Goal: Task Accomplishment & Management: Manage account settings

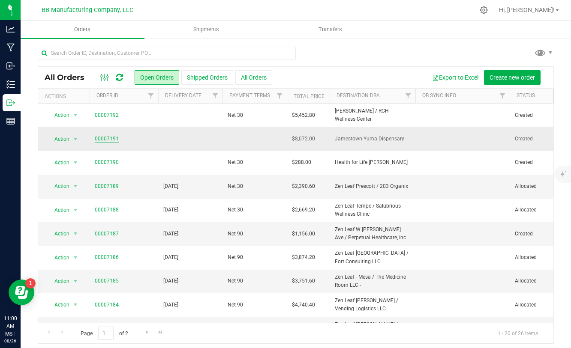
click at [112, 138] on link "00007191" at bounding box center [107, 139] width 24 height 8
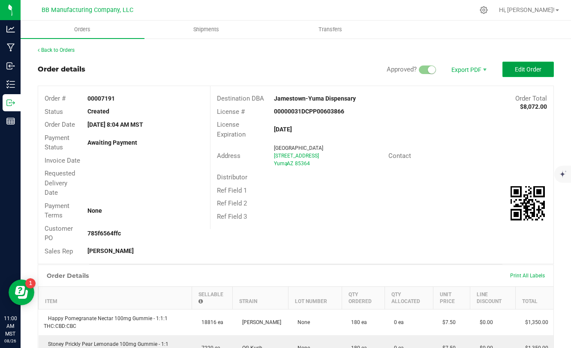
click at [518, 67] on span "Edit Order" at bounding box center [528, 69] width 27 height 7
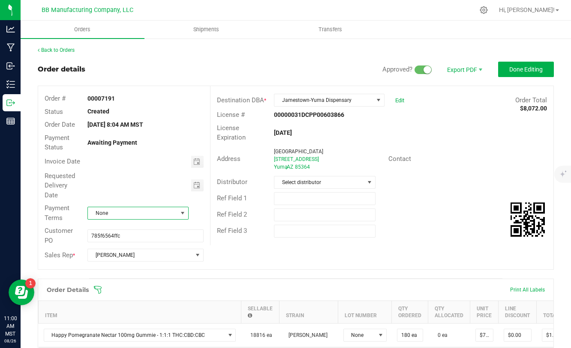
click at [162, 209] on span "None" at bounding box center [132, 213] width 89 height 12
click at [122, 274] on li "Net 30" at bounding box center [138, 274] width 100 height 15
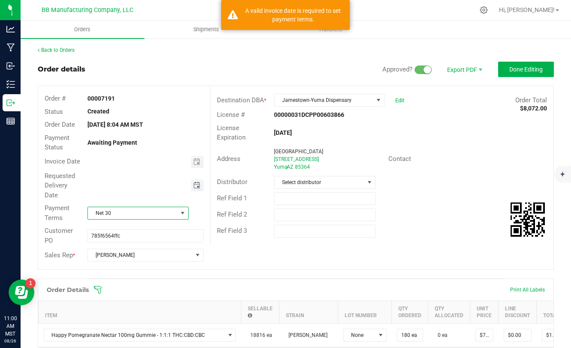
click at [195, 185] on span "Toggle calendar" at bounding box center [196, 185] width 7 height 7
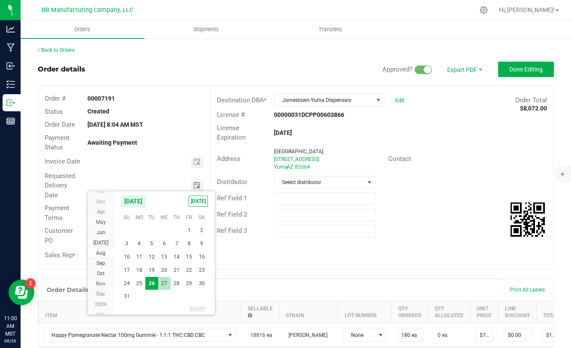
click at [164, 284] on span "27" at bounding box center [164, 283] width 12 height 13
type input "[DATE]"
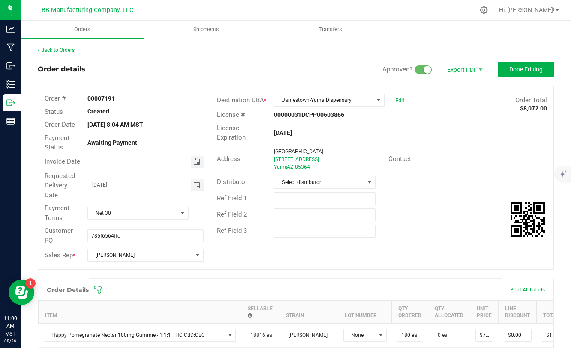
click at [199, 163] on span "Toggle calendar" at bounding box center [196, 162] width 7 height 7
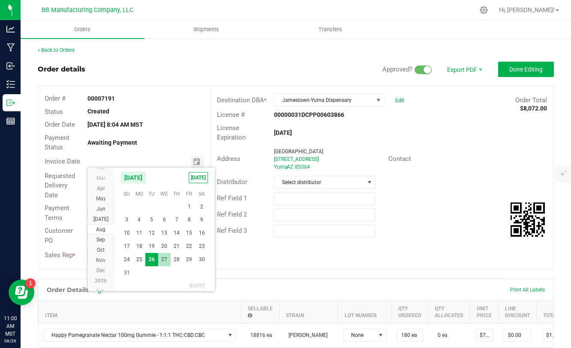
click at [162, 258] on span "27" at bounding box center [164, 259] width 12 height 13
type input "[DATE]"
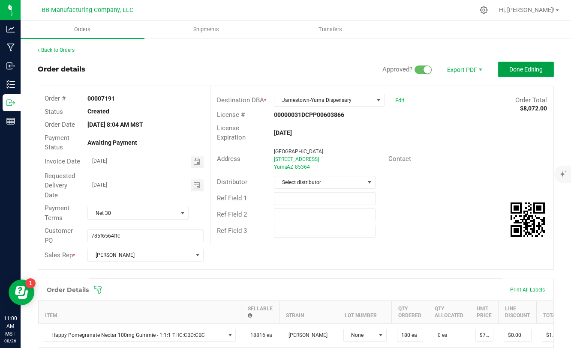
click at [524, 69] on span "Done Editing" at bounding box center [525, 69] width 33 height 7
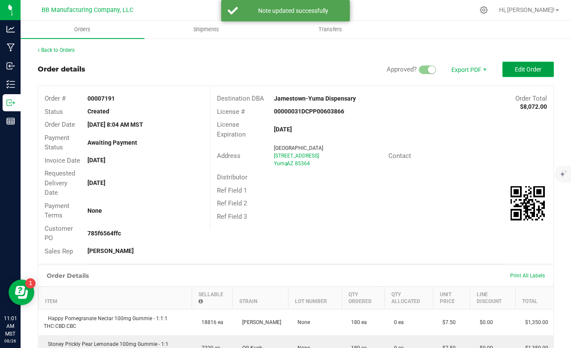
click at [521, 72] on span "Edit Order" at bounding box center [528, 69] width 27 height 7
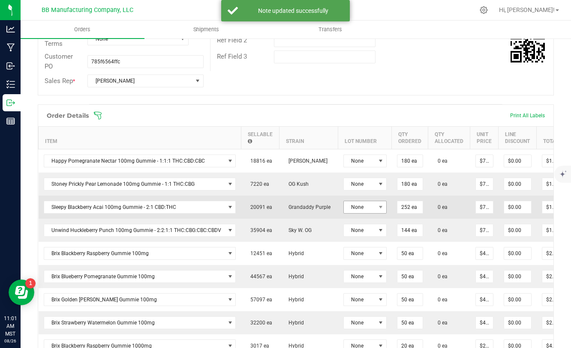
scroll to position [182, 0]
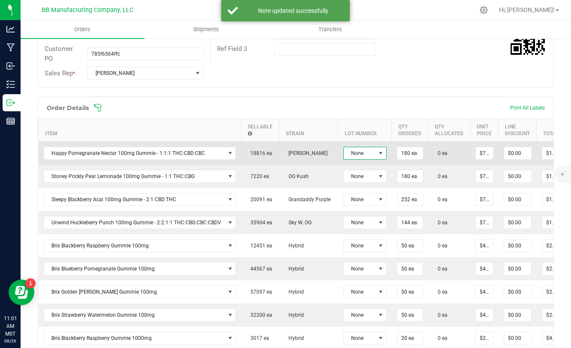
click at [377, 153] on span at bounding box center [380, 153] width 7 height 7
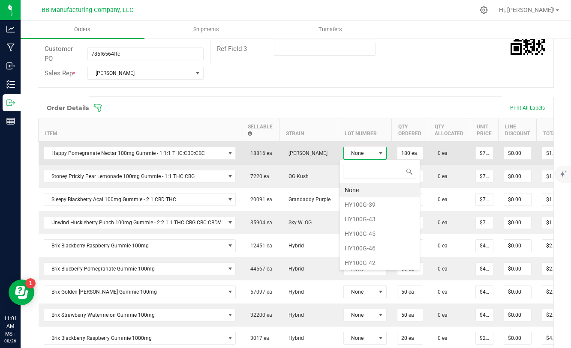
scroll to position [13, 43]
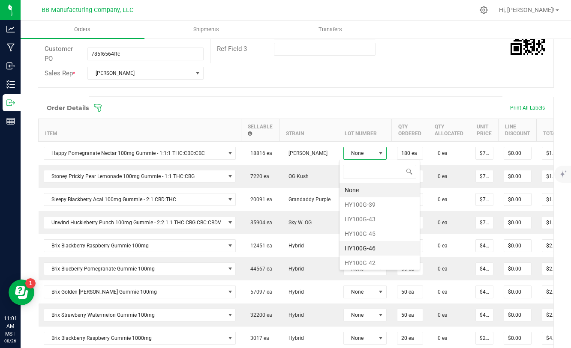
click at [367, 250] on li "HY100G-46" at bounding box center [379, 248] width 80 height 15
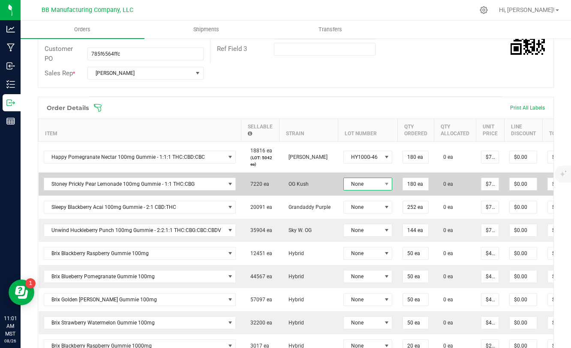
click at [381, 188] on span at bounding box center [386, 184] width 11 height 12
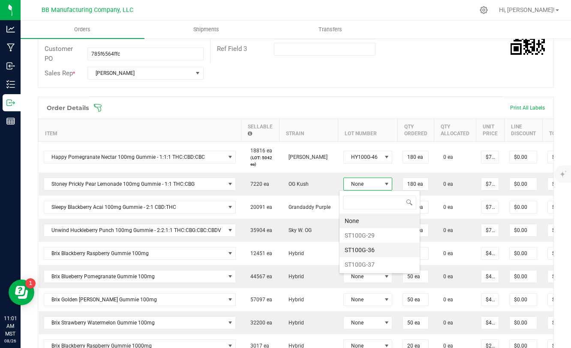
click at [368, 248] on li "ST100G-36" at bounding box center [379, 250] width 80 height 15
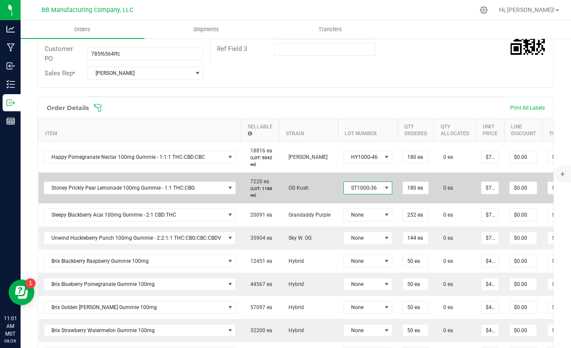
click at [383, 188] on span at bounding box center [386, 188] width 7 height 7
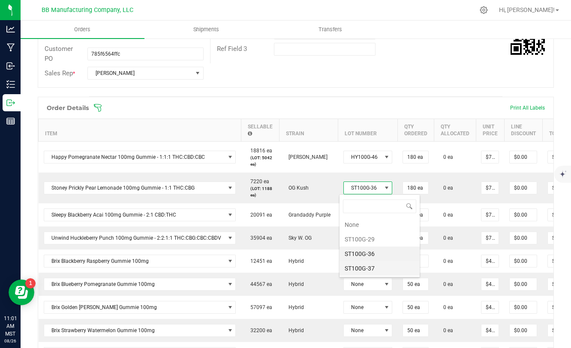
click at [359, 270] on li "ST100G-37" at bounding box center [379, 268] width 80 height 15
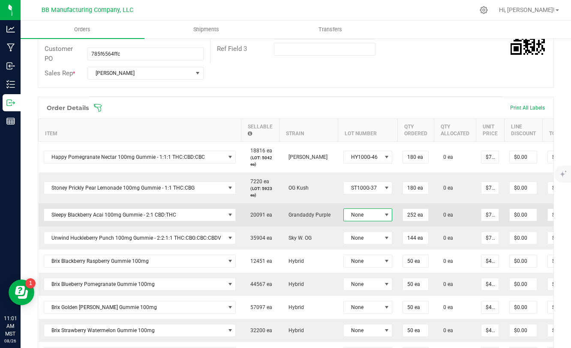
click at [383, 214] on span at bounding box center [386, 215] width 7 height 7
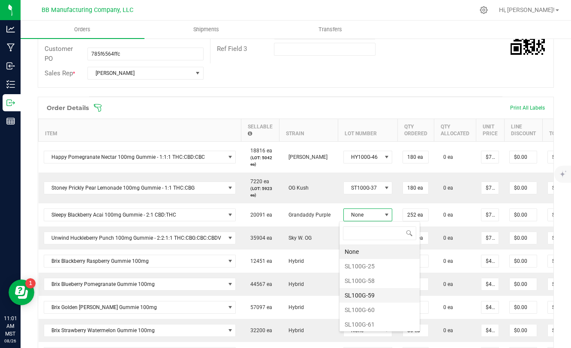
click at [363, 295] on li "SL100G-59" at bounding box center [379, 295] width 80 height 15
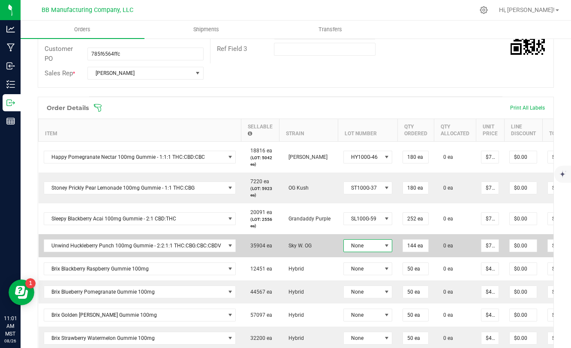
click at [383, 245] on span at bounding box center [386, 245] width 7 height 7
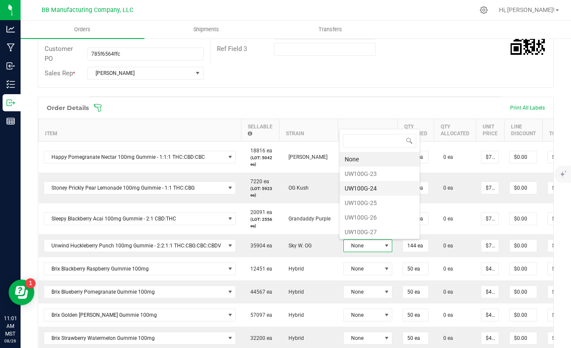
click at [369, 189] on li "UW100G-24" at bounding box center [379, 188] width 80 height 15
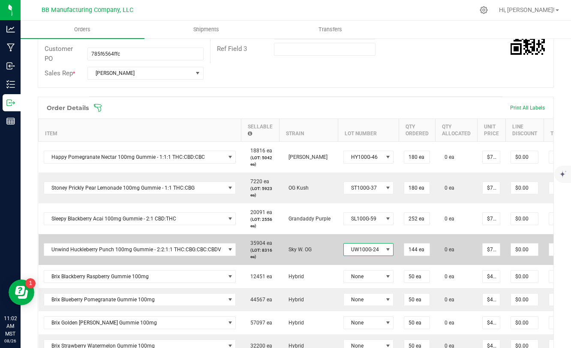
click at [371, 248] on span "UW100G-24" at bounding box center [363, 250] width 39 height 12
click at [323, 249] on td "Sky W. OG" at bounding box center [308, 249] width 59 height 31
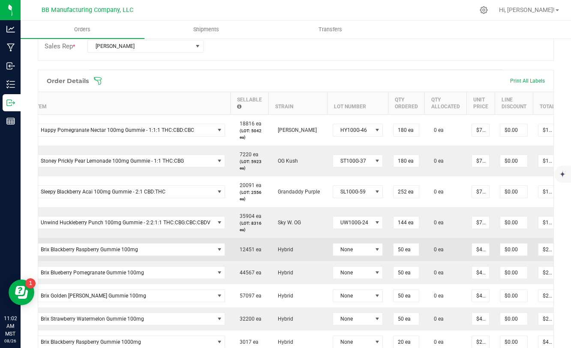
scroll to position [0, 0]
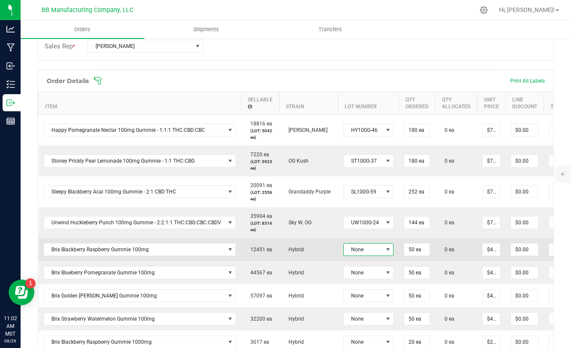
click at [382, 254] on span at bounding box center [387, 250] width 11 height 12
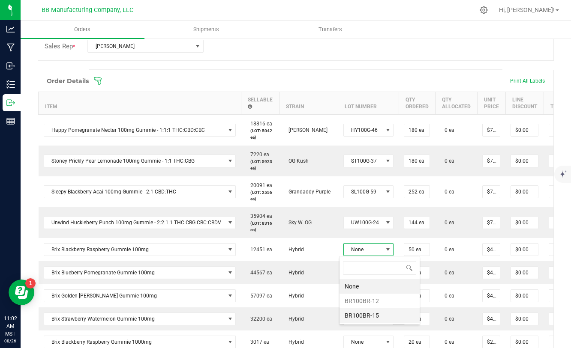
click at [369, 311] on li "BR100BR-15" at bounding box center [379, 315] width 80 height 15
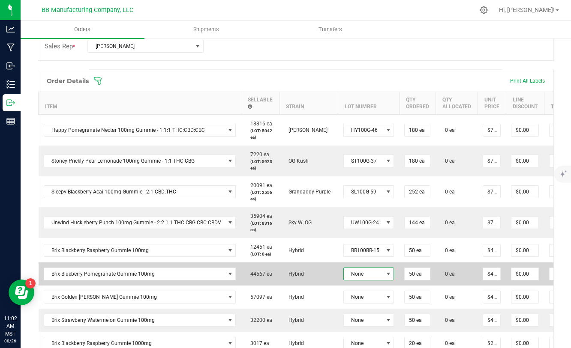
click at [365, 278] on span "None" at bounding box center [363, 274] width 39 height 12
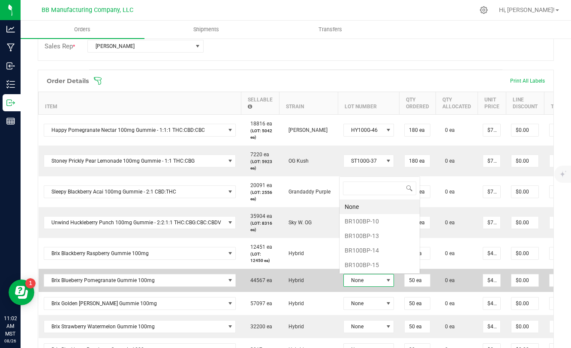
scroll to position [13, 51]
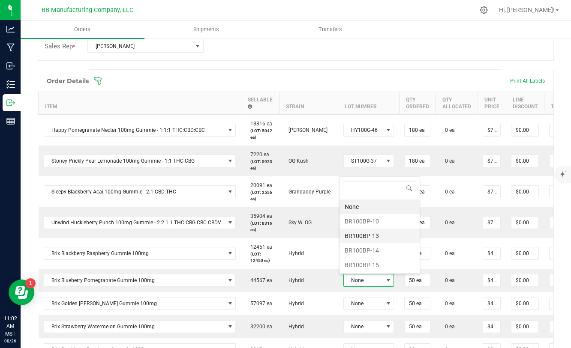
click at [362, 237] on li "BR100BP-13" at bounding box center [379, 236] width 80 height 15
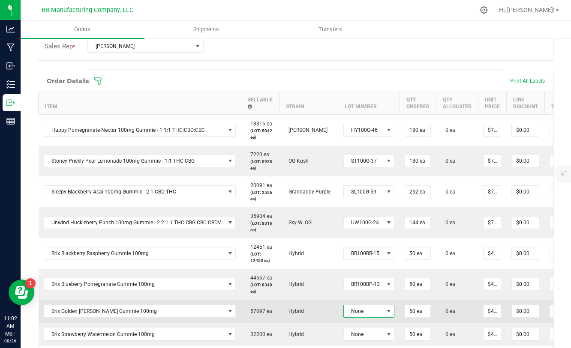
click at [371, 315] on span "None" at bounding box center [364, 311] width 40 height 12
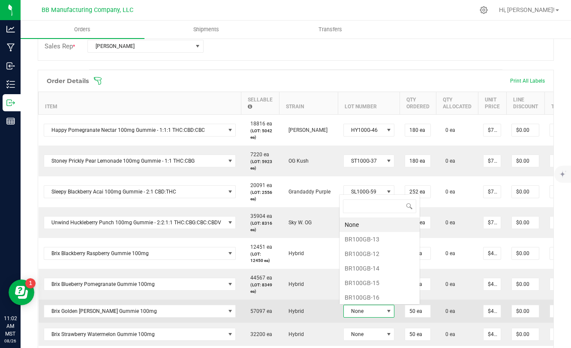
scroll to position [13, 51]
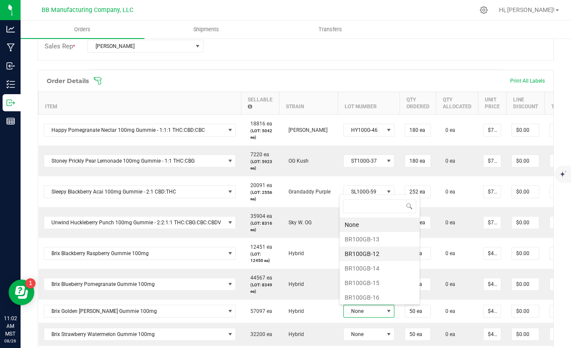
click at [368, 257] on li "BR100GB-12" at bounding box center [379, 254] width 80 height 15
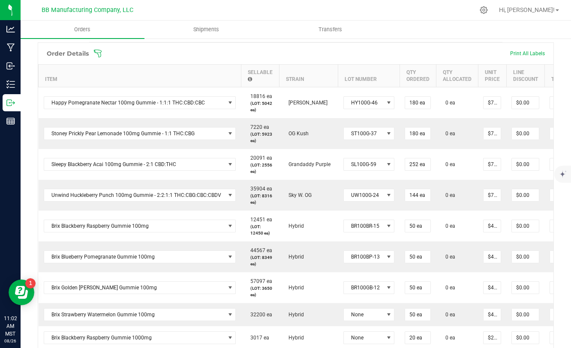
scroll to position [241, 0]
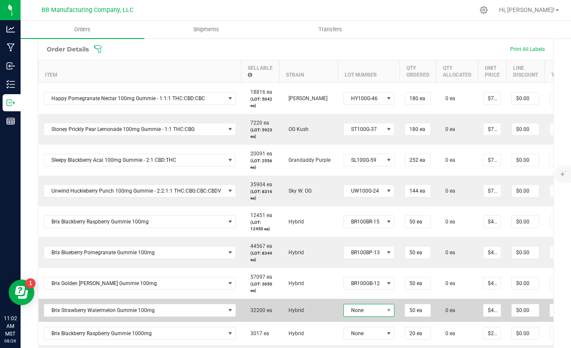
click at [366, 309] on span "None" at bounding box center [364, 311] width 40 height 12
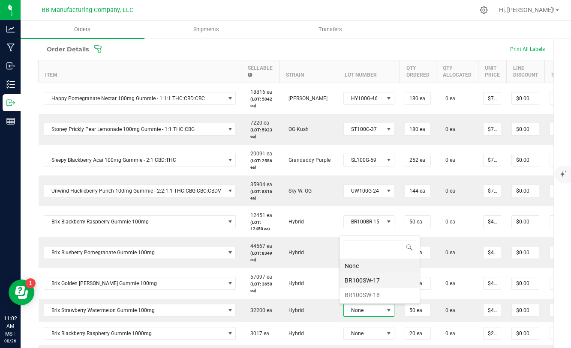
click at [368, 284] on li "BR100SW-17" at bounding box center [379, 280] width 80 height 15
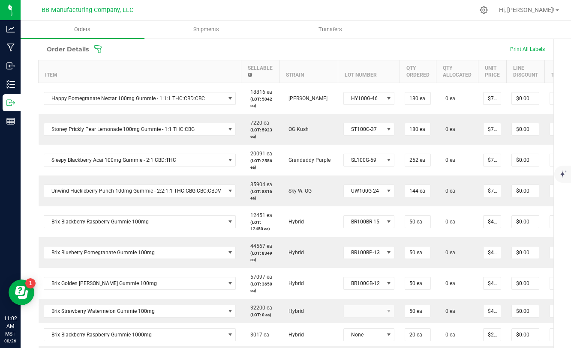
scroll to position [304, 0]
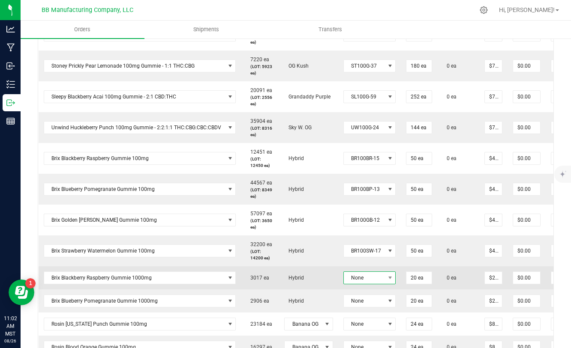
click at [372, 273] on span "None" at bounding box center [364, 278] width 41 height 12
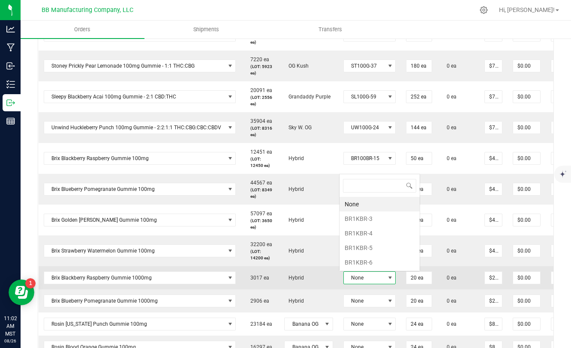
scroll to position [13, 52]
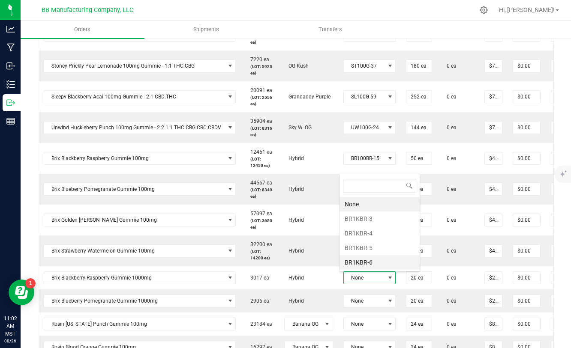
click at [361, 258] on li "BR1KBR-6" at bounding box center [379, 262] width 80 height 15
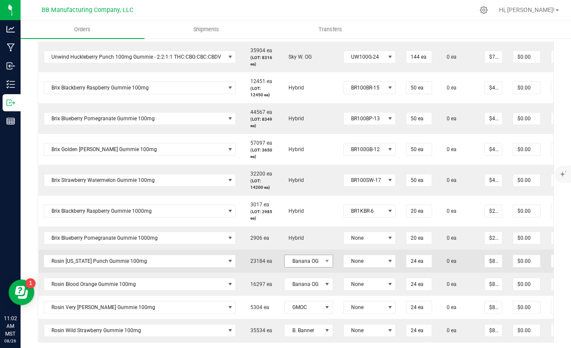
scroll to position [374, 0]
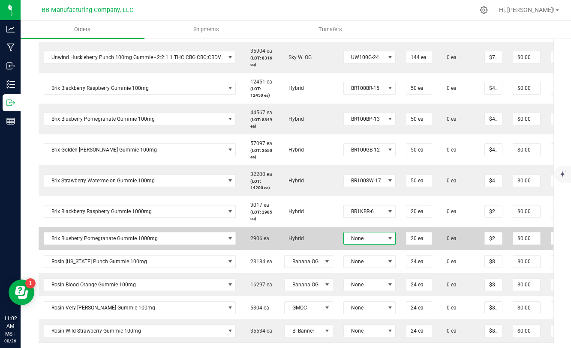
click at [370, 235] on span "None" at bounding box center [364, 239] width 41 height 12
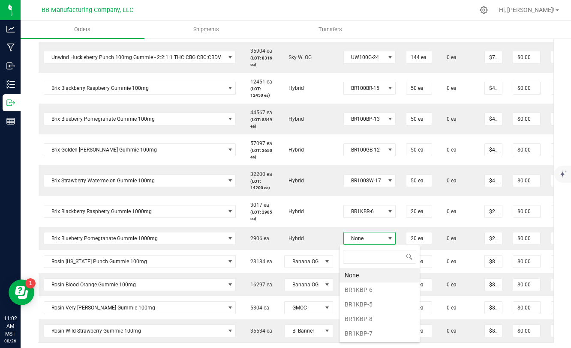
scroll to position [13, 52]
click at [368, 331] on li "BR1KBP-7" at bounding box center [379, 333] width 80 height 15
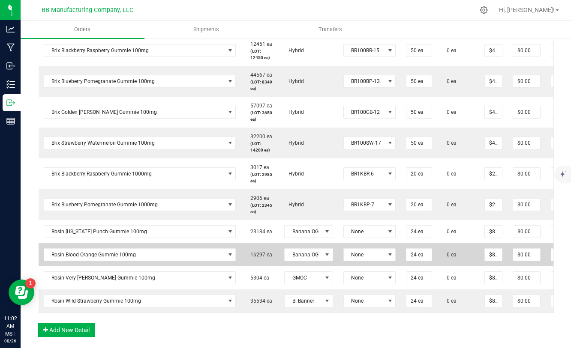
scroll to position [415, 0]
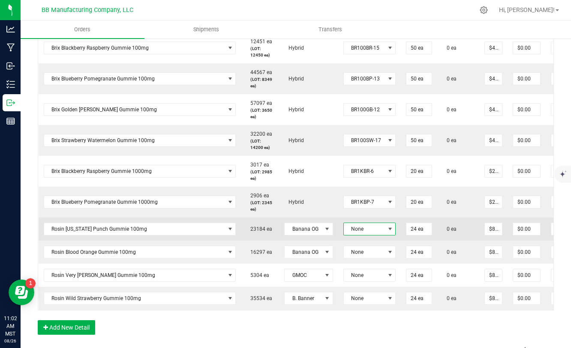
click at [379, 227] on span "None" at bounding box center [364, 229] width 41 height 12
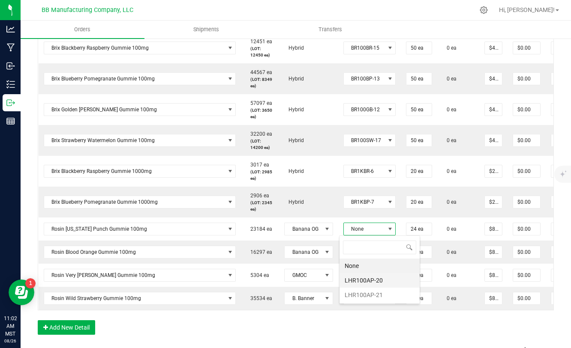
click at [369, 282] on li "LHR100AP-20" at bounding box center [379, 280] width 80 height 15
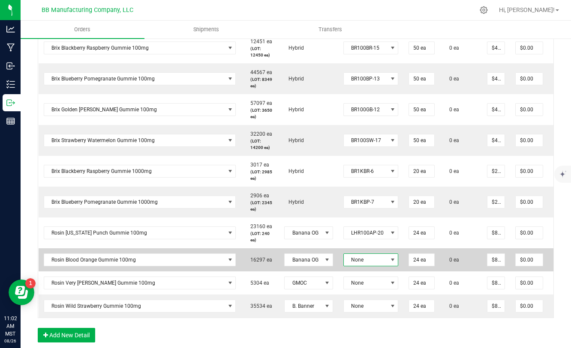
click at [389, 260] on span at bounding box center [392, 260] width 7 height 7
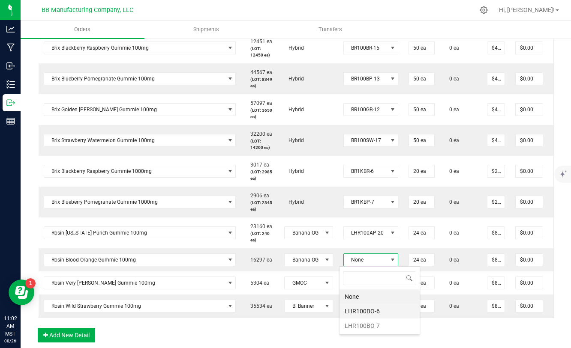
click at [377, 310] on li "LHR100BO-6" at bounding box center [379, 311] width 80 height 15
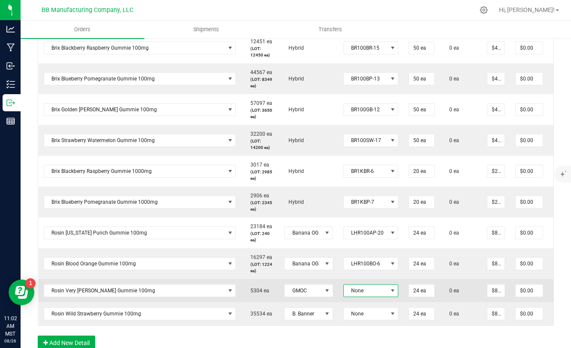
click at [389, 292] on span at bounding box center [392, 290] width 7 height 7
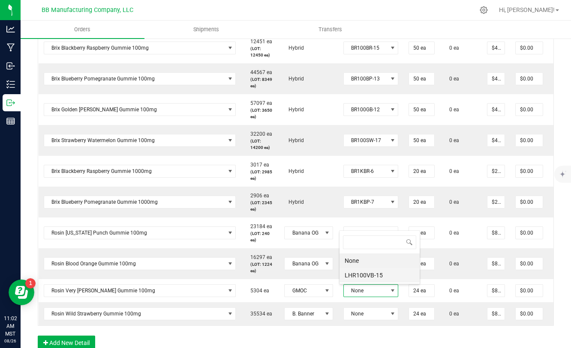
click at [372, 278] on li "LHR100VB-15" at bounding box center [379, 275] width 80 height 15
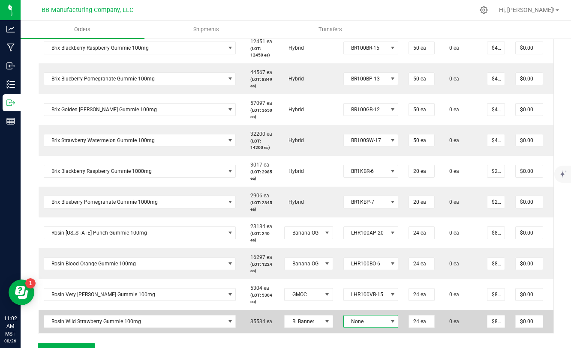
click at [391, 323] on span at bounding box center [392, 321] width 7 height 7
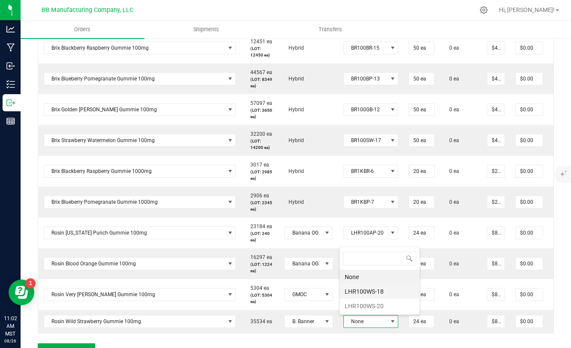
click at [382, 293] on li "LHR100WS-18" at bounding box center [379, 291] width 80 height 15
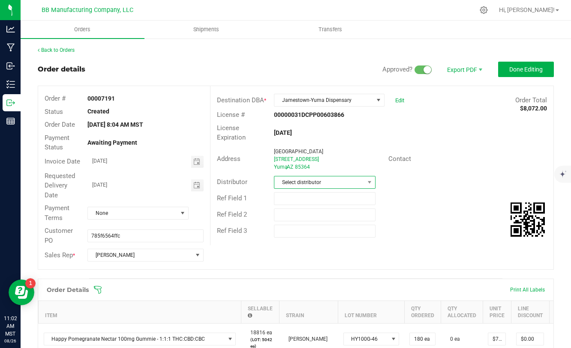
click at [341, 182] on span "Select distributor" at bounding box center [319, 183] width 90 height 12
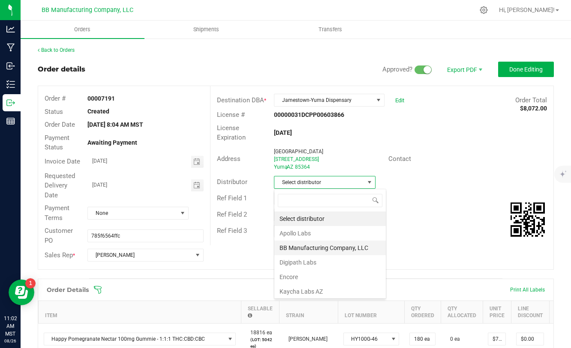
click at [308, 248] on li "BB Manufacturing Company, LLC" at bounding box center [329, 248] width 111 height 15
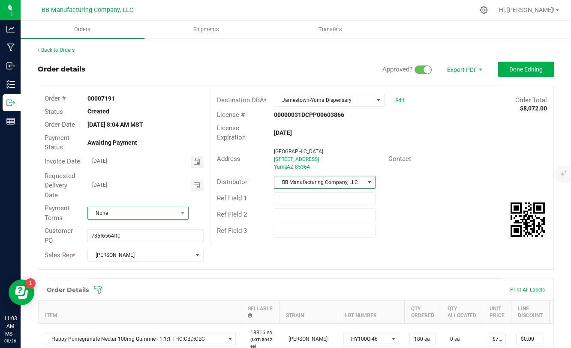
click at [172, 214] on span "None" at bounding box center [132, 213] width 89 height 12
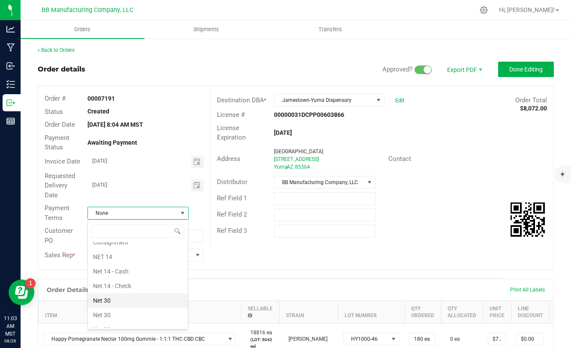
click at [130, 304] on li "Net 30" at bounding box center [138, 300] width 100 height 15
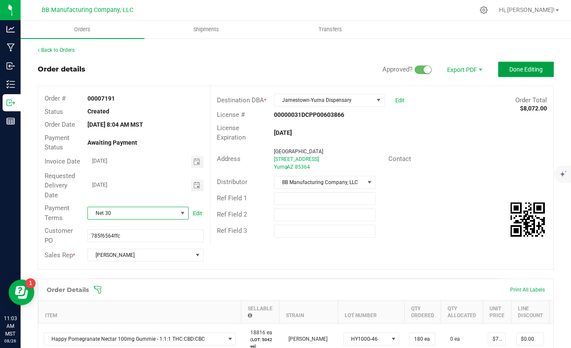
click at [521, 76] on button "Done Editing" at bounding box center [526, 69] width 56 height 15
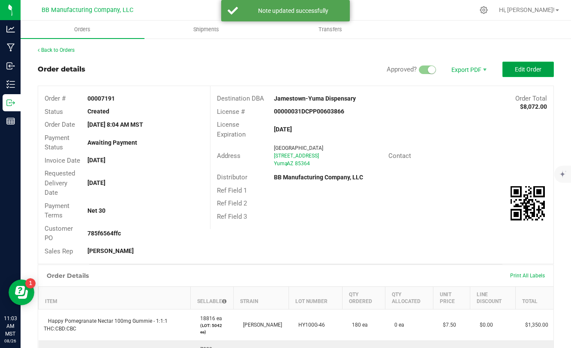
click at [522, 74] on button "Edit Order" at bounding box center [527, 69] width 51 height 15
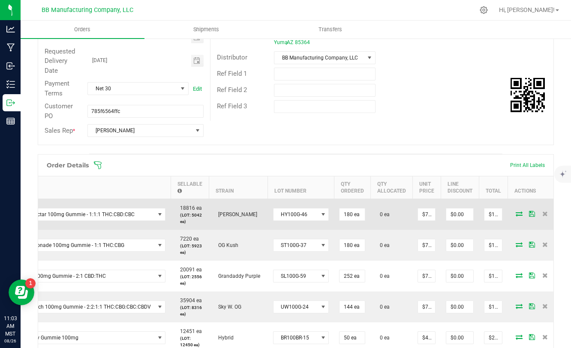
click at [515, 215] on icon at bounding box center [518, 213] width 7 height 5
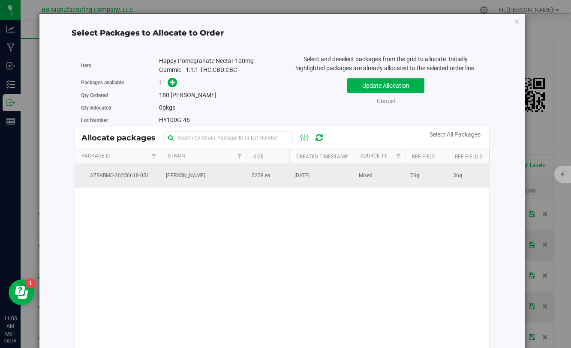
click at [272, 176] on td "5258 ea" at bounding box center [267, 175] width 43 height 23
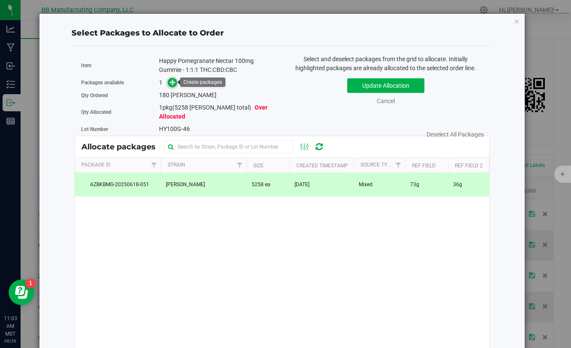
click at [174, 87] on span at bounding box center [173, 83] width 10 height 10
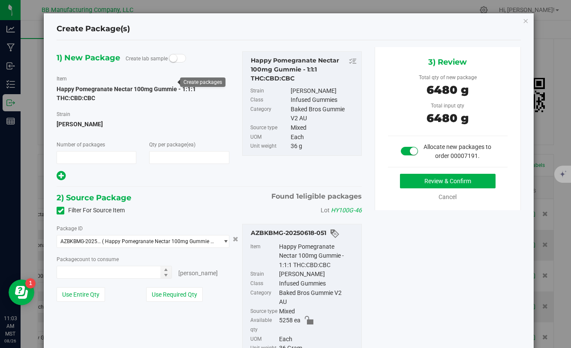
type input "1"
type input "180"
type input "180 ea"
click at [407, 183] on button "Review & Confirm" at bounding box center [448, 181] width 96 height 15
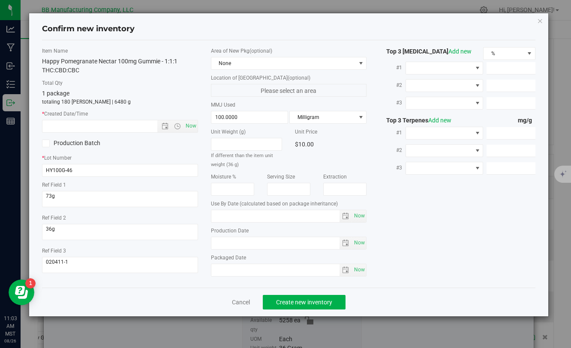
type input "[DATE]"
drag, startPoint x: 252, startPoint y: 242, endPoint x: 197, endPoint y: 242, distance: 54.4
click at [197, 242] on div "Item Name Happy Pomegranate Nectar 100mg Gummie - 1:1:1 THC:CBD:CBC Total Qty 1…" at bounding box center [289, 164] width 506 height 234
click at [115, 124] on input "text" at bounding box center [106, 126] width 129 height 12
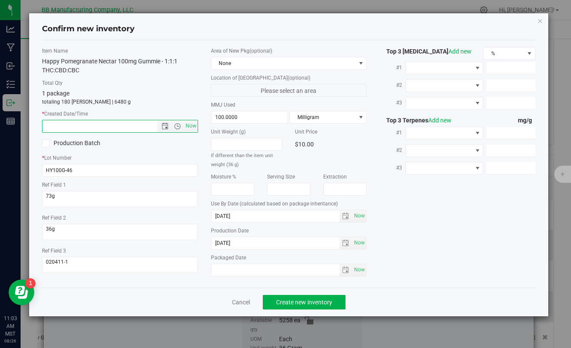
paste input "[DATE]"
click at [285, 302] on span "Create new inventory" at bounding box center [304, 302] width 56 height 7
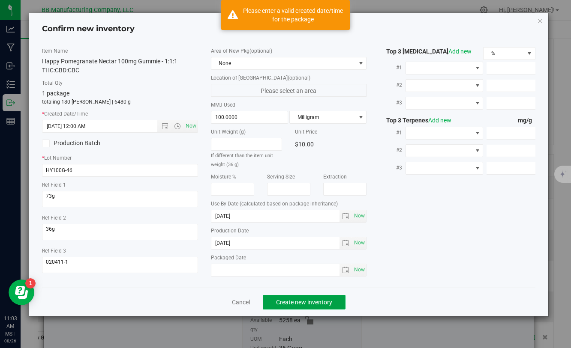
type input "[DATE] 11:03 AM"
click at [285, 302] on span "Create new inventory" at bounding box center [304, 302] width 56 height 7
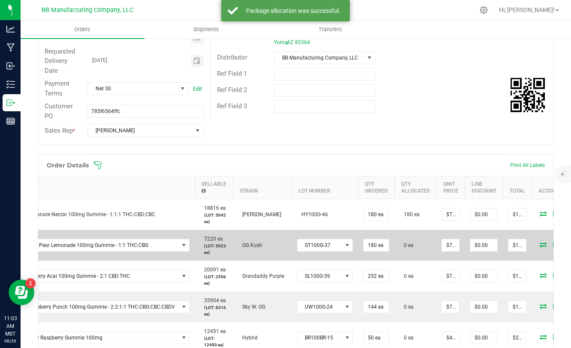
scroll to position [0, 70]
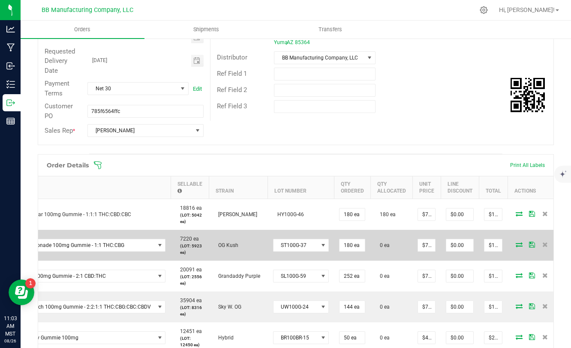
click at [515, 244] on icon at bounding box center [518, 244] width 7 height 5
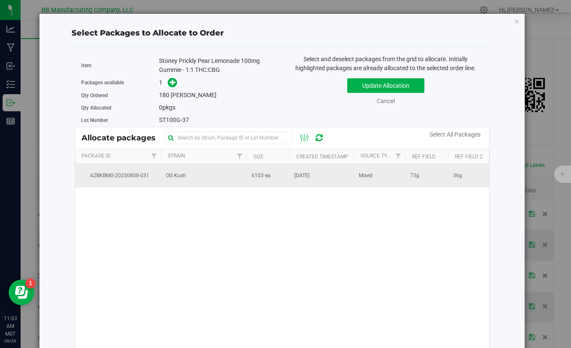
click at [278, 178] on td "6103 ea" at bounding box center [267, 175] width 43 height 23
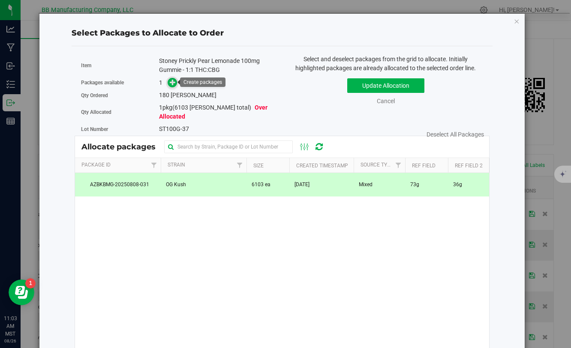
click at [173, 81] on icon at bounding box center [173, 82] width 6 height 6
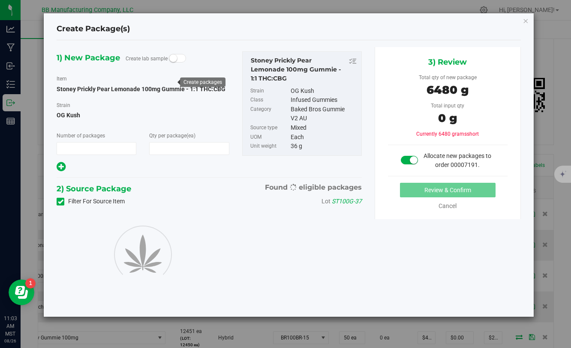
type input "1"
type input "180"
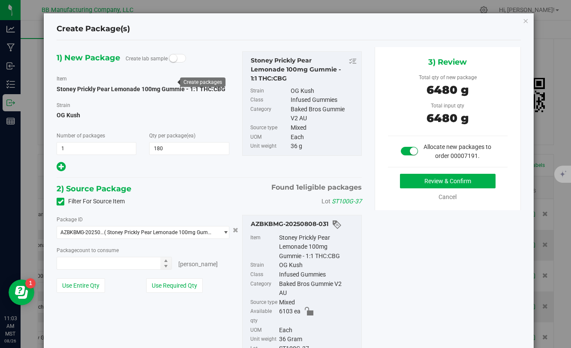
type input "180 ea"
click at [415, 179] on button "Review & Confirm" at bounding box center [448, 181] width 96 height 15
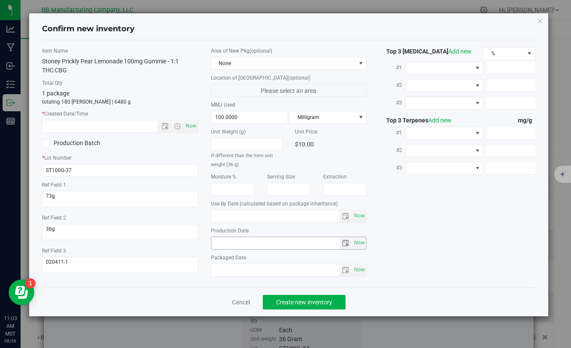
type input "[DATE]"
drag, startPoint x: 256, startPoint y: 246, endPoint x: 206, endPoint y: 245, distance: 50.6
click at [206, 245] on div "Area of New Pkg (optional) None Location of [GEOGRAPHIC_DATA] (optional) Please…" at bounding box center [288, 164] width 168 height 234
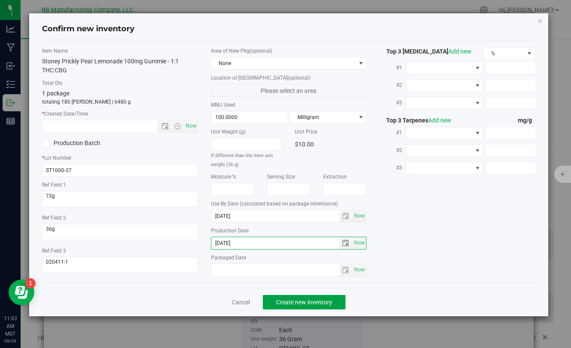
click at [299, 302] on span "Create new inventory" at bounding box center [304, 302] width 56 height 7
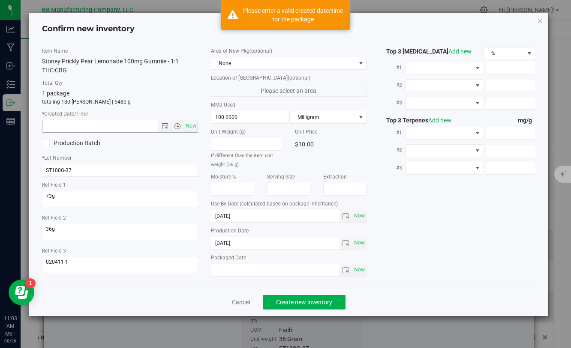
click at [107, 126] on input "text" at bounding box center [106, 126] width 129 height 12
paste input "[DATE]"
click at [308, 307] on button "Create new inventory" at bounding box center [304, 302] width 83 height 15
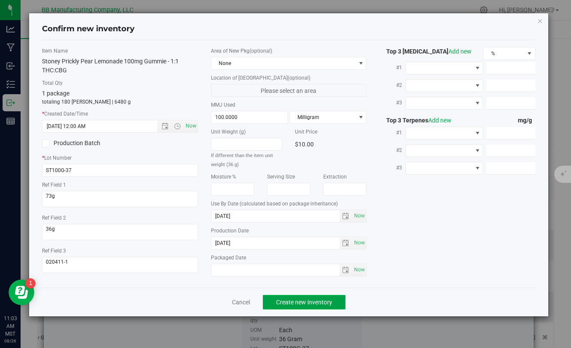
type input "[DATE] 11:03 AM"
click at [308, 307] on button "Create new inventory" at bounding box center [304, 302] width 83 height 15
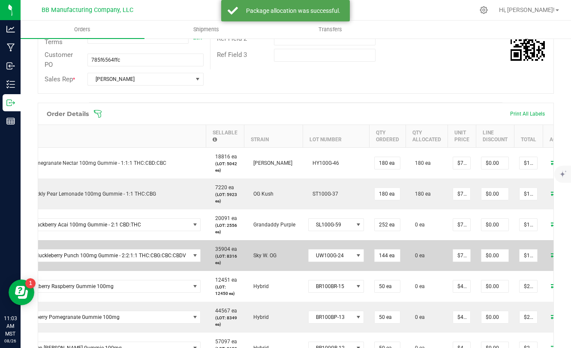
scroll to position [0, 70]
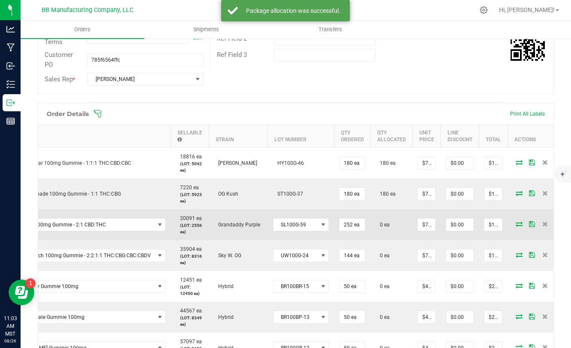
click at [515, 225] on icon at bounding box center [518, 223] width 7 height 5
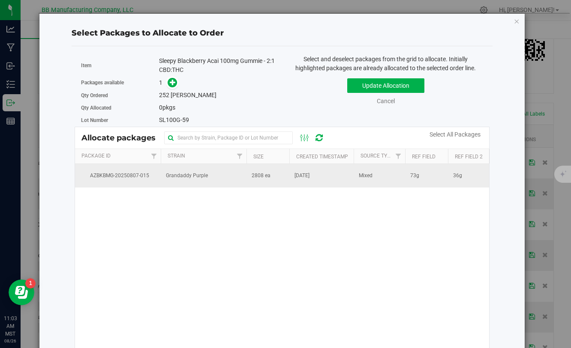
click at [309, 178] on span "[DATE]" at bounding box center [301, 176] width 15 height 8
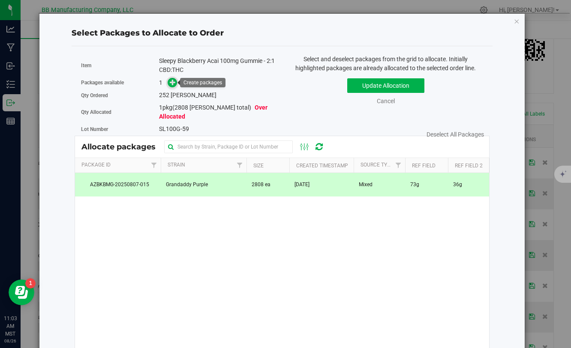
click at [174, 85] on icon at bounding box center [173, 82] width 6 height 6
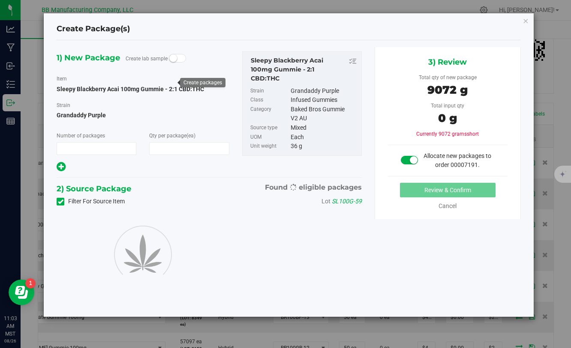
type input "1"
type input "252"
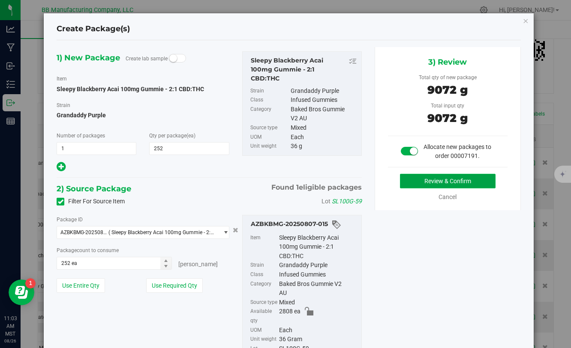
click at [401, 179] on button "Review & Confirm" at bounding box center [448, 181] width 96 height 15
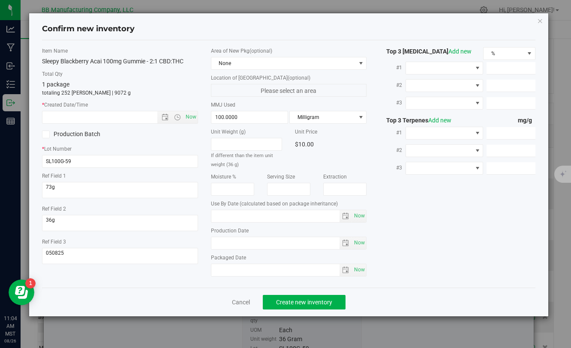
type input "[DATE]"
drag, startPoint x: 251, startPoint y: 245, endPoint x: 205, endPoint y: 245, distance: 45.8
click at [205, 245] on div "Area of New Pkg (optional) None Location of [GEOGRAPHIC_DATA] (optional) Please…" at bounding box center [288, 164] width 168 height 234
click at [109, 114] on input "text" at bounding box center [106, 117] width 129 height 12
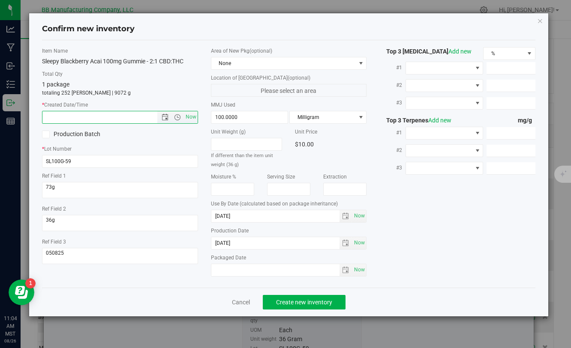
paste input "[DATE]"
click at [282, 304] on span "Create new inventory" at bounding box center [304, 302] width 56 height 7
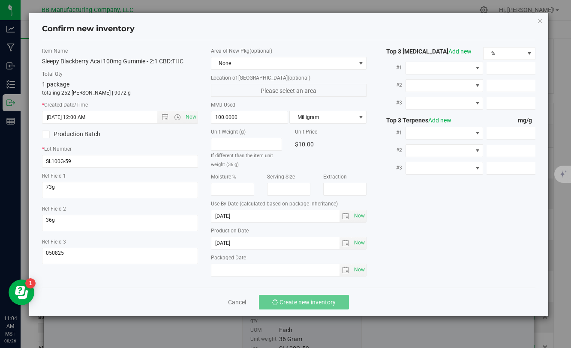
type input "[DATE] 11:04 AM"
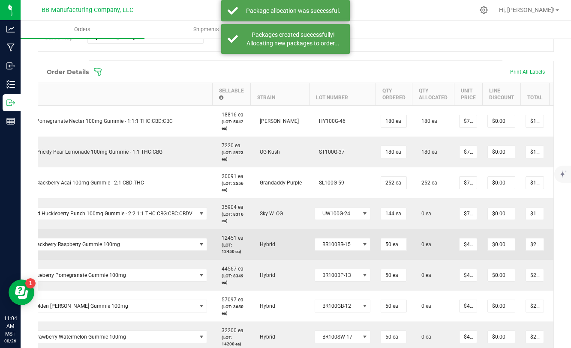
scroll to position [0, 70]
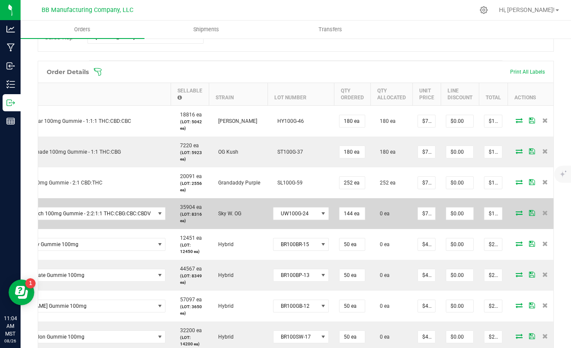
click at [515, 212] on icon at bounding box center [518, 212] width 7 height 5
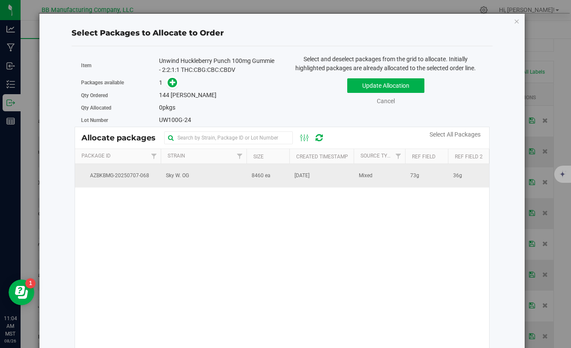
click at [292, 175] on td "[DATE]" at bounding box center [321, 175] width 64 height 23
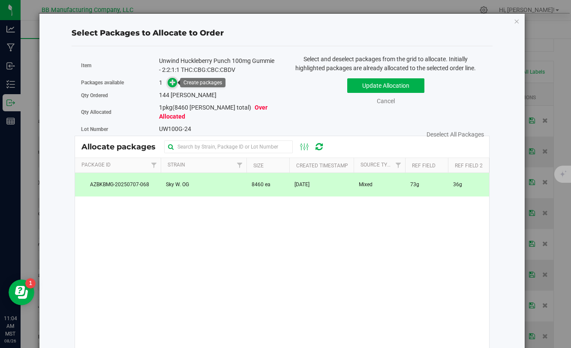
click at [176, 83] on icon at bounding box center [173, 82] width 6 height 6
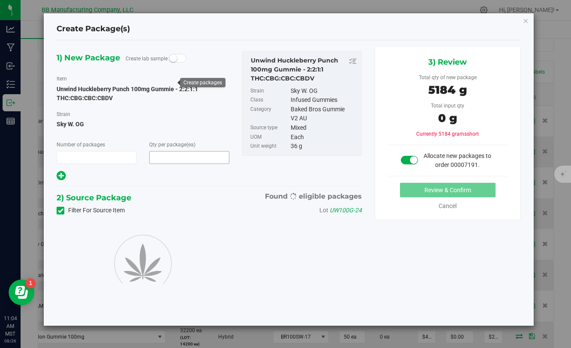
type input "1"
type input "144"
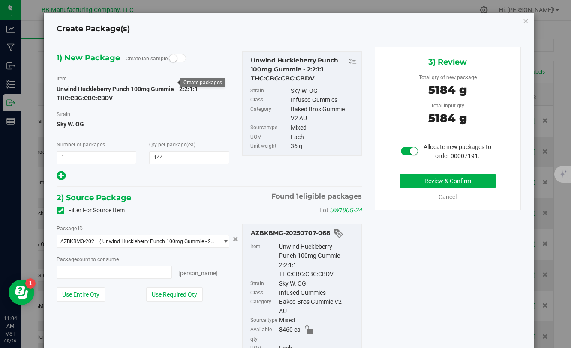
type input "144 ea"
click at [413, 185] on button "Review & Confirm" at bounding box center [448, 181] width 96 height 15
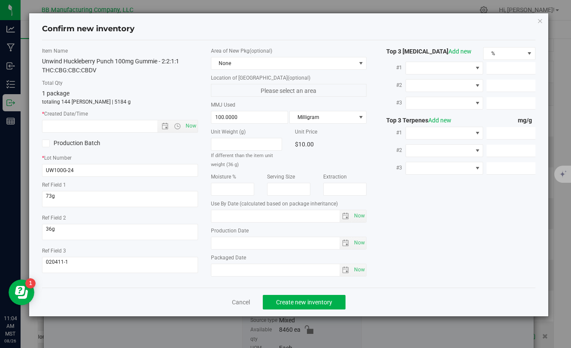
type input "[DATE]"
drag, startPoint x: 242, startPoint y: 243, endPoint x: 203, endPoint y: 243, distance: 38.6
click at [203, 243] on div "Item Name Unwind Huckleberry Punch 100mg Gummie - 2:2:1:1 THC:CBG:CBC:CBDV Tota…" at bounding box center [289, 164] width 506 height 234
click at [122, 130] on input "text" at bounding box center [106, 126] width 129 height 12
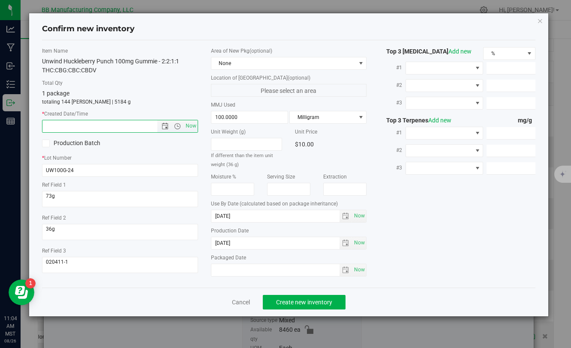
paste input "[DATE]"
click at [274, 298] on button "Create new inventory" at bounding box center [304, 302] width 83 height 15
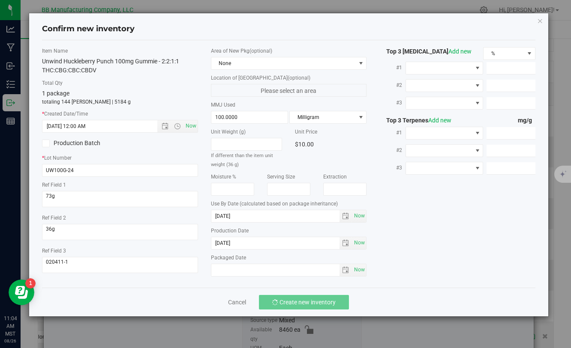
type input "[DATE] 11:04 AM"
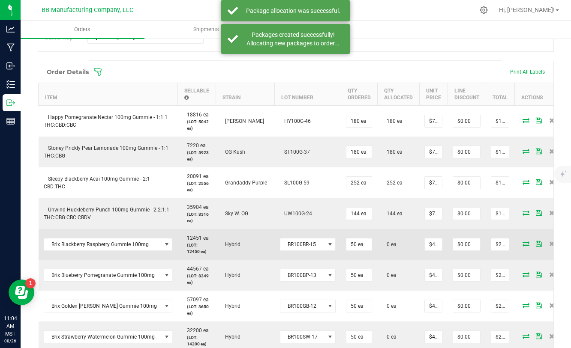
click at [523, 245] on icon at bounding box center [525, 243] width 7 height 5
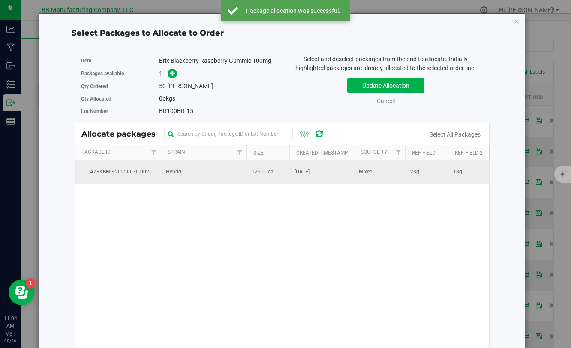
click at [269, 174] on span "12500 ea" at bounding box center [262, 172] width 22 height 8
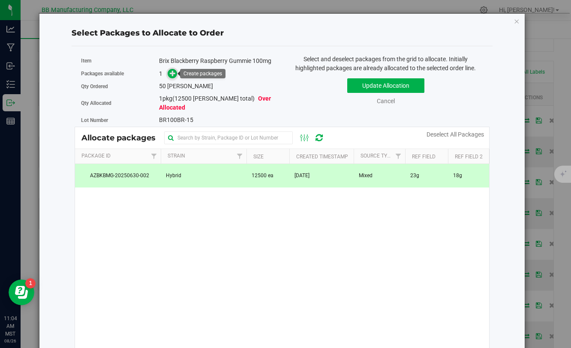
click at [172, 75] on icon at bounding box center [173, 73] width 6 height 6
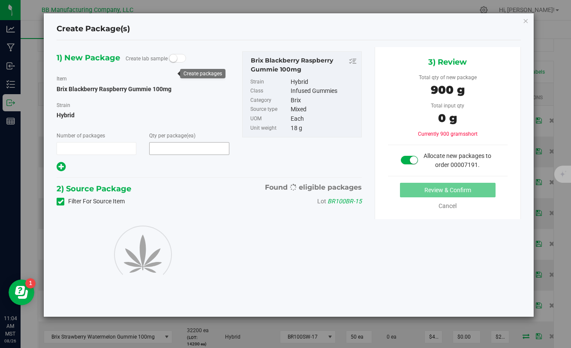
type input "1"
type input "50"
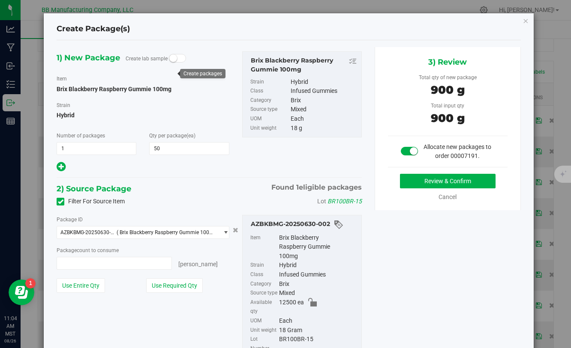
type input "50 ea"
click at [439, 188] on button "Review & Confirm" at bounding box center [448, 181] width 96 height 15
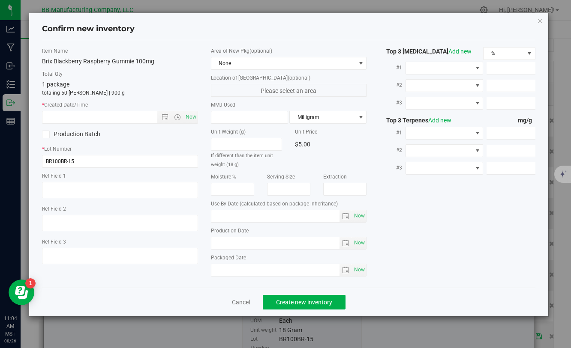
type textarea "23g"
type textarea "18g"
type textarea "020411-1"
type input "100.0000"
type input "[DATE]"
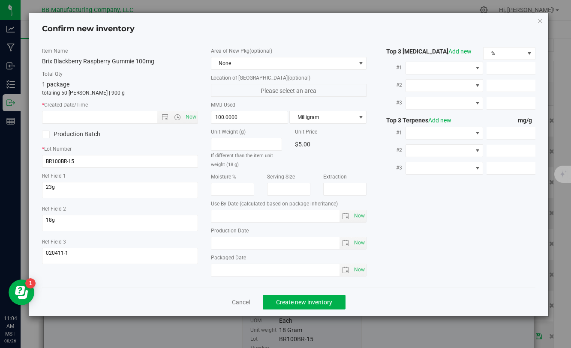
type input "[DATE]"
drag, startPoint x: 250, startPoint y: 245, endPoint x: 209, endPoint y: 245, distance: 41.1
click at [209, 245] on div "Area of New Pkg (optional) None Location of [GEOGRAPHIC_DATA] (optional) Please…" at bounding box center [288, 164] width 168 height 234
click at [120, 120] on input "text" at bounding box center [106, 117] width 129 height 12
click at [120, 118] on input "text" at bounding box center [106, 117] width 129 height 12
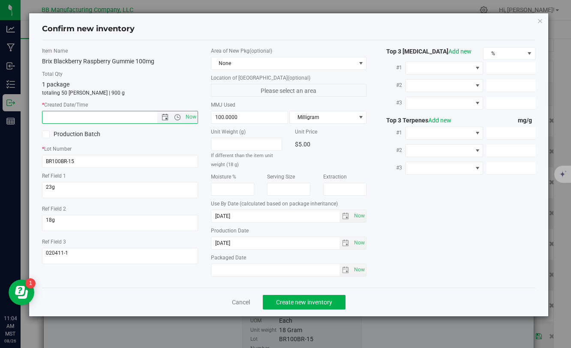
paste input "[DATE]"
click at [283, 301] on span "Create new inventory" at bounding box center [304, 302] width 56 height 7
type input "[DATE] 11:04 AM"
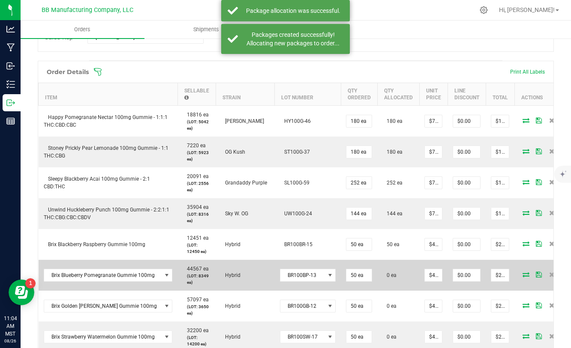
click at [522, 277] on icon at bounding box center [525, 274] width 7 height 5
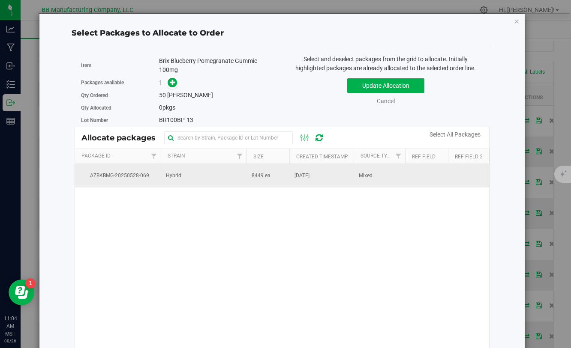
click at [243, 177] on td "Hybrid" at bounding box center [204, 175] width 86 height 23
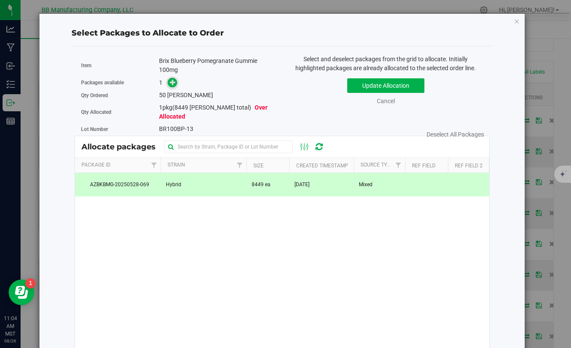
click at [172, 83] on icon at bounding box center [173, 82] width 6 height 6
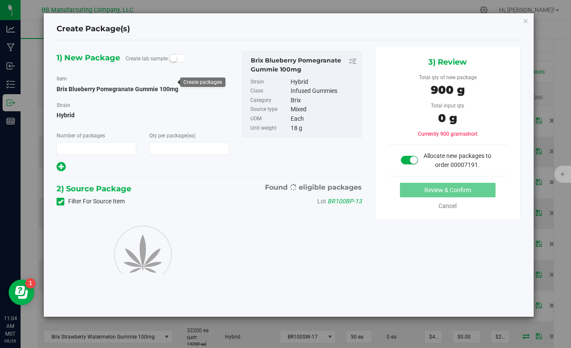
type input "1"
type input "50"
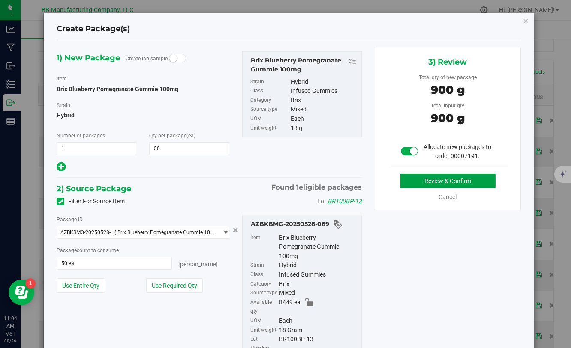
click at [422, 185] on button "Review & Confirm" at bounding box center [448, 181] width 96 height 15
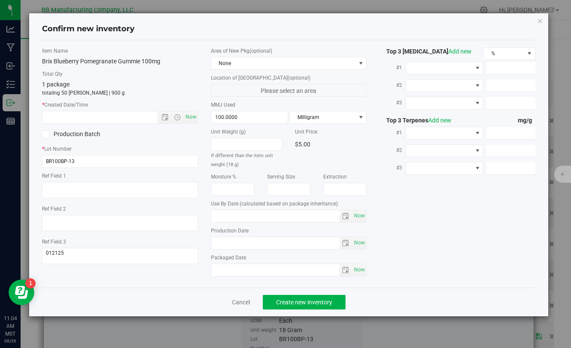
type input "[DATE]"
click at [254, 243] on input "[DATE]" at bounding box center [275, 243] width 129 height 12
click at [111, 122] on input "text" at bounding box center [106, 117] width 129 height 12
paste input "[DATE]"
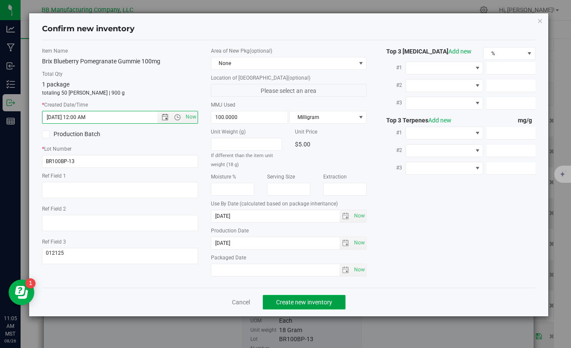
click at [281, 299] on span "Create new inventory" at bounding box center [304, 302] width 56 height 7
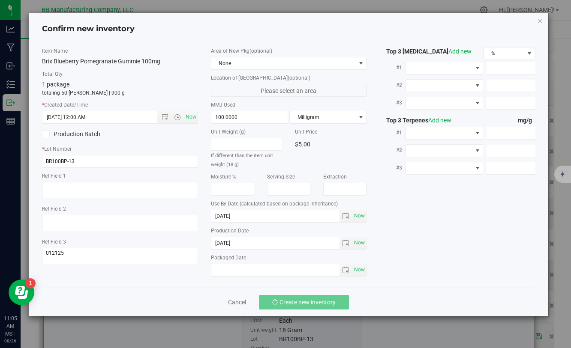
type input "[DATE] 11:05 AM"
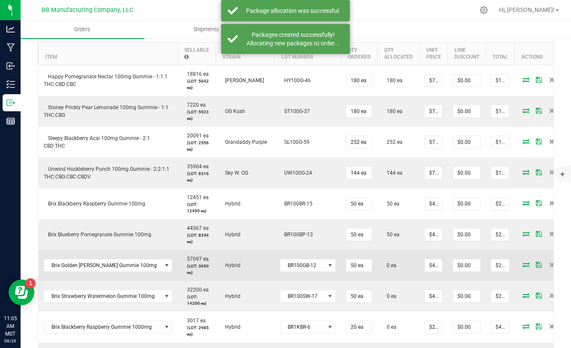
scroll to position [261, 0]
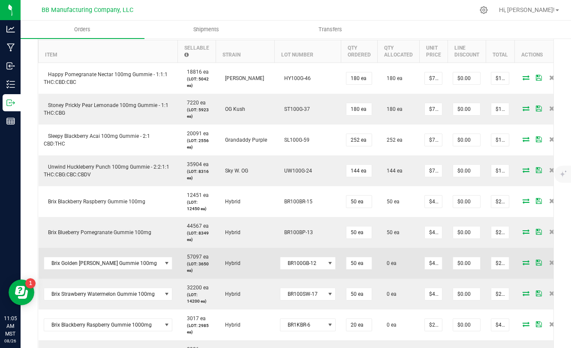
click at [522, 265] on icon at bounding box center [525, 262] width 7 height 5
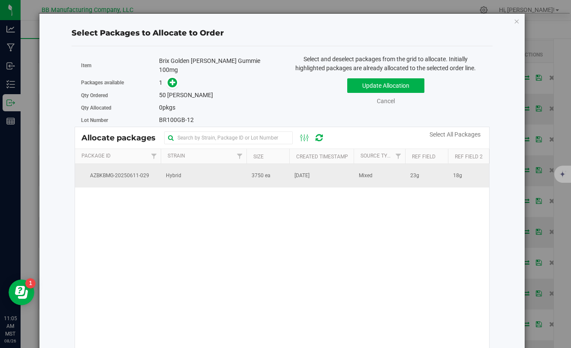
click at [247, 169] on td "3750 ea" at bounding box center [267, 175] width 43 height 23
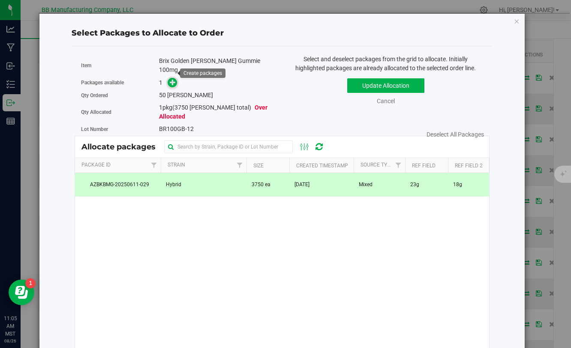
click at [173, 79] on icon at bounding box center [173, 82] width 6 height 6
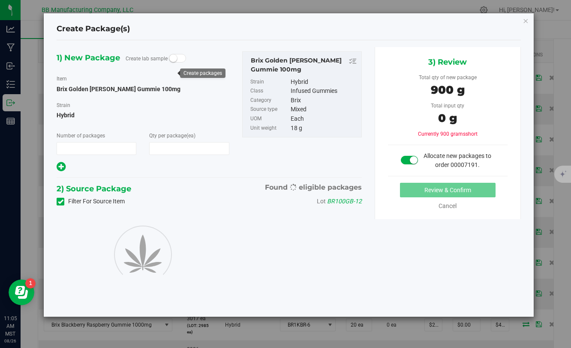
type input "1"
type input "50"
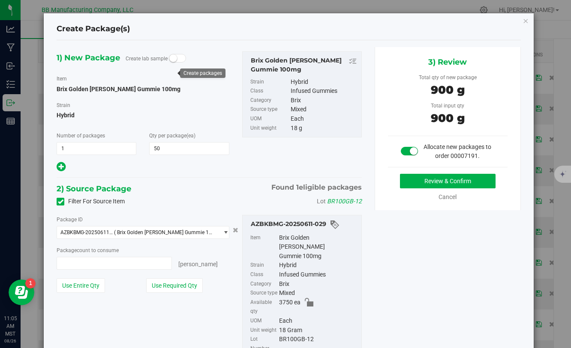
type input "50 ea"
click at [443, 184] on button "Review & Confirm" at bounding box center [448, 181] width 96 height 15
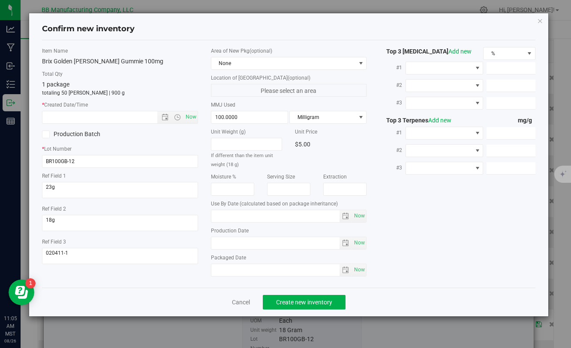
type input "[DATE]"
drag, startPoint x: 248, startPoint y: 239, endPoint x: 266, endPoint y: 249, distance: 20.7
click at [266, 249] on input "[DATE]" at bounding box center [275, 243] width 129 height 12
click at [122, 119] on input "text" at bounding box center [106, 117] width 129 height 12
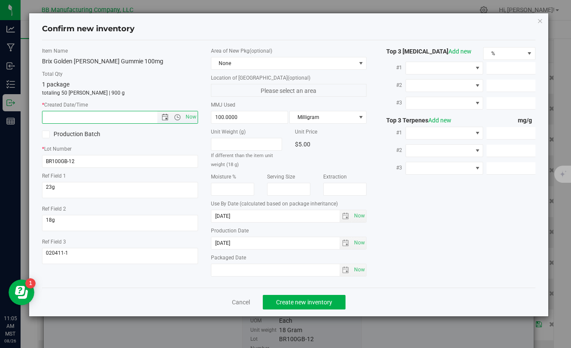
paste input "[DATE]"
click at [297, 304] on span "Create new inventory" at bounding box center [304, 302] width 56 height 7
type input "[DATE] 11:05 AM"
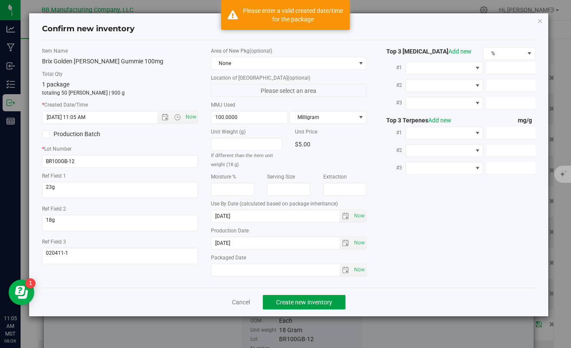
click at [297, 304] on span "Create new inventory" at bounding box center [304, 302] width 56 height 7
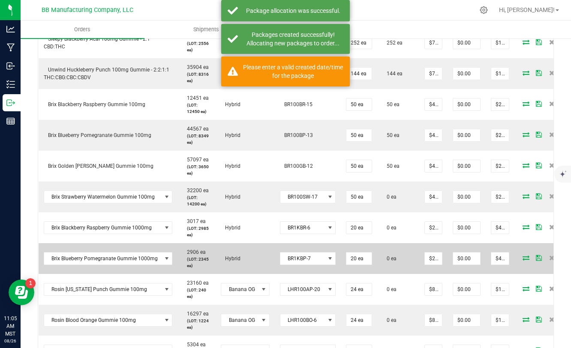
scroll to position [366, 0]
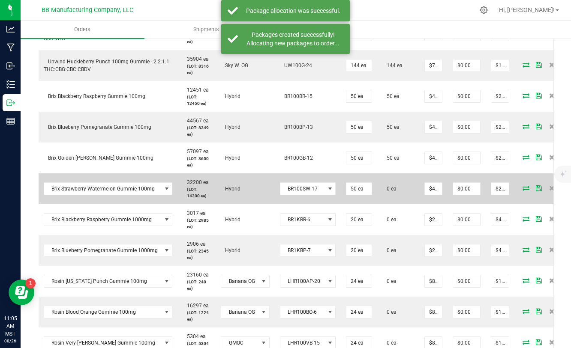
click at [522, 189] on icon at bounding box center [525, 187] width 7 height 5
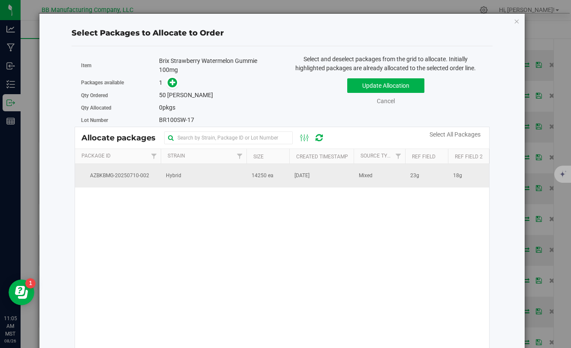
click at [276, 179] on td "14250 ea" at bounding box center [267, 175] width 43 height 23
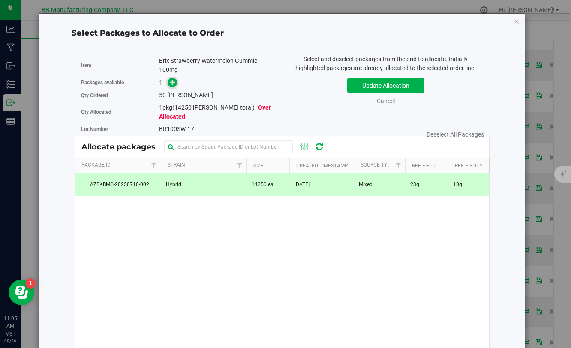
click at [176, 86] on span at bounding box center [173, 83] width 10 height 10
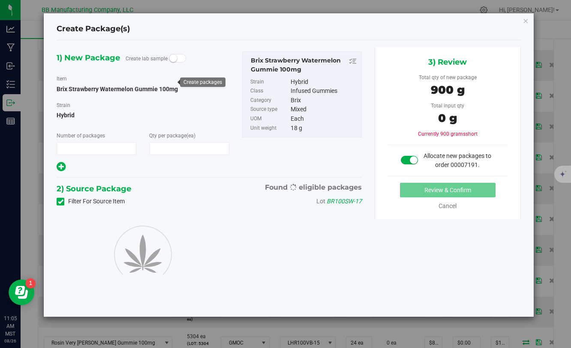
type input "1"
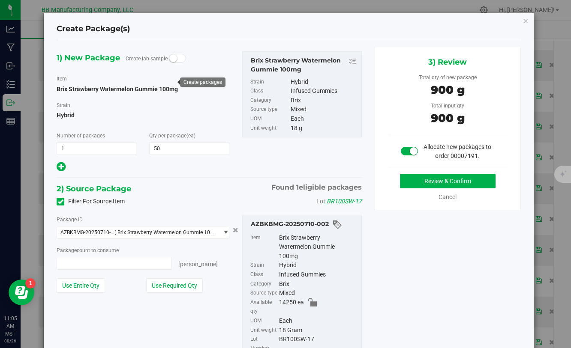
type input "50"
type input "50 ea"
click at [425, 181] on button "Review & Confirm" at bounding box center [448, 181] width 96 height 15
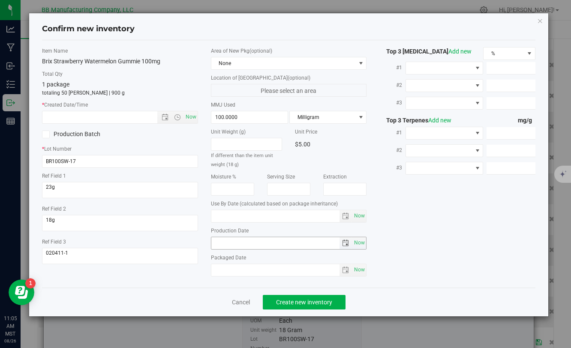
type input "[DATE]"
drag, startPoint x: 252, startPoint y: 242, endPoint x: 190, endPoint y: 242, distance: 62.1
click at [190, 242] on div "Item Name Brix Strawberry Watermelon Gummie 100mg Total Qty 1 package totaling …" at bounding box center [289, 164] width 506 height 234
click at [125, 118] on input "text" at bounding box center [106, 117] width 129 height 12
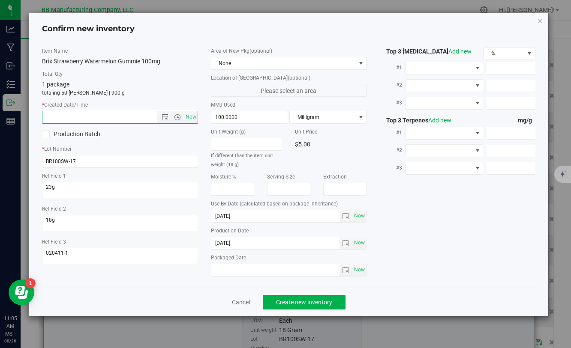
paste input "[DATE]"
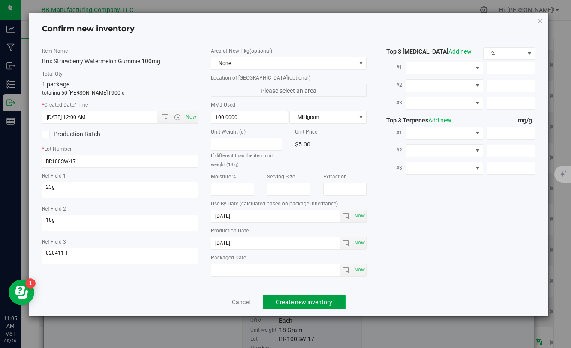
click at [303, 302] on span "Create new inventory" at bounding box center [304, 302] width 56 height 7
type input "[DATE] 11:05 AM"
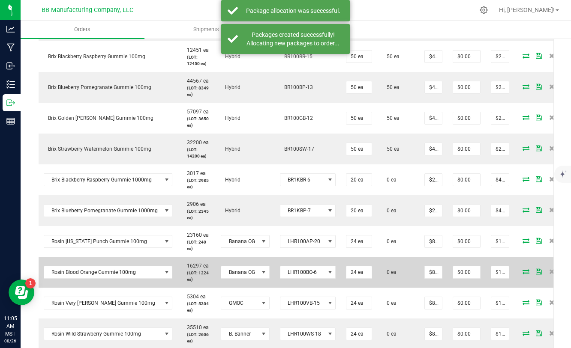
scroll to position [409, 0]
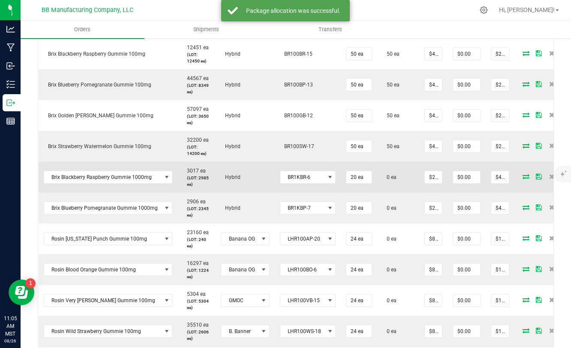
click at [522, 176] on icon at bounding box center [525, 176] width 7 height 5
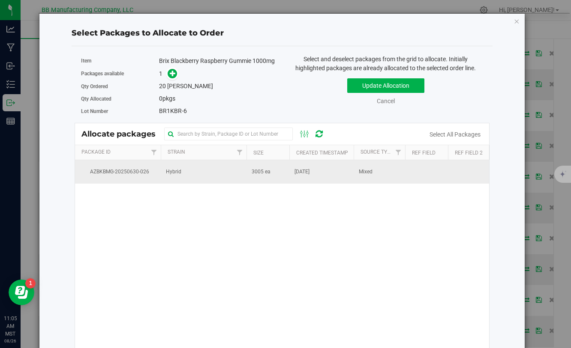
click at [269, 174] on span "3005 ea" at bounding box center [260, 172] width 19 height 8
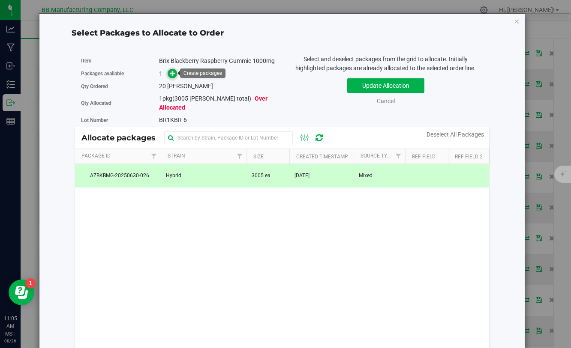
click at [173, 76] on icon at bounding box center [173, 73] width 6 height 6
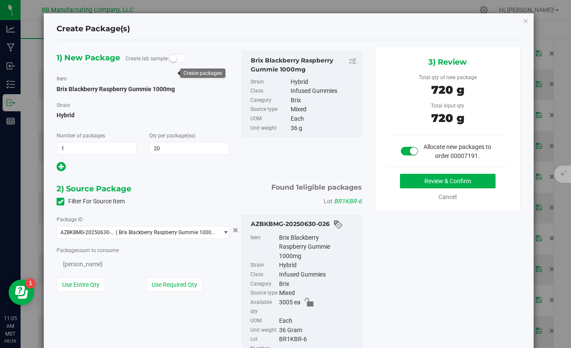
type input "20"
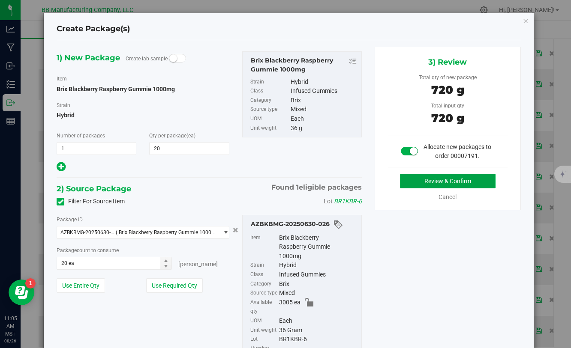
click at [419, 184] on button "Review & Confirm" at bounding box center [448, 181] width 96 height 15
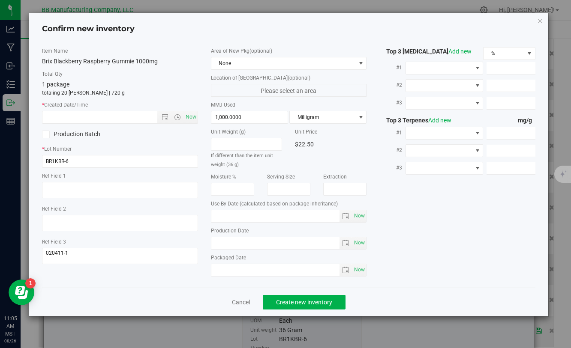
type input "[DATE]"
drag, startPoint x: 257, startPoint y: 242, endPoint x: 179, endPoint y: 252, distance: 78.5
click at [179, 252] on div "Item Name Brix Blackberry Raspberry Gummie 1000mg Total Qty 1 package totaling …" at bounding box center [289, 164] width 506 height 234
drag, startPoint x: 243, startPoint y: 245, endPoint x: 212, endPoint y: 243, distance: 31.3
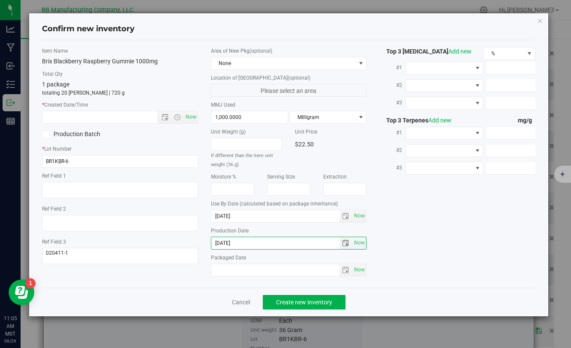
click at [212, 243] on input "[DATE]" at bounding box center [275, 243] width 129 height 12
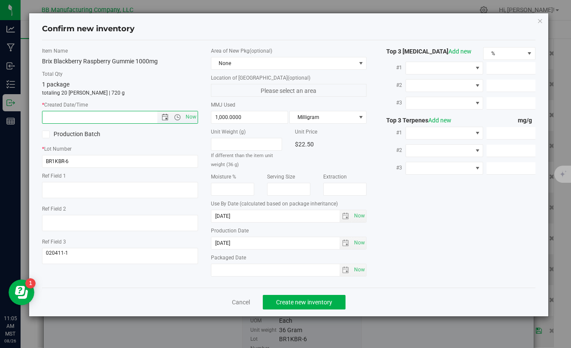
click at [135, 114] on input "text" at bounding box center [106, 117] width 129 height 12
paste input "[DATE]"
click at [330, 304] on span "Create new inventory" at bounding box center [304, 302] width 56 height 7
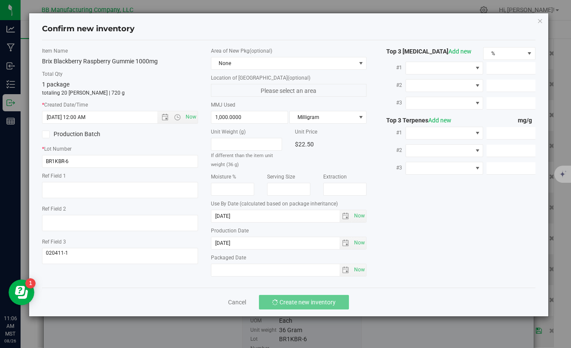
type input "[DATE] 11:06 AM"
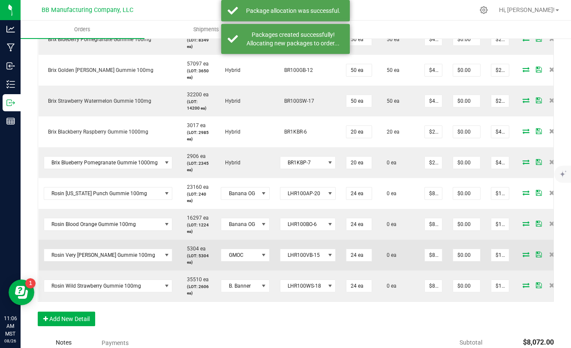
scroll to position [459, 0]
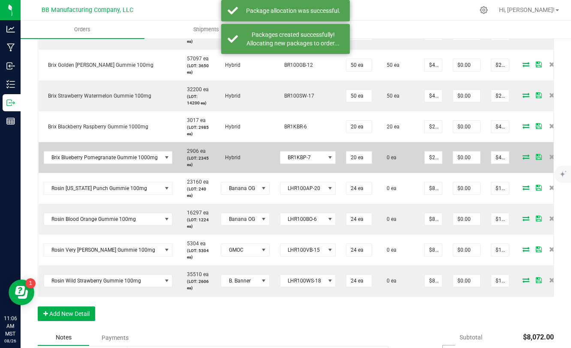
click at [522, 155] on icon at bounding box center [525, 156] width 7 height 5
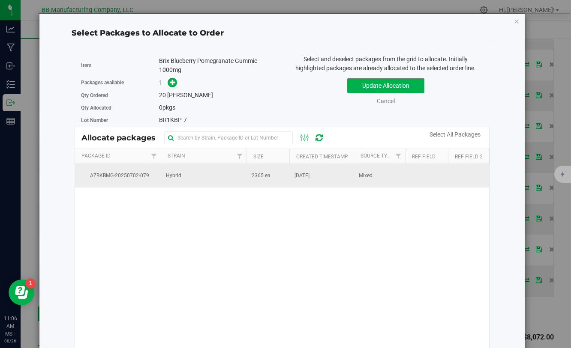
click at [246, 179] on td "2365 ea" at bounding box center [267, 175] width 43 height 23
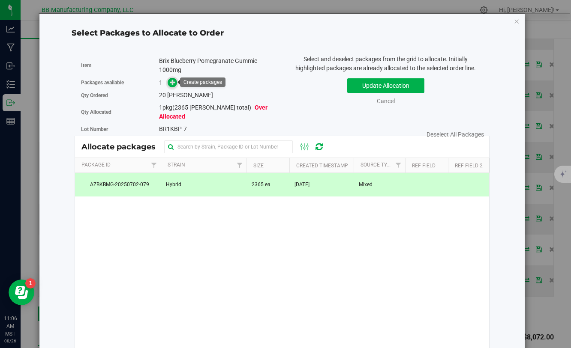
click at [174, 81] on icon at bounding box center [173, 82] width 6 height 6
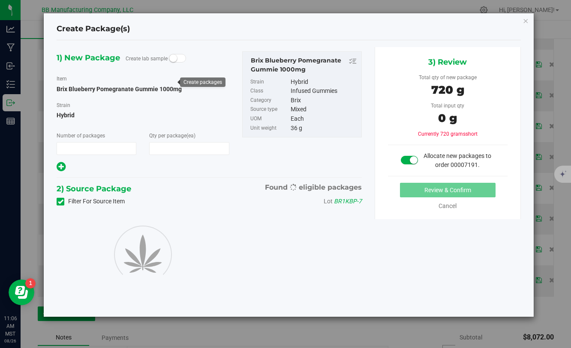
type input "1"
type input "20"
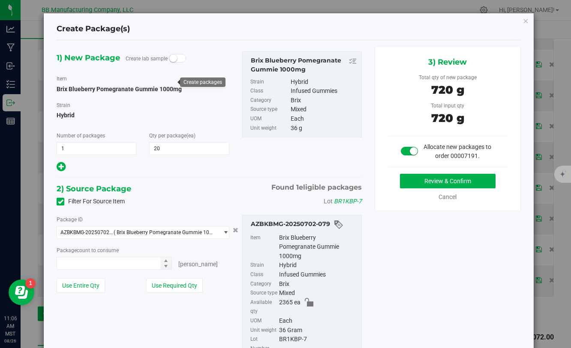
type input "20 ea"
click at [424, 182] on button "Review & Confirm" at bounding box center [448, 181] width 96 height 15
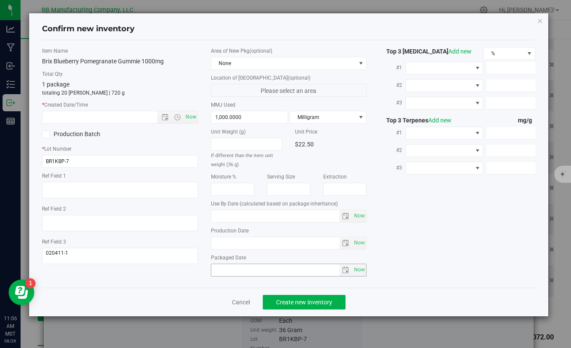
type input "[DATE]"
drag, startPoint x: 251, startPoint y: 242, endPoint x: 196, endPoint y: 242, distance: 55.3
click at [196, 242] on div "Item Name Brix Blueberry Pomegranate Gummie 1000mg Total Qty 1 package totaling…" at bounding box center [289, 164] width 506 height 234
click at [222, 244] on input "[DATE]" at bounding box center [275, 243] width 129 height 12
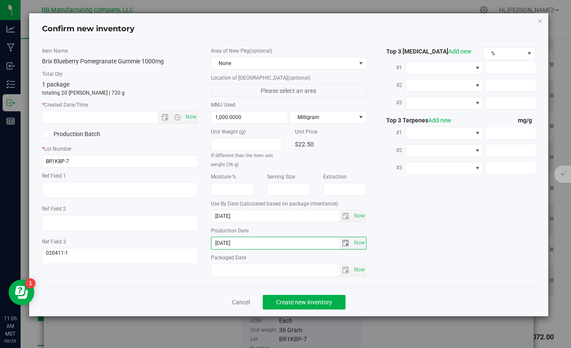
drag, startPoint x: 246, startPoint y: 246, endPoint x: 211, endPoint y: 243, distance: 35.3
click at [211, 243] on input "[DATE]" at bounding box center [275, 243] width 129 height 12
click at [139, 117] on input "text" at bounding box center [106, 117] width 129 height 12
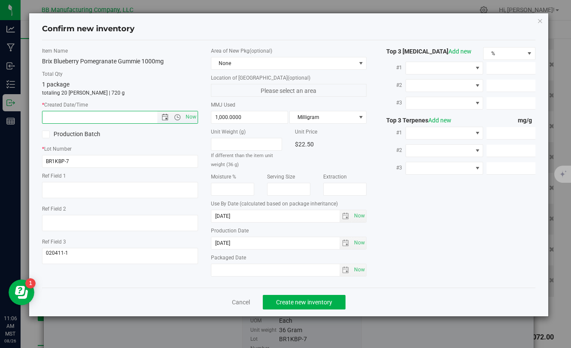
paste input "[DATE]"
click at [287, 304] on span "Create new inventory" at bounding box center [304, 302] width 56 height 7
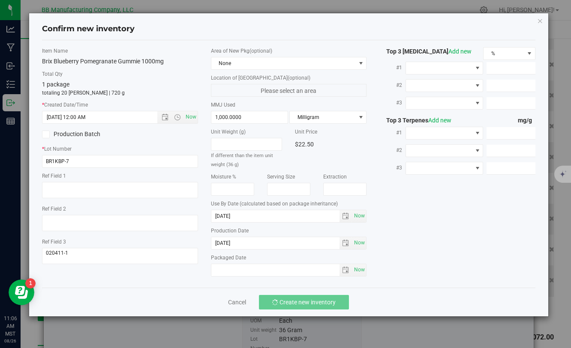
type input "[DATE] 11:06 AM"
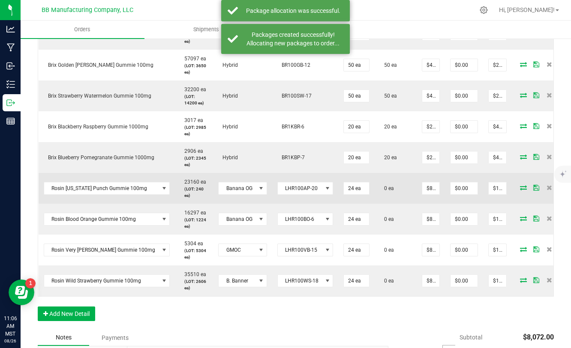
click at [520, 188] on icon at bounding box center [523, 187] width 7 height 5
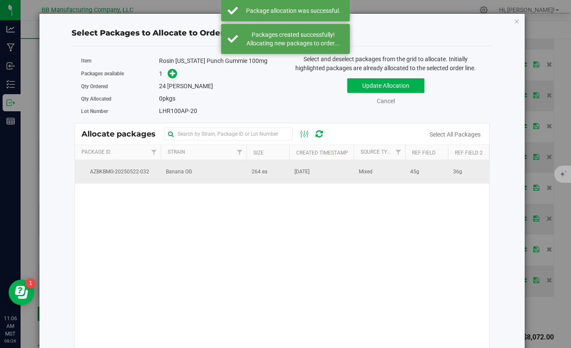
click at [226, 178] on td "Banana OG" at bounding box center [204, 171] width 86 height 23
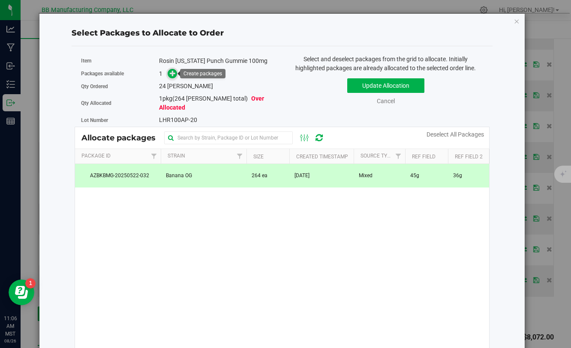
click at [174, 77] on span at bounding box center [173, 74] width 10 height 10
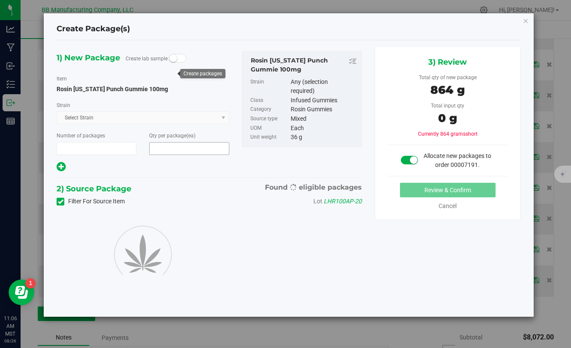
type input "1"
type input "24"
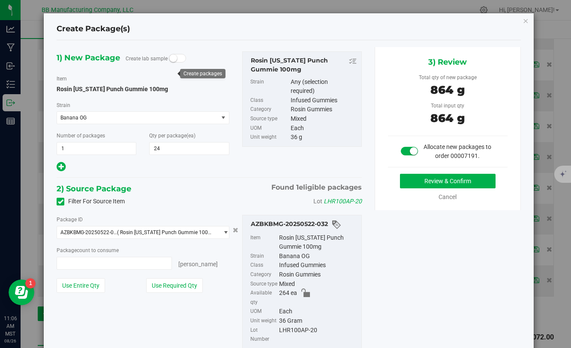
type input "24 ea"
click at [430, 184] on button "Review & Confirm" at bounding box center [448, 181] width 96 height 15
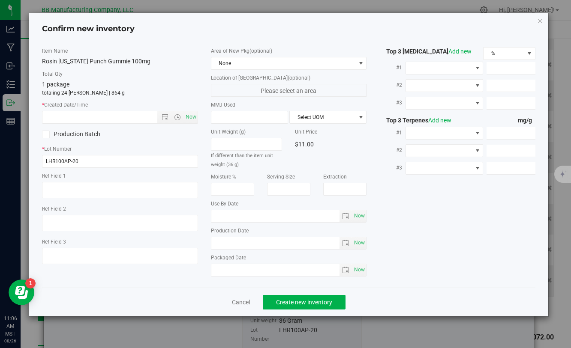
type textarea "45g"
type textarea "36g"
type textarea "BGLR080124"
type input "100.0000"
type input "[DATE]"
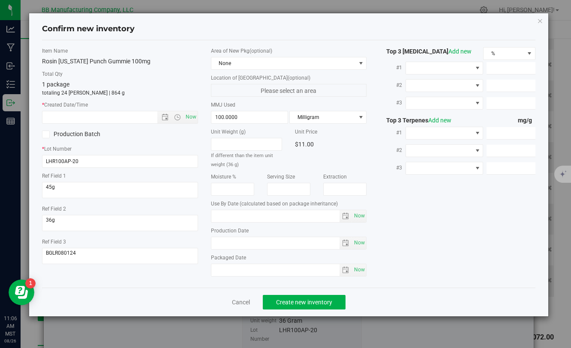
type input "[DATE]"
drag, startPoint x: 250, startPoint y: 242, endPoint x: 202, endPoint y: 242, distance: 48.0
click at [202, 242] on div "Item Name Rosin [US_STATE] Punch Gummie 100mg Total Qty 1 package totaling 24 […" at bounding box center [289, 164] width 506 height 234
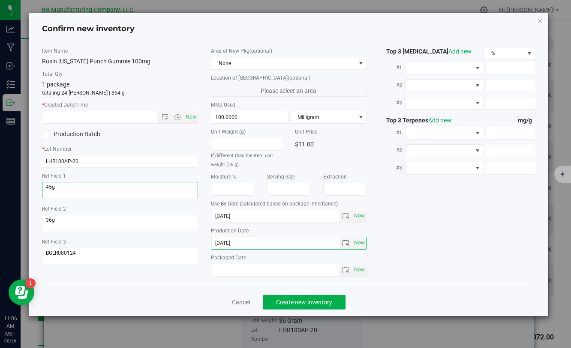
click at [84, 193] on textarea at bounding box center [120, 190] width 156 height 16
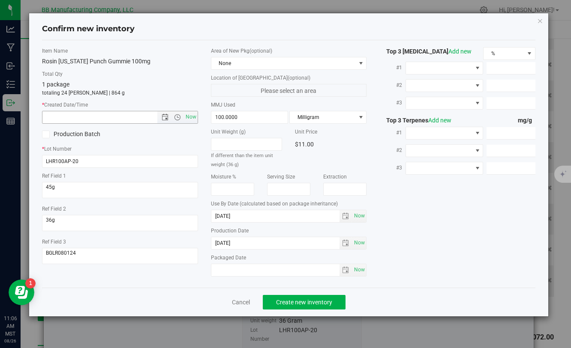
click at [75, 120] on input "text" at bounding box center [106, 117] width 129 height 12
paste input "[DATE]"
type input "[DATE] 11:06 AM"
click at [281, 308] on button "Create new inventory" at bounding box center [304, 302] width 83 height 15
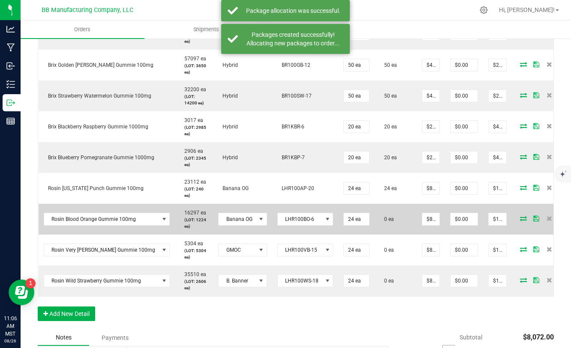
click at [520, 219] on icon at bounding box center [523, 218] width 7 height 5
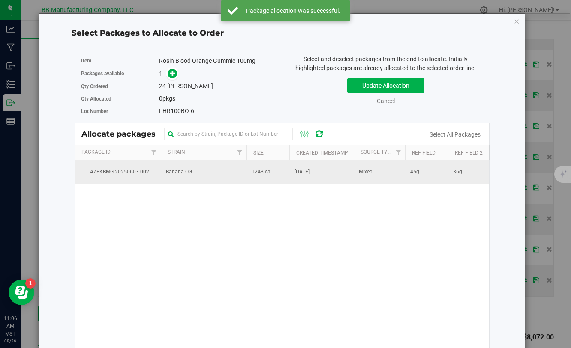
click at [235, 177] on td "Banana OG" at bounding box center [204, 171] width 86 height 23
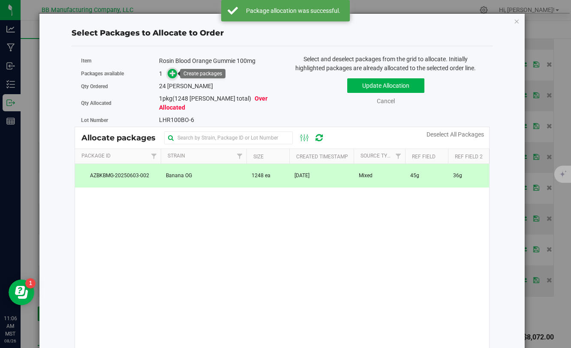
click at [170, 75] on icon at bounding box center [173, 73] width 6 height 6
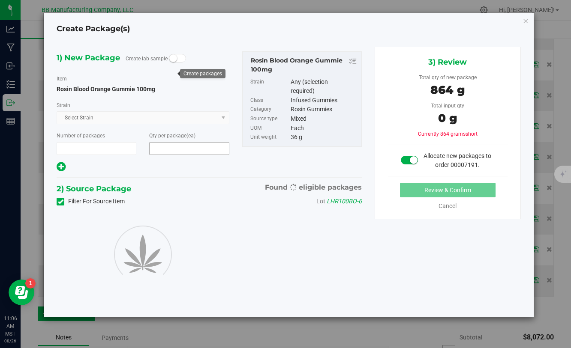
type input "1"
type input "24"
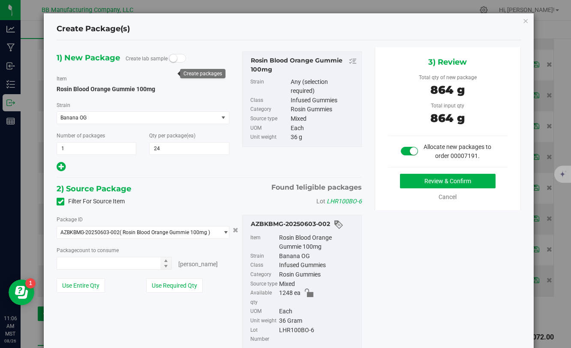
type input "24 ea"
click at [413, 183] on button "Review & Confirm" at bounding box center [448, 181] width 96 height 15
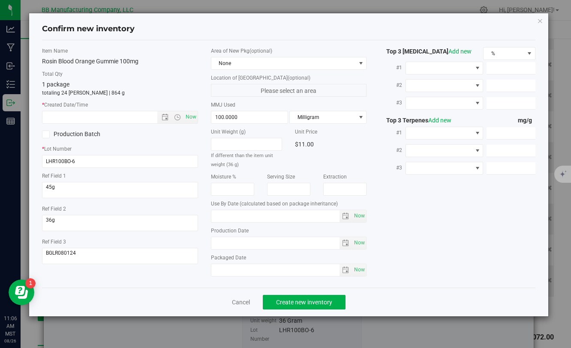
type input "[DATE]"
drag, startPoint x: 246, startPoint y: 244, endPoint x: 206, endPoint y: 243, distance: 40.7
click at [206, 243] on div "Area of New Pkg (optional) None Location of [GEOGRAPHIC_DATA] (optional) Please…" at bounding box center [288, 164] width 168 height 234
click at [132, 120] on input "text" at bounding box center [106, 117] width 129 height 12
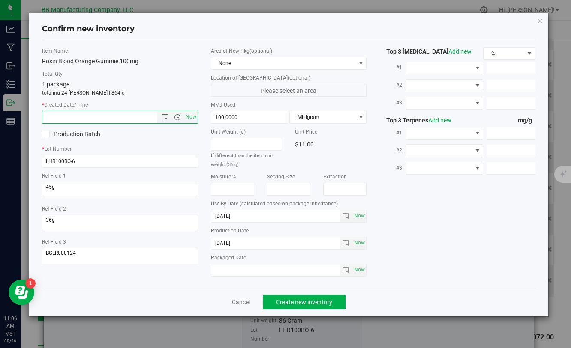
paste input "[DATE]"
click at [274, 303] on button "Create new inventory" at bounding box center [304, 302] width 83 height 15
type input "[DATE] 11:06 AM"
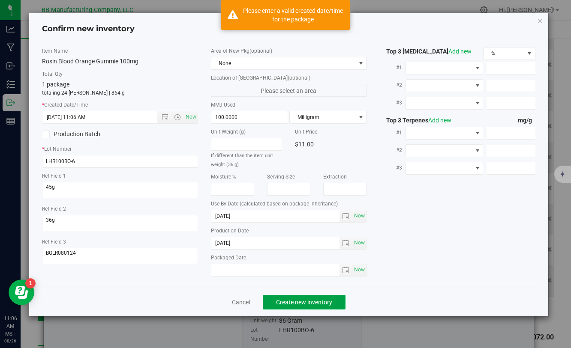
click at [274, 303] on button "Create new inventory" at bounding box center [304, 302] width 83 height 15
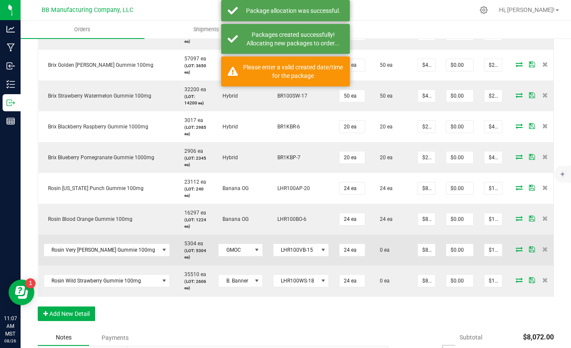
click at [515, 250] on icon at bounding box center [518, 249] width 7 height 5
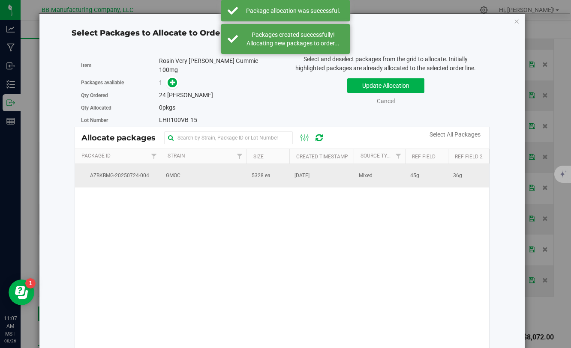
click at [266, 172] on span "5328 ea" at bounding box center [260, 176] width 19 height 8
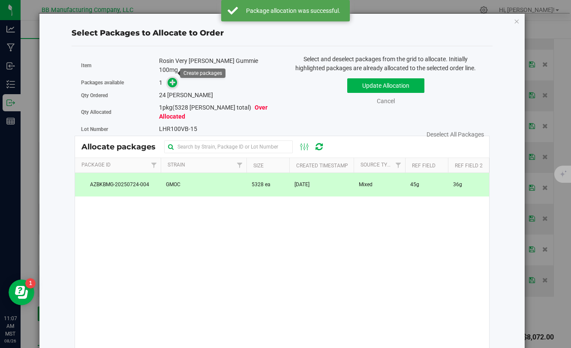
click at [174, 79] on icon at bounding box center [173, 82] width 6 height 6
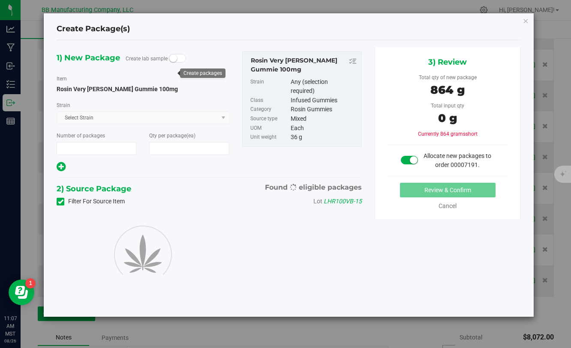
type input "1"
type input "24"
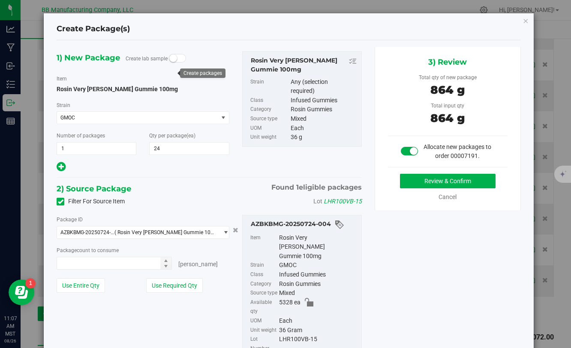
type input "24 ea"
click at [428, 184] on button "Review & Confirm" at bounding box center [448, 181] width 96 height 15
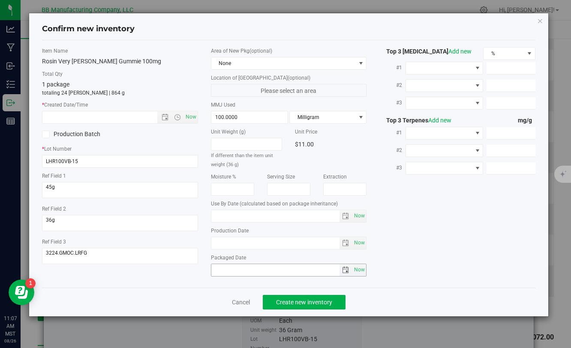
type input "[DATE]"
drag, startPoint x: 244, startPoint y: 242, endPoint x: 201, endPoint y: 242, distance: 42.8
click at [201, 242] on div "Item Name Rosin Very [PERSON_NAME] Gummie 100mg Total Qty 1 package totaling 24…" at bounding box center [289, 164] width 506 height 234
click at [120, 117] on input "text" at bounding box center [106, 117] width 129 height 12
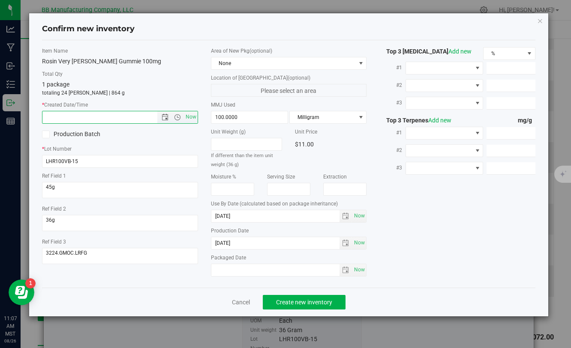
paste input "[DATE]"
click at [281, 304] on span "Create new inventory" at bounding box center [304, 302] width 56 height 7
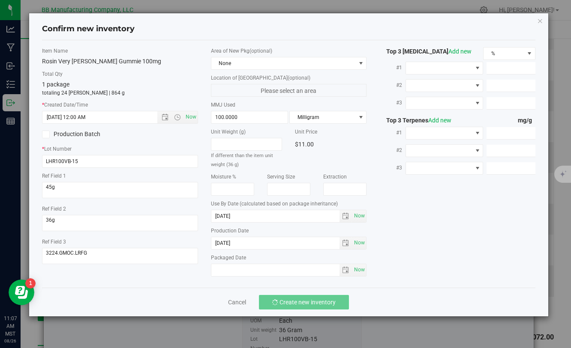
type input "[DATE] 11:07 AM"
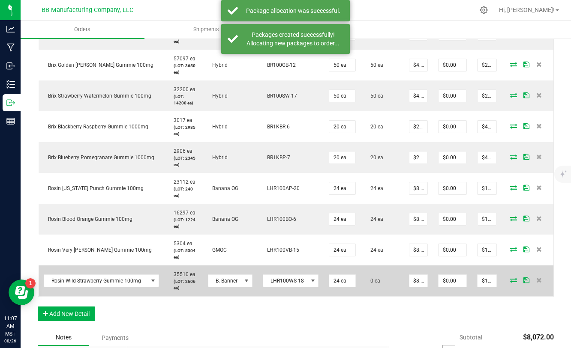
click at [513, 279] on icon at bounding box center [513, 280] width 7 height 5
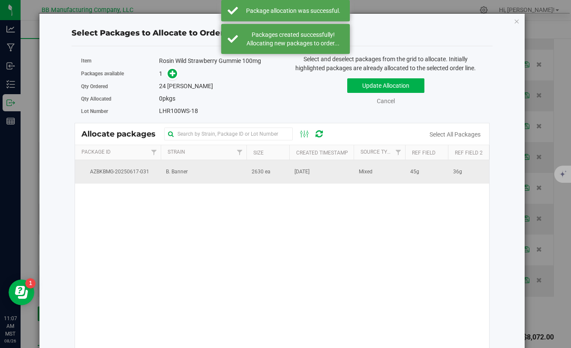
click at [266, 175] on span "2630 ea" at bounding box center [260, 172] width 19 height 8
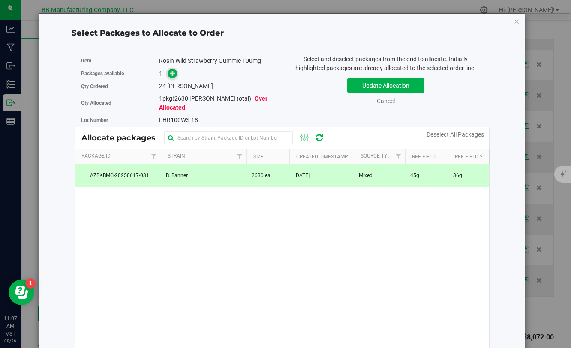
click at [175, 75] on icon at bounding box center [173, 73] width 6 height 6
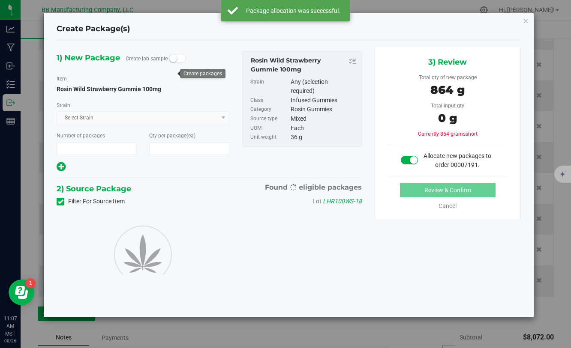
type input "1"
type input "24"
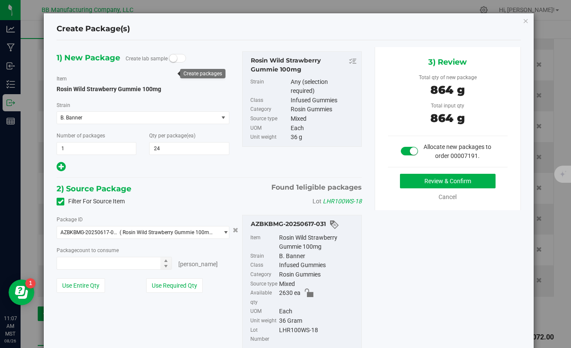
type input "24 ea"
click at [408, 183] on button "Review & Confirm" at bounding box center [448, 181] width 96 height 15
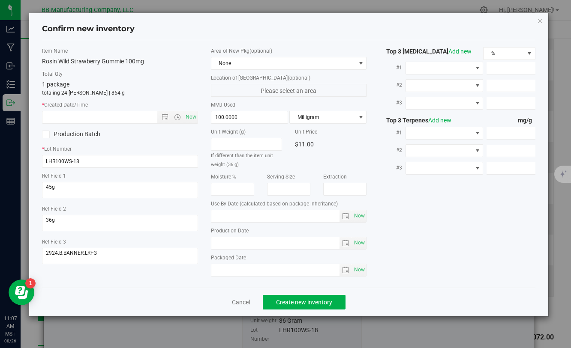
type input "[DATE]"
drag, startPoint x: 243, startPoint y: 242, endPoint x: 188, endPoint y: 242, distance: 55.7
click at [188, 242] on div "Item Name Rosin Wild Strawberry Gummie 100mg Total Qty 1 package totaling 24 [P…" at bounding box center [289, 164] width 506 height 234
click at [120, 121] on input "text" at bounding box center [106, 117] width 129 height 12
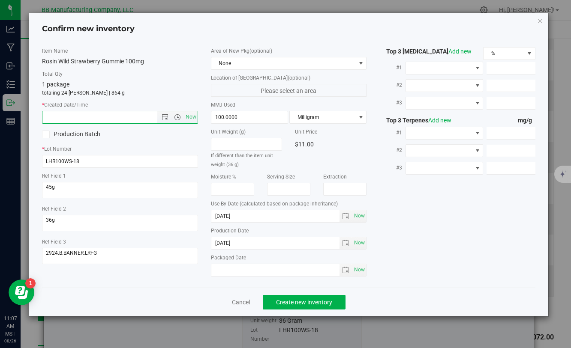
paste input "[DATE]"
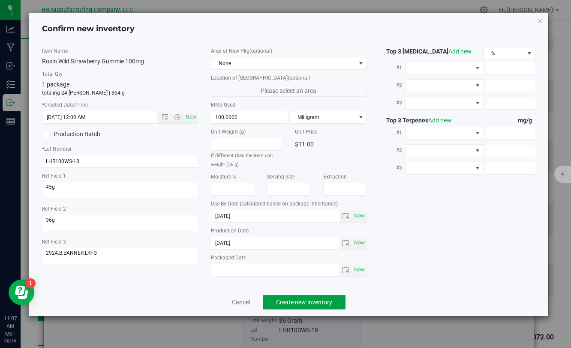
click at [309, 299] on span "Create new inventory" at bounding box center [304, 302] width 56 height 7
type input "[DATE] 11:07 AM"
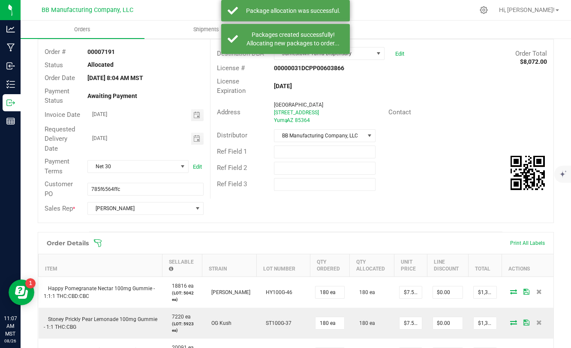
scroll to position [15, 0]
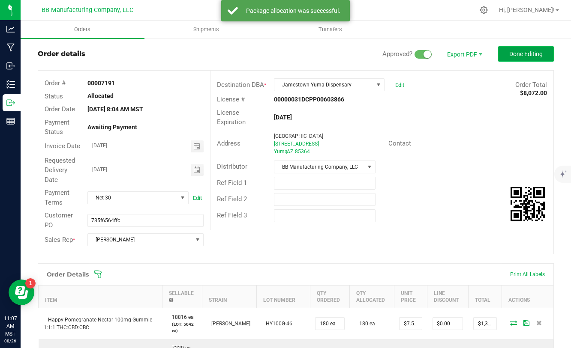
click at [507, 51] on button "Done Editing" at bounding box center [526, 53] width 56 height 15
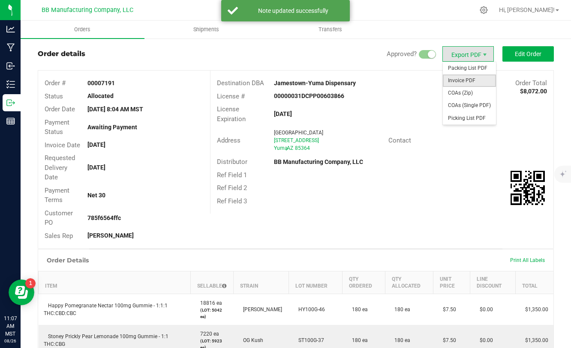
click at [461, 78] on span "Invoice PDF" at bounding box center [469, 81] width 53 height 12
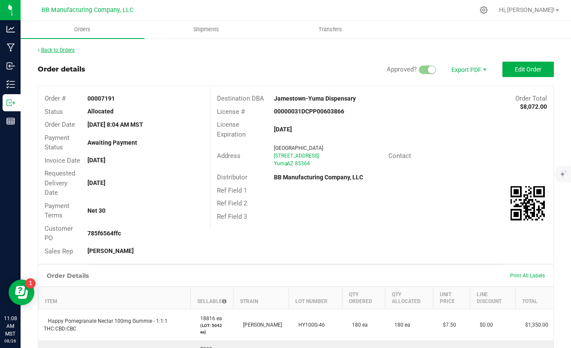
click at [69, 51] on link "Back to Orders" at bounding box center [56, 50] width 37 height 6
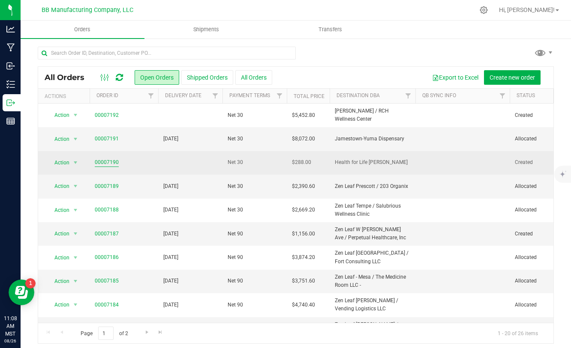
click at [98, 162] on link "00007190" at bounding box center [107, 163] width 24 height 8
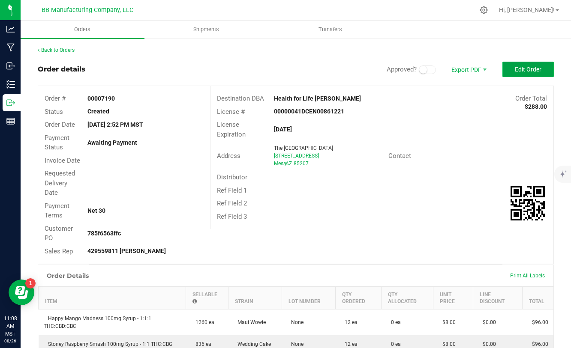
click at [517, 71] on span "Edit Order" at bounding box center [528, 69] width 27 height 7
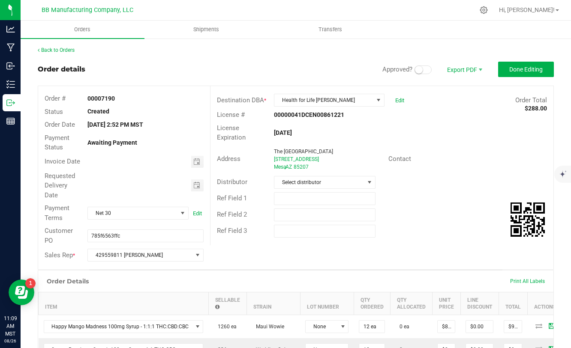
click at [427, 69] on span at bounding box center [422, 70] width 17 height 9
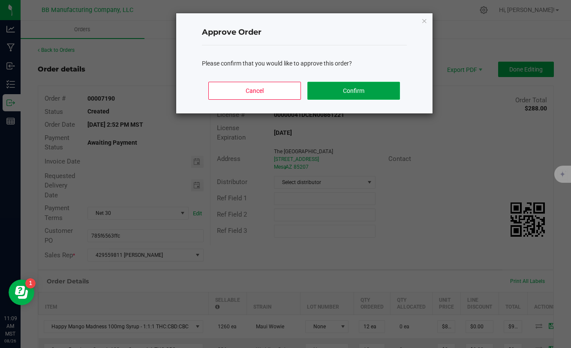
click at [350, 93] on button "Confirm" at bounding box center [353, 91] width 92 height 18
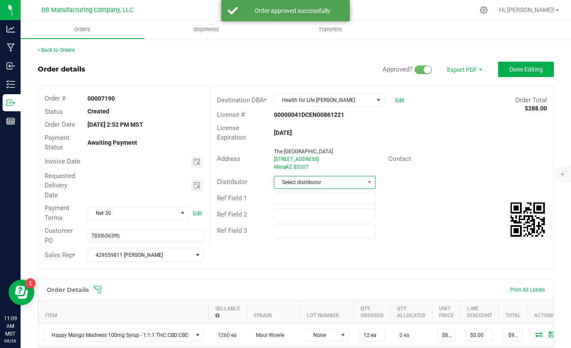
click at [326, 182] on span "Select distributor" at bounding box center [319, 183] width 90 height 12
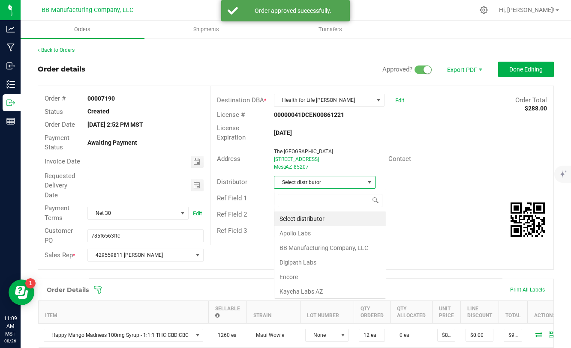
scroll to position [13, 102]
click at [305, 250] on li "BB Manufacturing Company, LLC" at bounding box center [329, 248] width 111 height 15
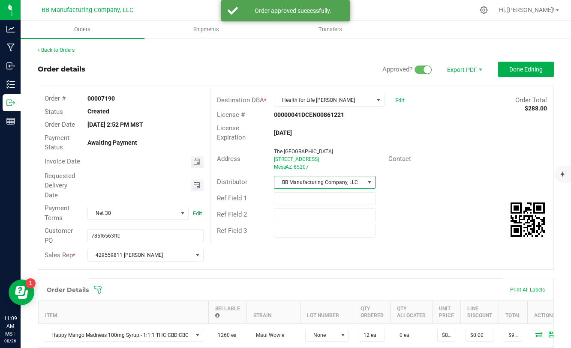
click at [196, 187] on span "Toggle calendar" at bounding box center [196, 185] width 7 height 7
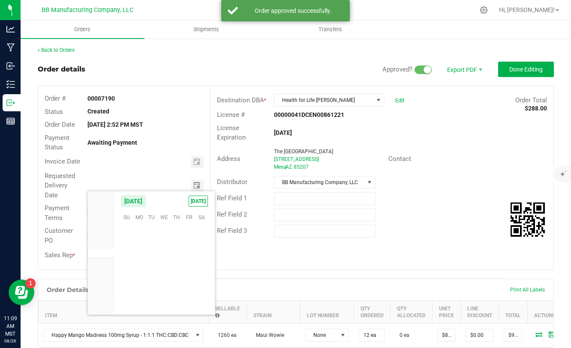
scroll to position [138843, 0]
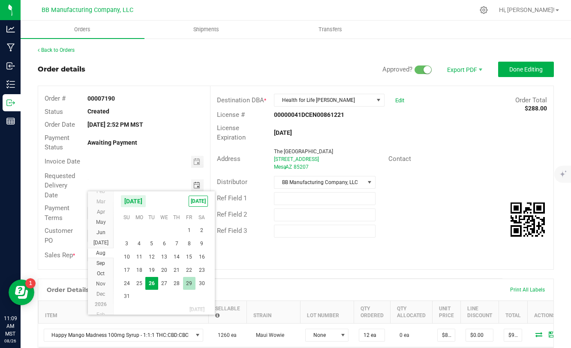
click at [187, 283] on span "29" at bounding box center [189, 283] width 12 height 13
type input "[DATE]"
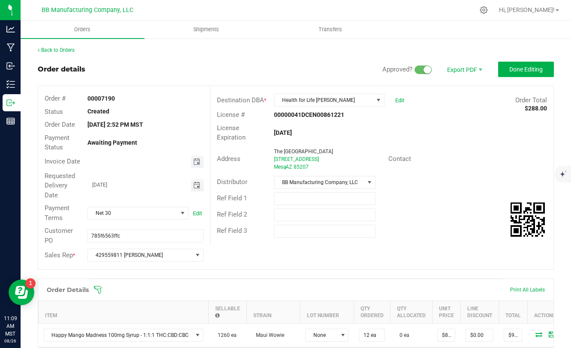
click at [197, 161] on span "Toggle calendar" at bounding box center [196, 162] width 7 height 7
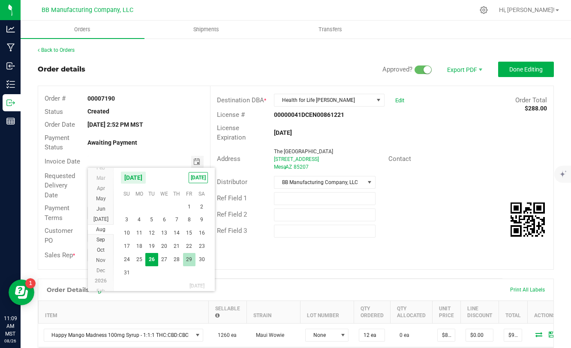
click at [188, 260] on span "29" at bounding box center [189, 259] width 12 height 13
type input "[DATE]"
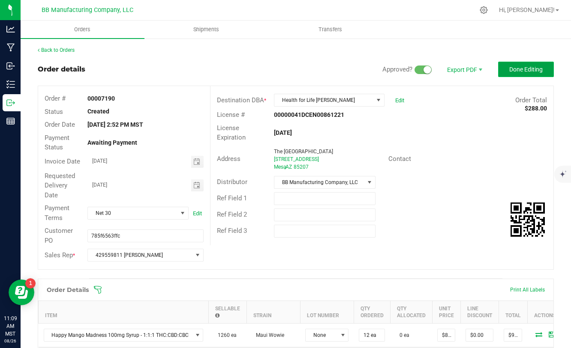
click at [518, 72] on span "Done Editing" at bounding box center [525, 69] width 33 height 7
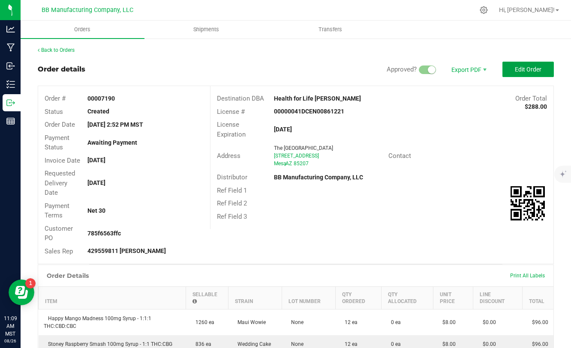
click at [518, 72] on span "Edit Order" at bounding box center [528, 69] width 27 height 7
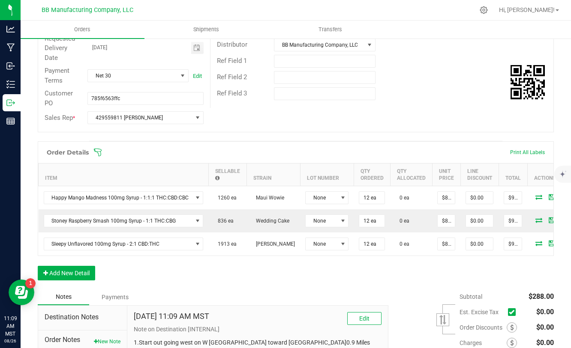
scroll to position [140, 0]
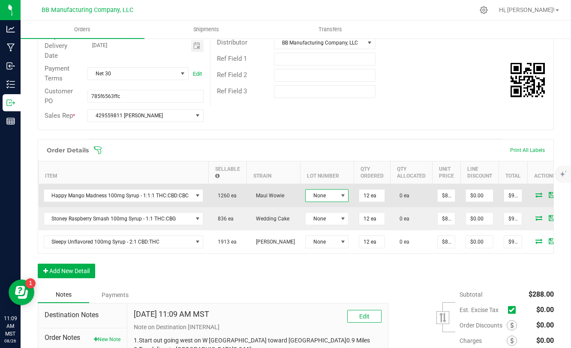
click at [339, 197] on span at bounding box center [342, 195] width 7 height 7
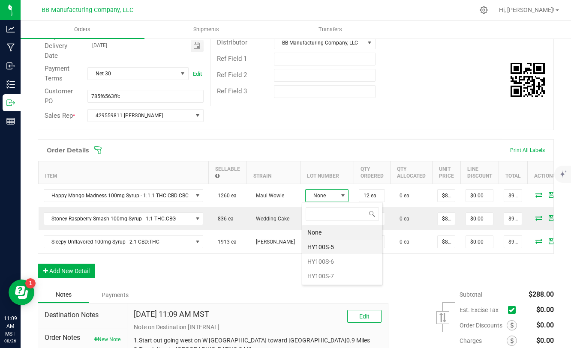
click at [328, 251] on li "HY100S-5" at bounding box center [342, 247] width 80 height 15
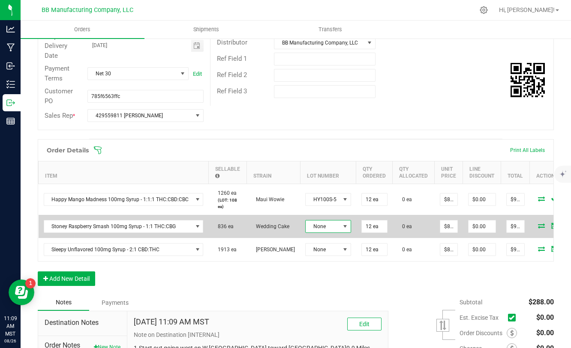
click at [341, 226] on span at bounding box center [344, 226] width 7 height 7
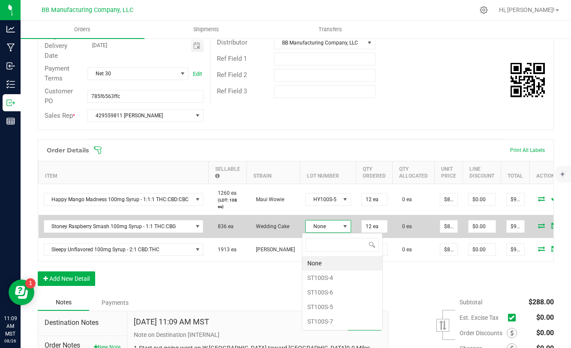
scroll to position [13, 45]
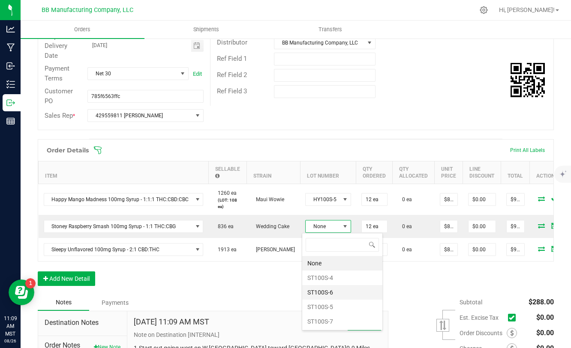
click at [317, 291] on li "ST100S-6" at bounding box center [342, 292] width 80 height 15
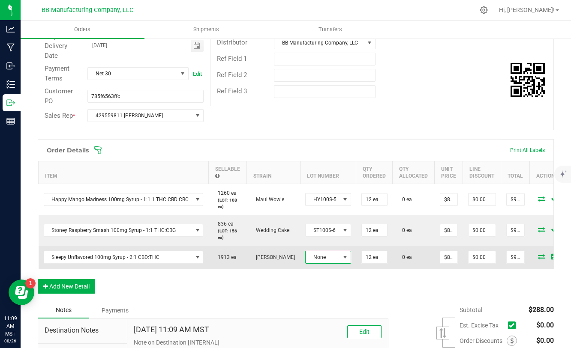
click at [341, 259] on span at bounding box center [344, 257] width 7 height 7
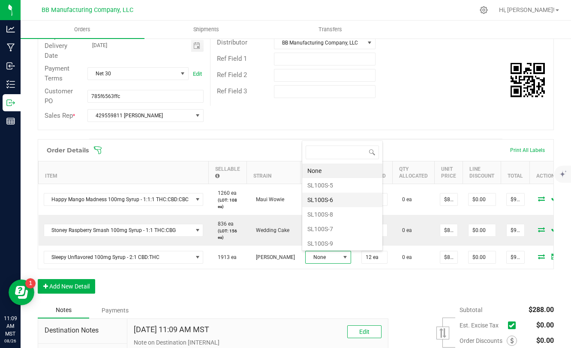
click at [326, 199] on li "SL100S-6" at bounding box center [342, 200] width 80 height 15
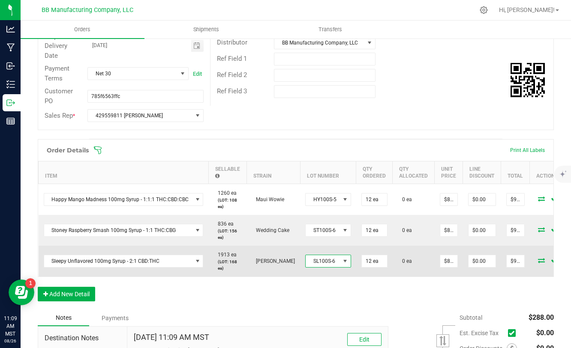
click at [342, 264] on span at bounding box center [344, 261] width 7 height 7
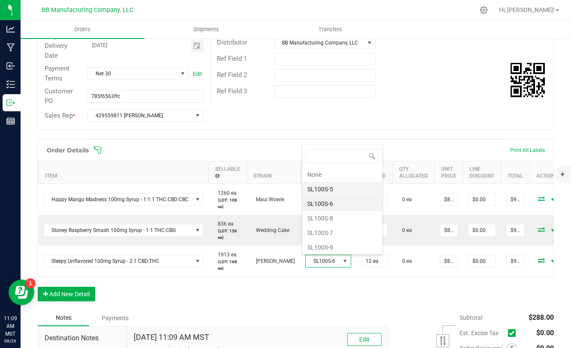
click at [320, 189] on li "SL100S-5" at bounding box center [342, 189] width 80 height 15
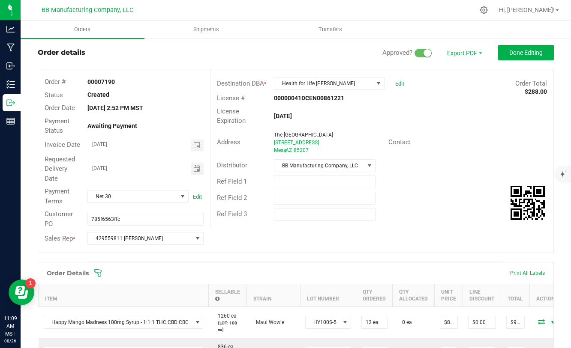
scroll to position [0, 0]
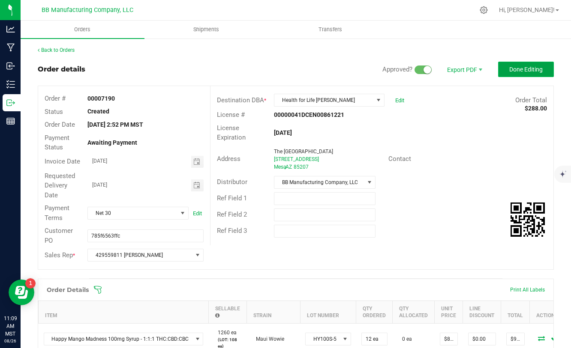
click at [510, 67] on span "Done Editing" at bounding box center [525, 69] width 33 height 7
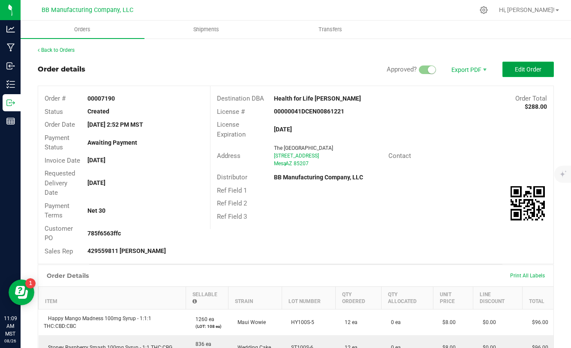
click at [512, 69] on button "Edit Order" at bounding box center [527, 69] width 51 height 15
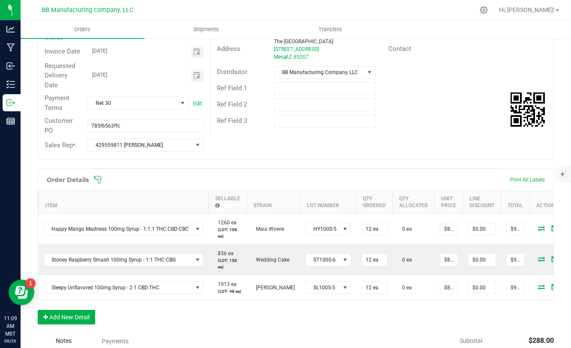
scroll to position [125, 0]
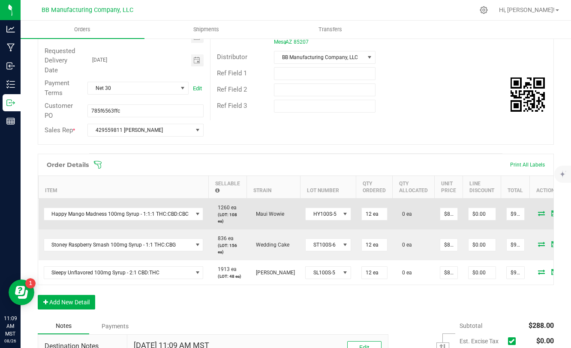
click at [538, 214] on icon at bounding box center [541, 213] width 7 height 5
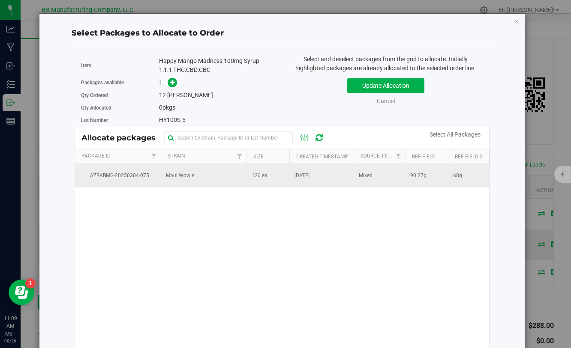
click at [300, 180] on td "[DATE]" at bounding box center [321, 175] width 64 height 23
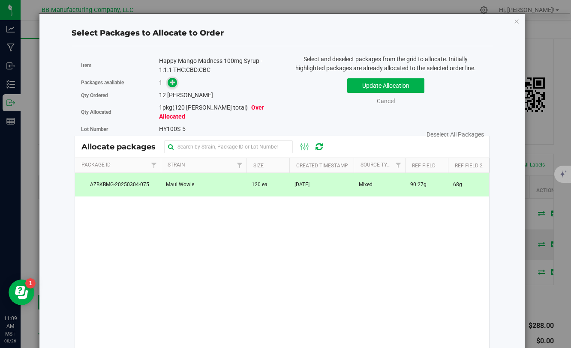
click at [175, 82] on icon at bounding box center [173, 82] width 6 height 6
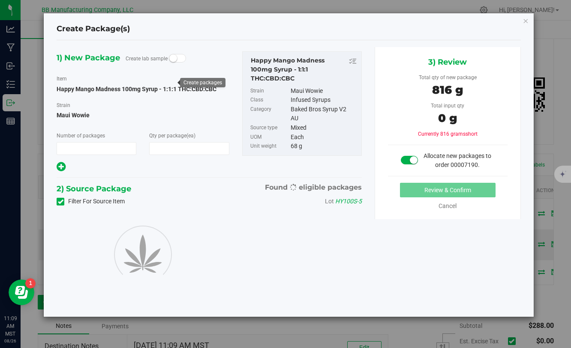
type input "1"
type input "12"
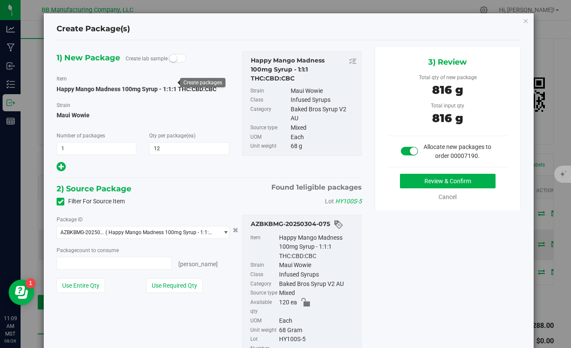
type input "12 ea"
click at [416, 180] on button "Review & Confirm" at bounding box center [448, 181] width 96 height 15
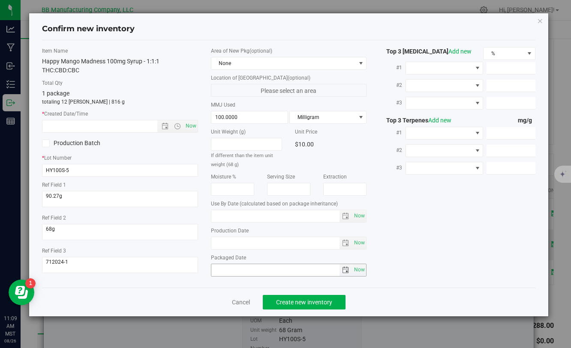
type input "[DATE]"
drag, startPoint x: 246, startPoint y: 243, endPoint x: 203, endPoint y: 241, distance: 42.9
click at [203, 241] on div "Item Name Happy Mango Madness 100mg Syrup - 1:1:1 THC:CBD:CBC Total Qty 1 packa…" at bounding box center [289, 164] width 506 height 234
click at [115, 120] on span "Now" at bounding box center [120, 126] width 156 height 13
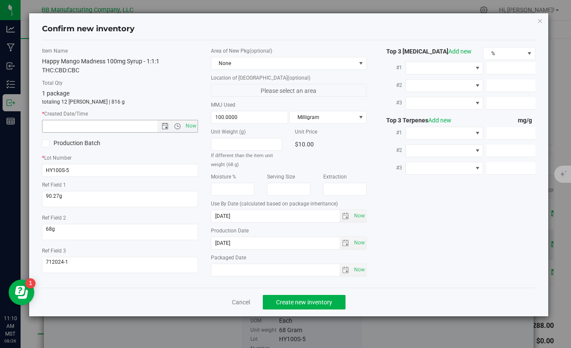
click at [116, 128] on input "text" at bounding box center [106, 126] width 129 height 12
paste input "[DATE]"
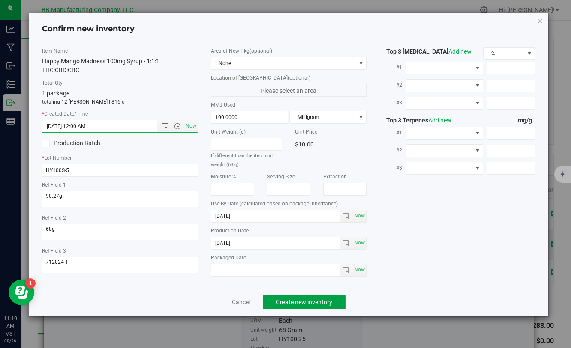
click at [302, 308] on button "Create new inventory" at bounding box center [304, 302] width 83 height 15
type input "[DATE] 11:10 AM"
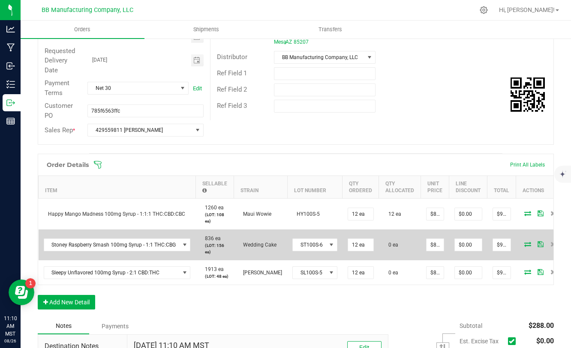
click at [525, 243] on icon at bounding box center [527, 244] width 7 height 5
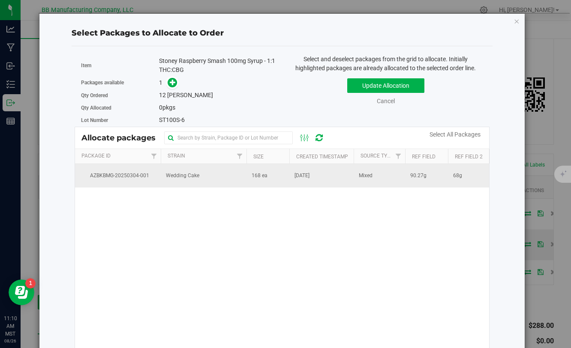
click at [244, 177] on td "Wedding Cake" at bounding box center [204, 175] width 86 height 23
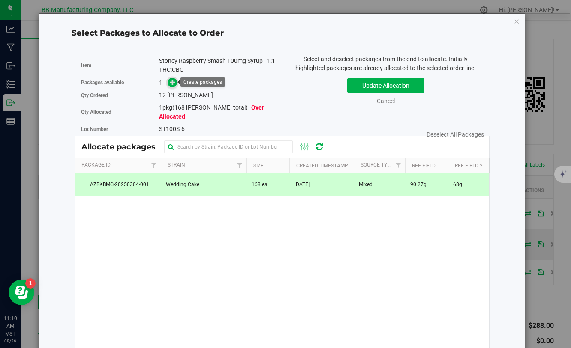
click at [175, 86] on span at bounding box center [173, 83] width 10 height 10
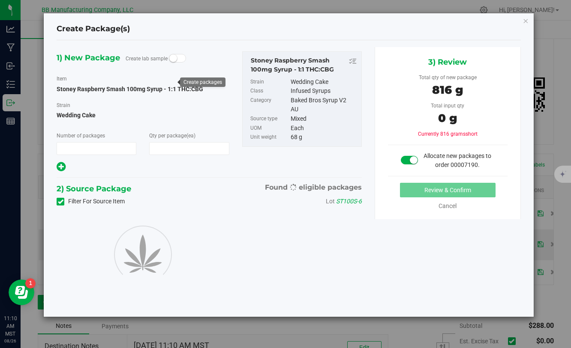
type input "1"
type input "12"
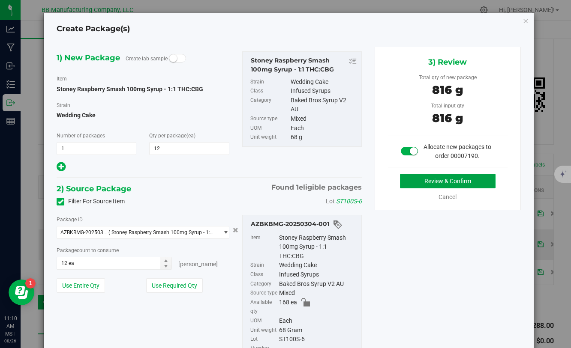
click at [424, 185] on button "Review & Confirm" at bounding box center [448, 181] width 96 height 15
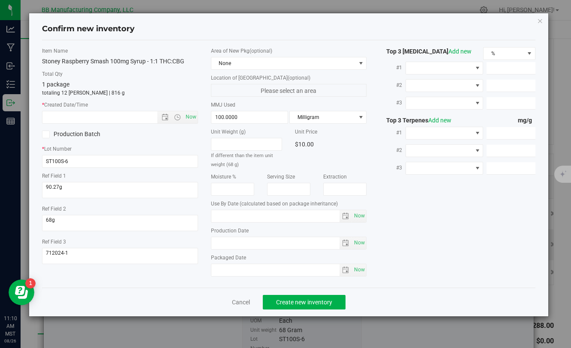
type input "[DATE]"
drag, startPoint x: 213, startPoint y: 240, endPoint x: 247, endPoint y: 245, distance: 34.3
click at [246, 244] on input "[DATE]" at bounding box center [275, 243] width 129 height 12
click at [127, 119] on input "text" at bounding box center [106, 117] width 129 height 12
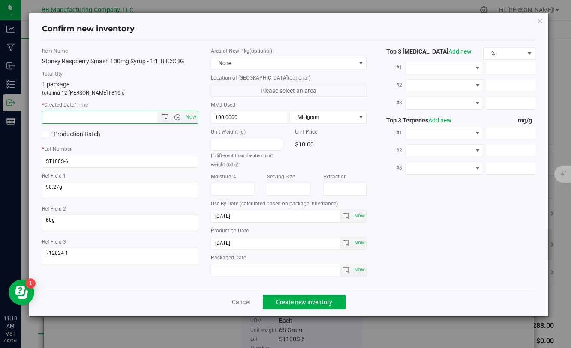
paste input "[DATE]"
click at [278, 300] on span "Create new inventory" at bounding box center [304, 302] width 56 height 7
type input "[DATE] 11:10 AM"
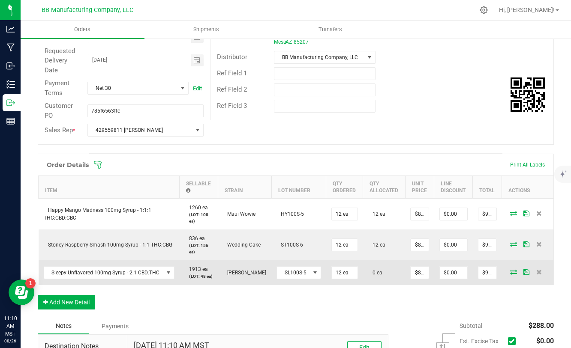
click at [512, 275] on icon at bounding box center [513, 271] width 7 height 5
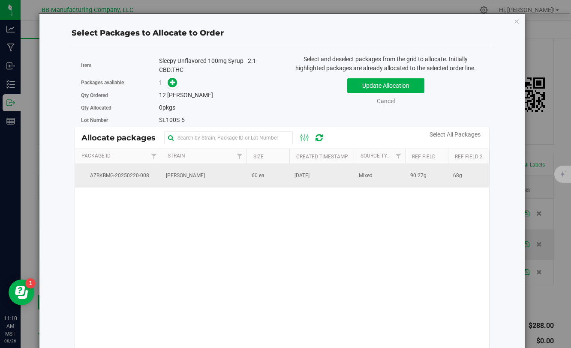
click at [262, 176] on span "60 ea" at bounding box center [257, 176] width 13 height 8
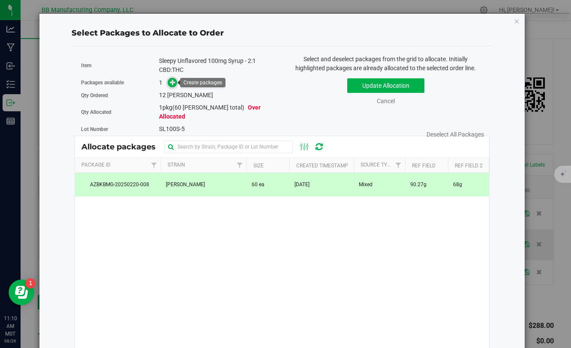
click at [174, 81] on icon at bounding box center [173, 82] width 6 height 6
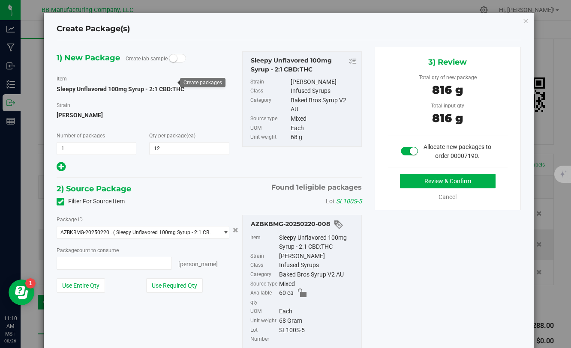
type input "12 ea"
click at [413, 182] on button "Review & Confirm" at bounding box center [448, 181] width 96 height 15
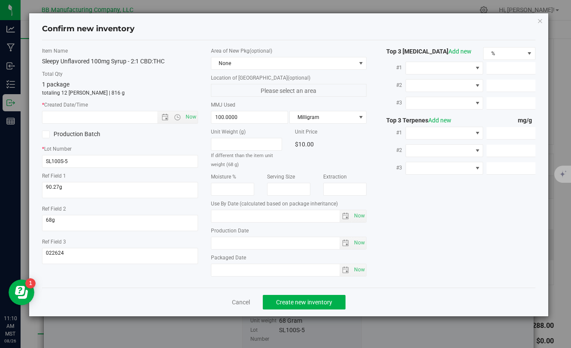
type input "[DATE]"
drag, startPoint x: 260, startPoint y: 247, endPoint x: 203, endPoint y: 239, distance: 56.6
click at [203, 239] on div "Item Name Sleepy Unflavored 100mg Syrup - 2:1 CBD:THC Total Qty 1 package total…" at bounding box center [289, 164] width 506 height 234
click at [115, 120] on input "text" at bounding box center [106, 117] width 129 height 12
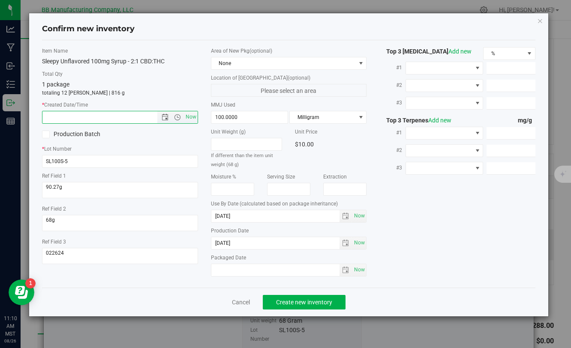
paste input "[DATE]"
click at [281, 298] on button "Create new inventory" at bounding box center [304, 302] width 83 height 15
type input "[DATE] 11:10 AM"
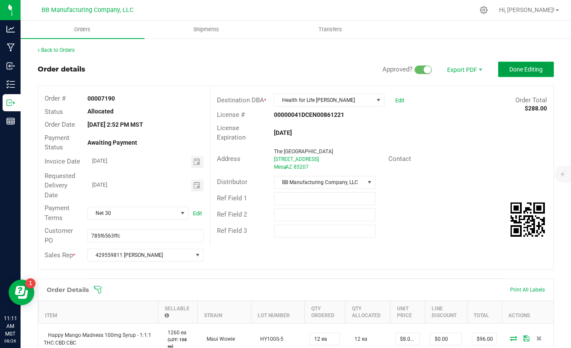
click at [528, 73] on button "Done Editing" at bounding box center [526, 69] width 56 height 15
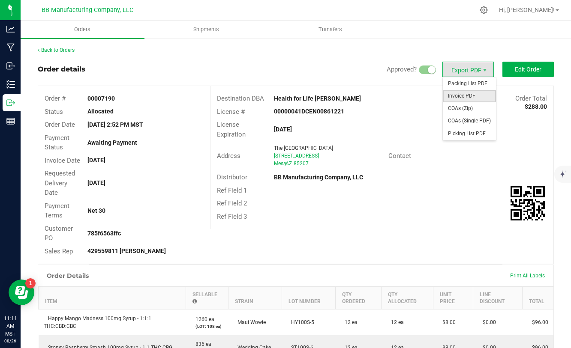
click at [463, 99] on span "Invoice PDF" at bounding box center [469, 96] width 53 height 12
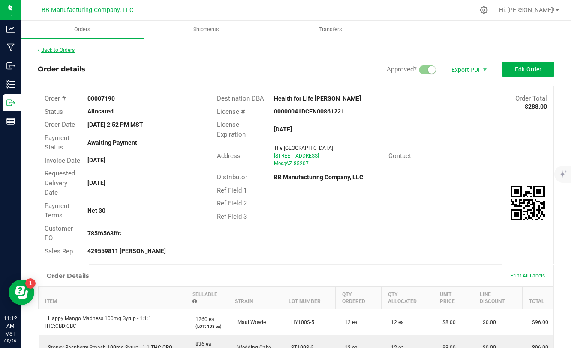
click at [71, 51] on link "Back to Orders" at bounding box center [56, 50] width 37 height 6
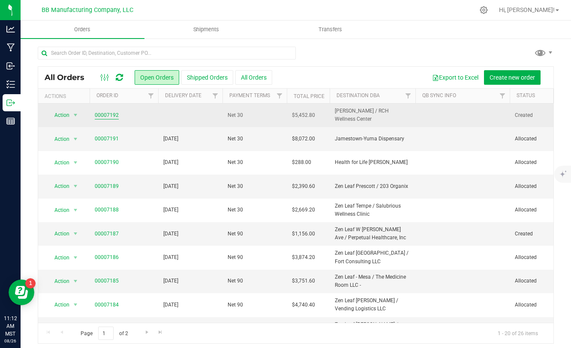
click at [114, 117] on link "00007192" at bounding box center [107, 115] width 24 height 8
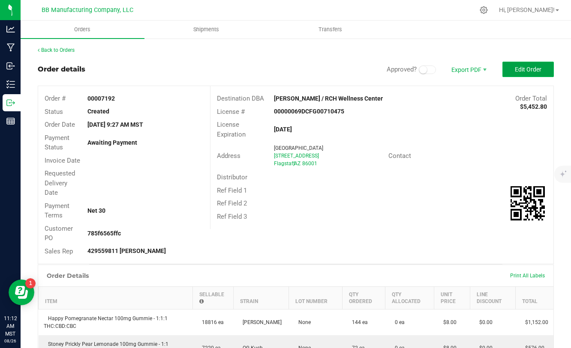
click at [520, 69] on span "Edit Order" at bounding box center [528, 69] width 27 height 7
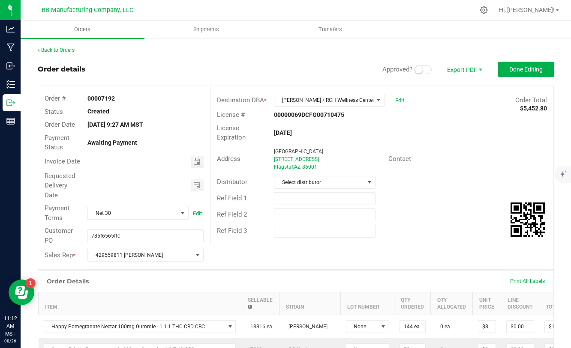
click at [424, 69] on span at bounding box center [422, 70] width 17 height 9
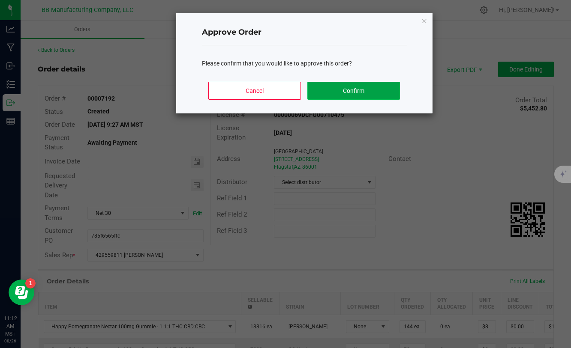
click at [372, 87] on button "Confirm" at bounding box center [353, 91] width 92 height 18
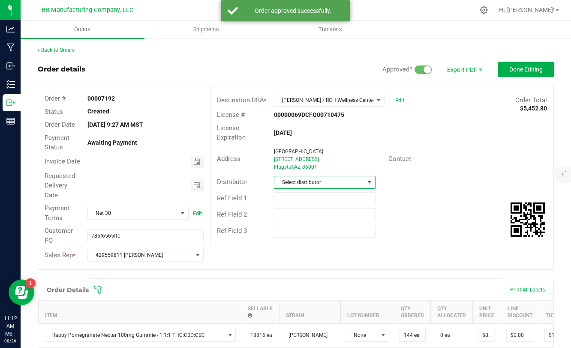
click at [329, 182] on span "Select distributor" at bounding box center [319, 183] width 90 height 12
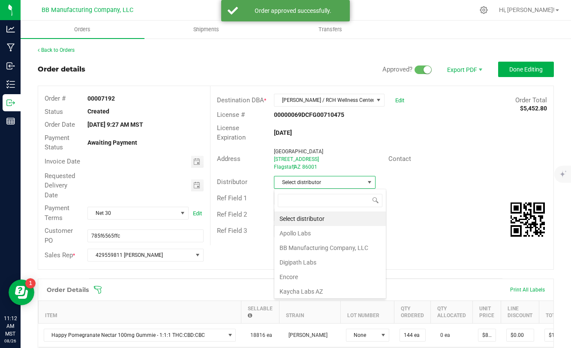
scroll to position [13, 102]
click at [306, 249] on li "BB Manufacturing Company, LLC" at bounding box center [329, 248] width 111 height 15
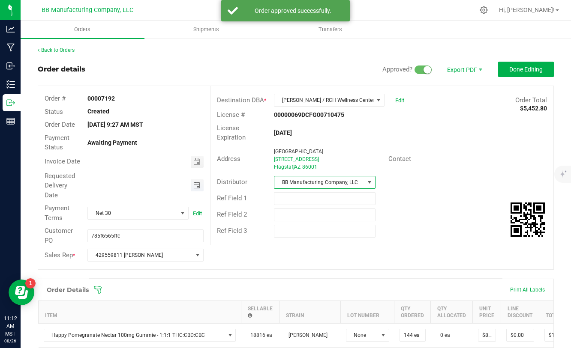
click at [197, 188] on span "Toggle calendar" at bounding box center [196, 185] width 7 height 7
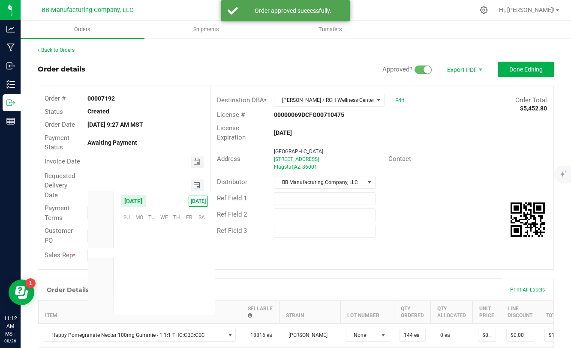
scroll to position [138843, 0]
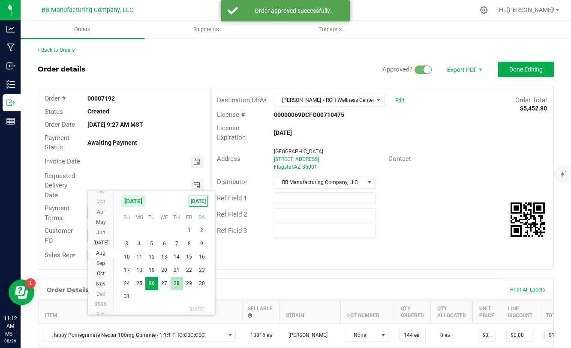
click at [174, 285] on span "28" at bounding box center [177, 283] width 12 height 13
type input "[DATE]"
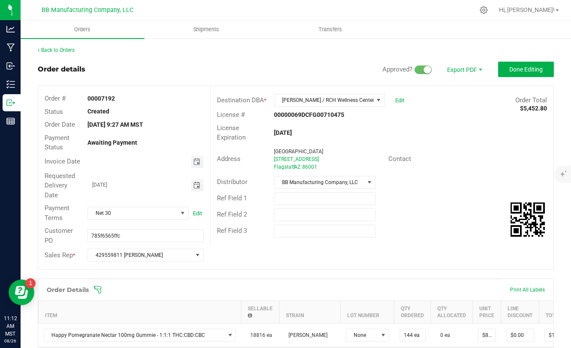
click at [195, 164] on span "Toggle calendar" at bounding box center [196, 162] width 7 height 7
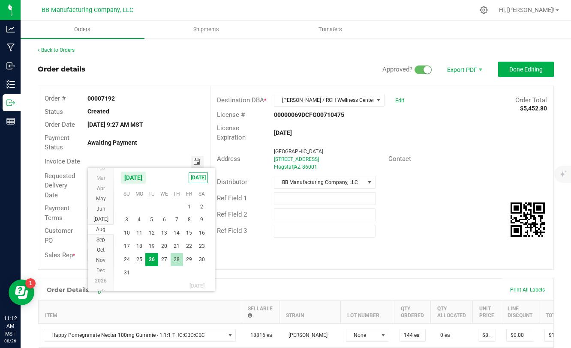
click at [178, 261] on span "28" at bounding box center [177, 259] width 12 height 13
type input "[DATE]"
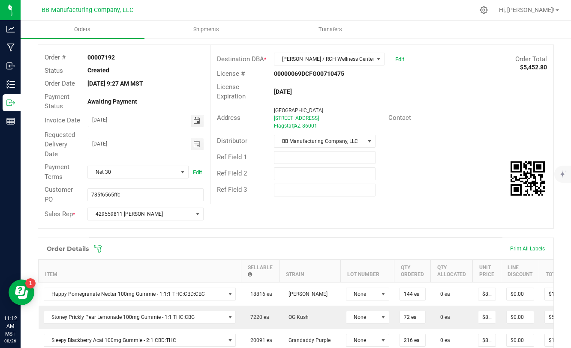
scroll to position [0, 0]
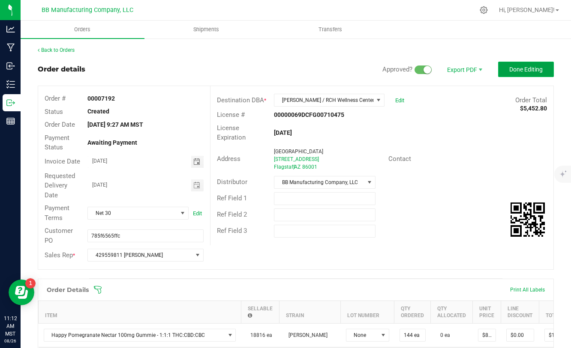
click at [542, 62] on button "Done Editing" at bounding box center [526, 69] width 56 height 15
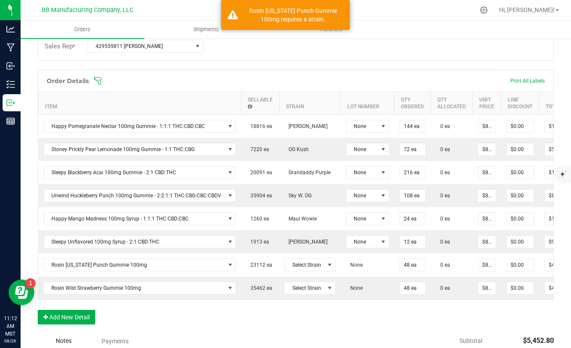
scroll to position [335, 0]
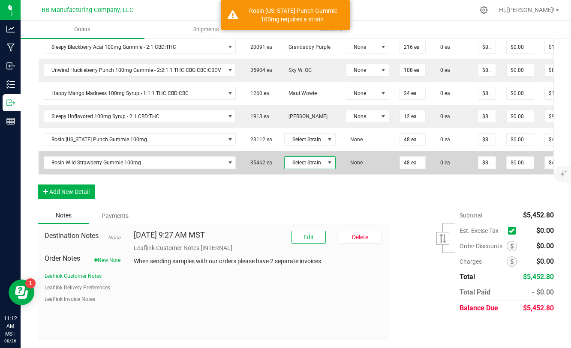
click at [327, 164] on span at bounding box center [329, 162] width 7 height 7
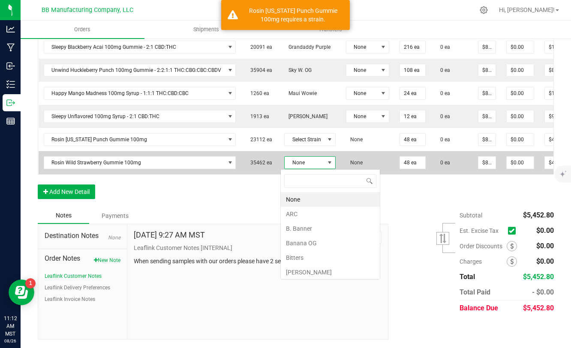
scroll to position [13, 51]
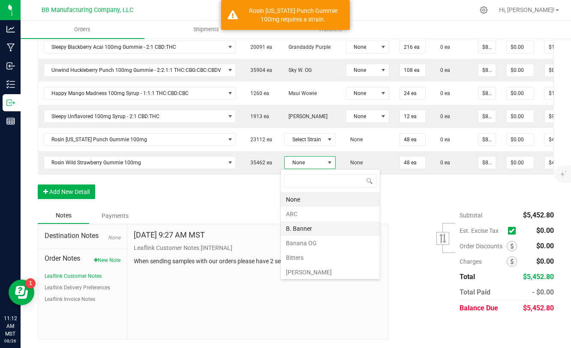
click at [292, 228] on li "B. Banner" at bounding box center [330, 228] width 99 height 15
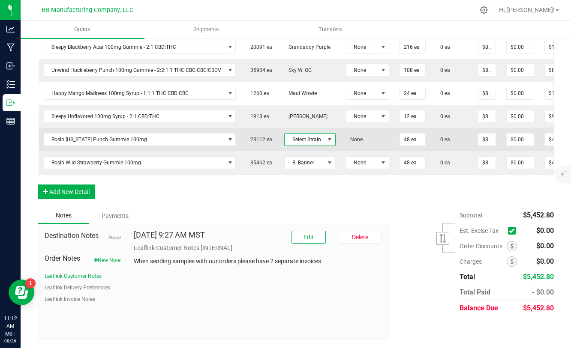
click at [307, 141] on span "Select Strain" at bounding box center [304, 140] width 40 height 12
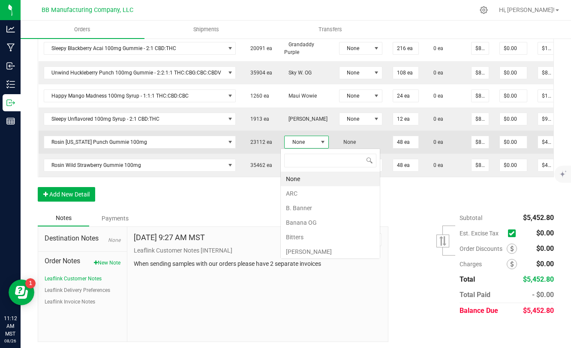
scroll to position [13, 45]
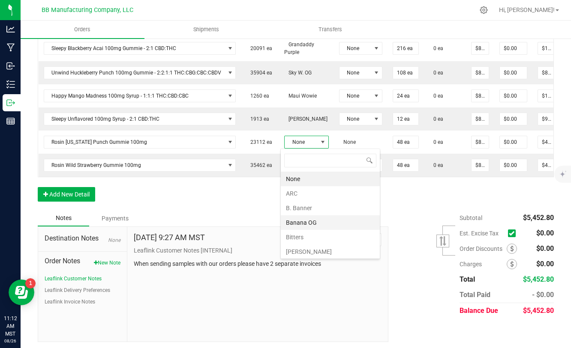
click at [297, 226] on li "Banana OG" at bounding box center [330, 222] width 99 height 15
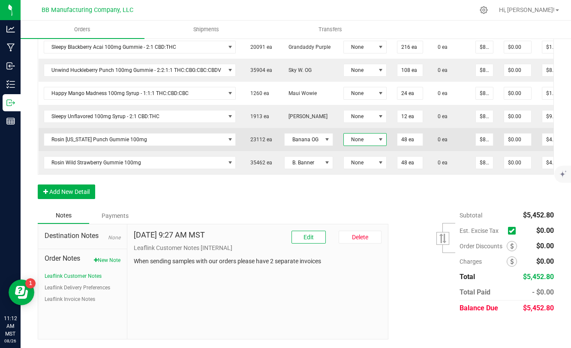
click at [356, 143] on span "None" at bounding box center [360, 140] width 32 height 12
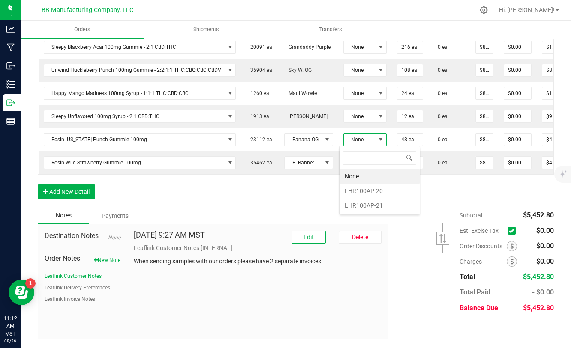
scroll to position [13, 43]
click at [361, 190] on li "LHR100AP-20" at bounding box center [379, 191] width 80 height 15
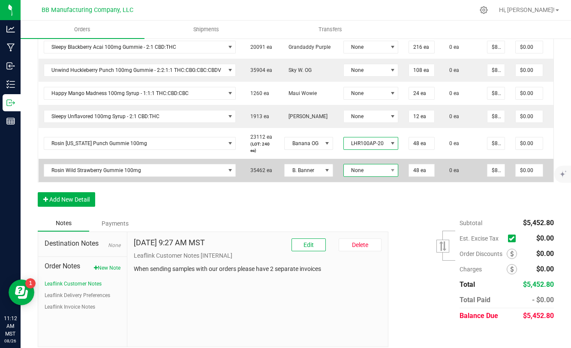
click at [375, 172] on span "None" at bounding box center [366, 171] width 44 height 12
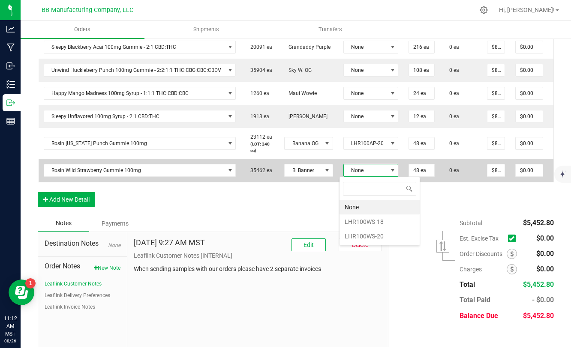
scroll to position [13, 55]
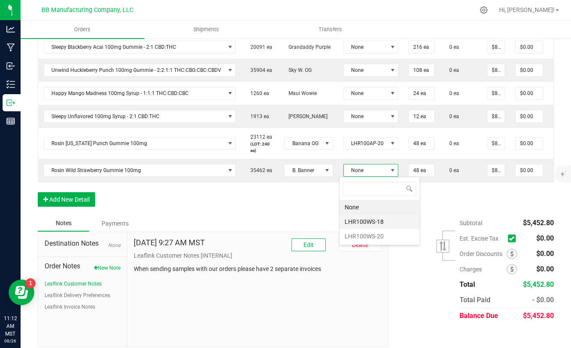
click at [366, 221] on li "LHR100WS-18" at bounding box center [379, 222] width 80 height 15
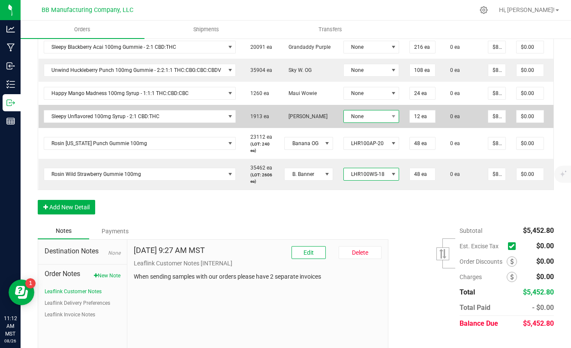
click at [363, 115] on span "None" at bounding box center [366, 117] width 45 height 12
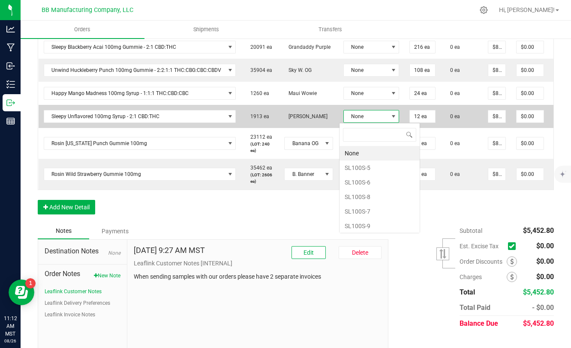
scroll to position [13, 56]
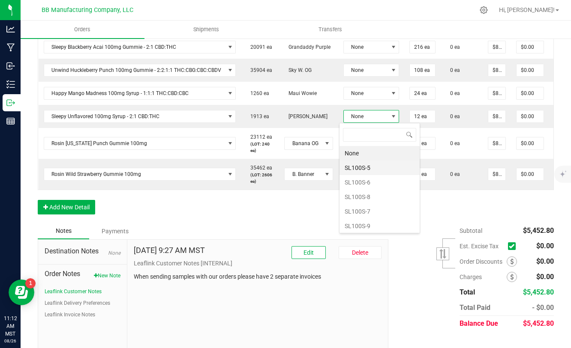
click at [368, 168] on li "SL100S-5" at bounding box center [379, 168] width 80 height 15
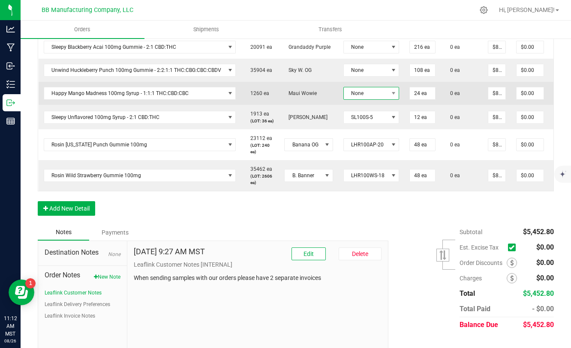
click at [369, 94] on span "None" at bounding box center [366, 93] width 45 height 12
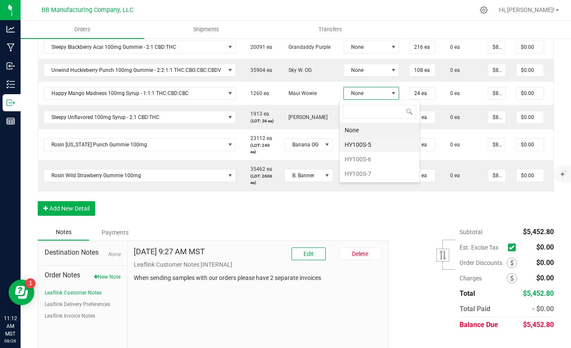
click at [370, 145] on li "HY100S-5" at bounding box center [379, 145] width 80 height 15
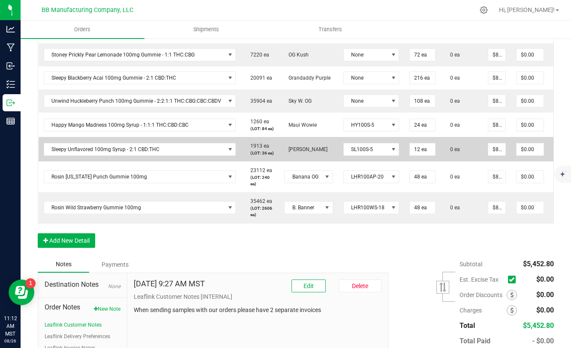
scroll to position [300, 0]
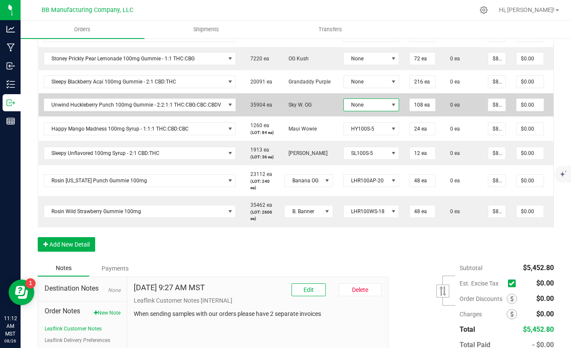
click at [356, 108] on span "None" at bounding box center [366, 105] width 45 height 12
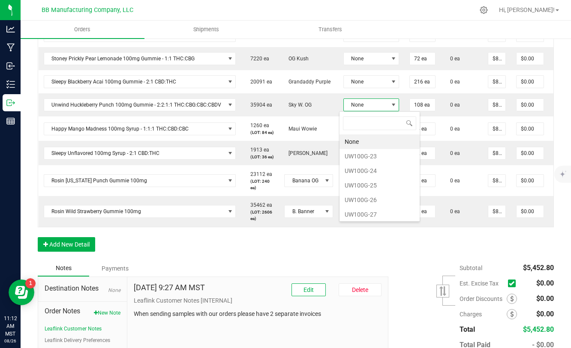
scroll to position [13, 56]
click at [360, 159] on li "UW100G-23" at bounding box center [379, 156] width 80 height 15
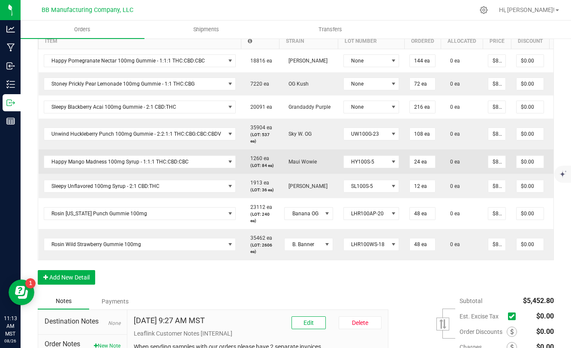
scroll to position [272, 0]
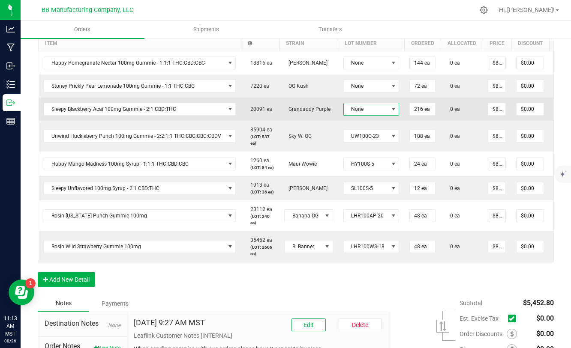
click at [360, 111] on span "None" at bounding box center [366, 109] width 45 height 12
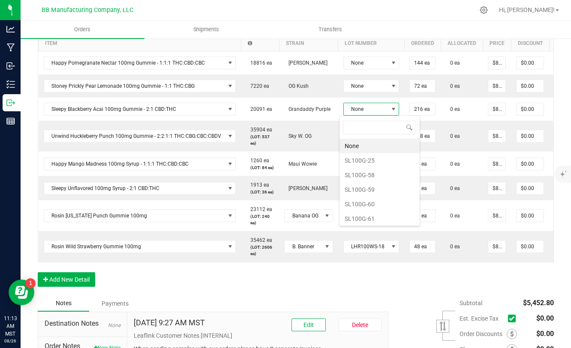
scroll to position [13, 56]
click at [370, 191] on li "SL100G-59" at bounding box center [379, 189] width 80 height 15
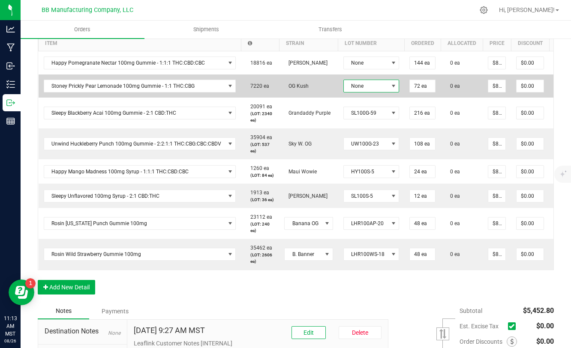
click at [377, 92] on span "None" at bounding box center [366, 86] width 45 height 12
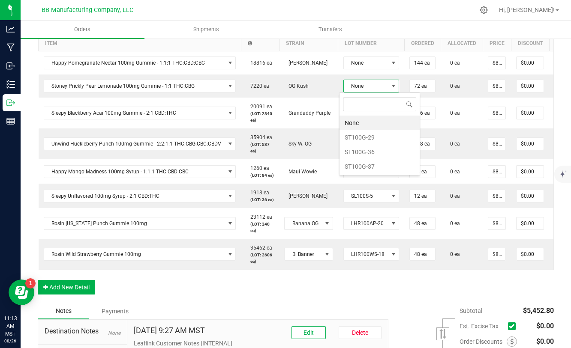
scroll to position [42827, 42784]
click at [361, 165] on li "ST100G-37" at bounding box center [379, 166] width 80 height 15
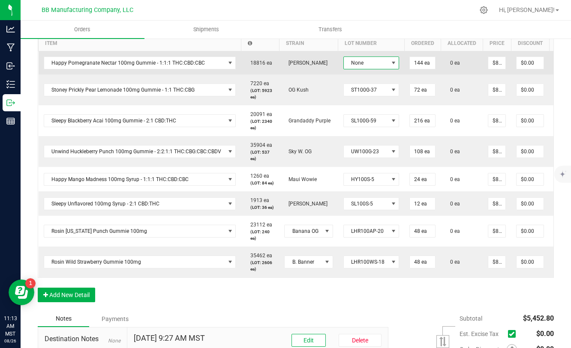
click at [374, 64] on span "None" at bounding box center [366, 63] width 45 height 12
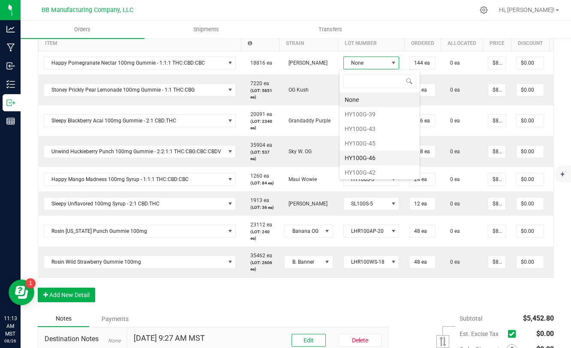
click at [365, 157] on li "HY100G-46" at bounding box center [379, 158] width 80 height 15
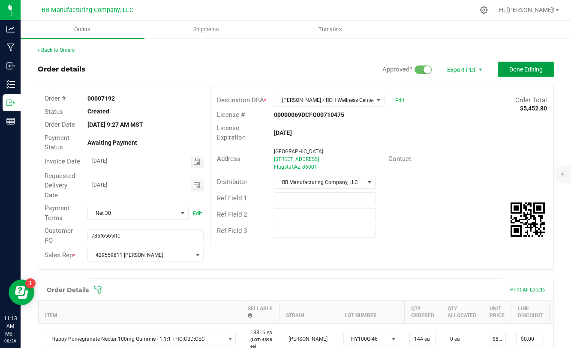
click at [513, 72] on span "Done Editing" at bounding box center [525, 69] width 33 height 7
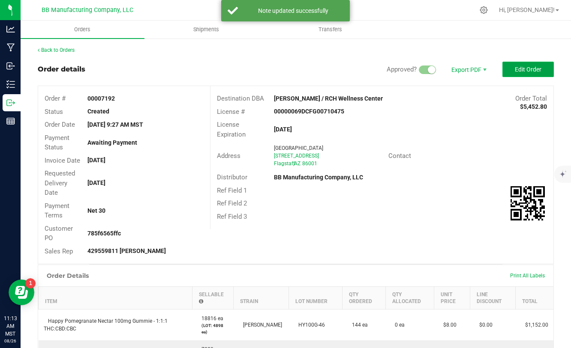
click at [513, 71] on button "Edit Order" at bounding box center [527, 69] width 51 height 15
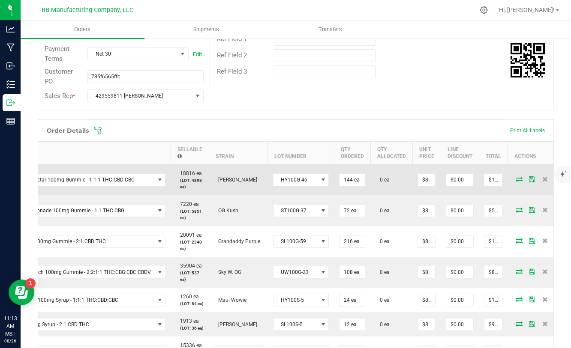
click at [515, 181] on icon at bounding box center [518, 179] width 7 height 5
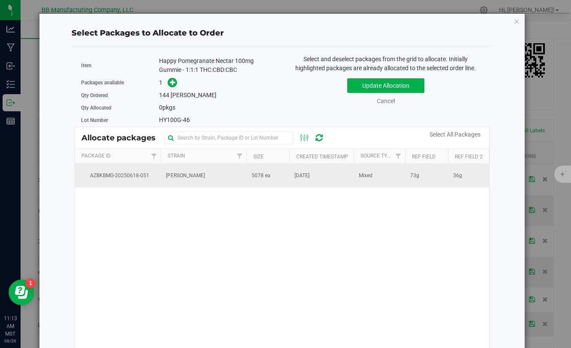
click at [308, 179] on span "[DATE]" at bounding box center [301, 176] width 15 height 8
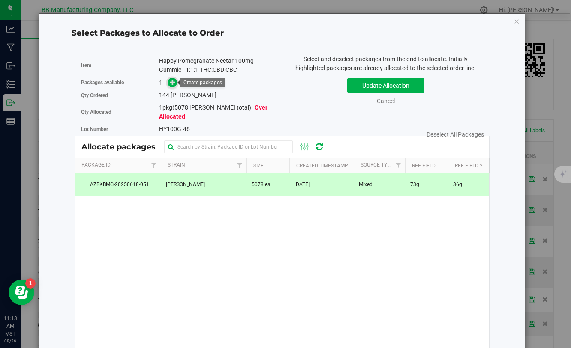
click at [174, 83] on icon at bounding box center [173, 82] width 6 height 6
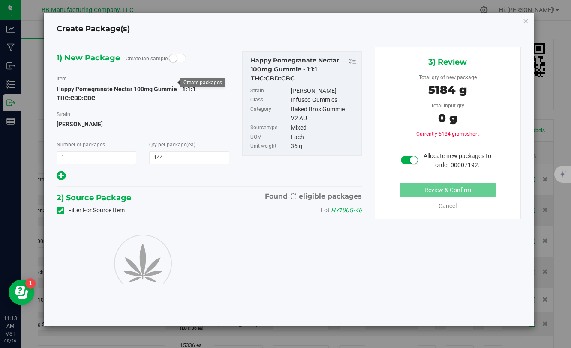
type input "144"
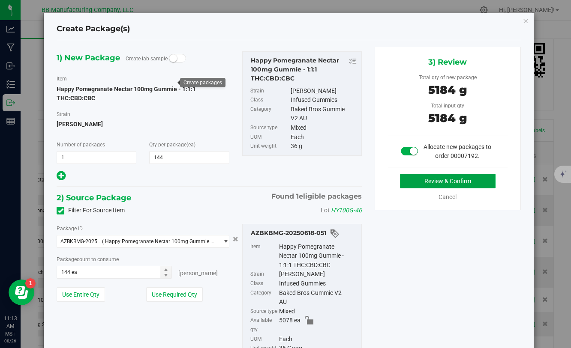
click at [420, 182] on button "Review & Confirm" at bounding box center [448, 181] width 96 height 15
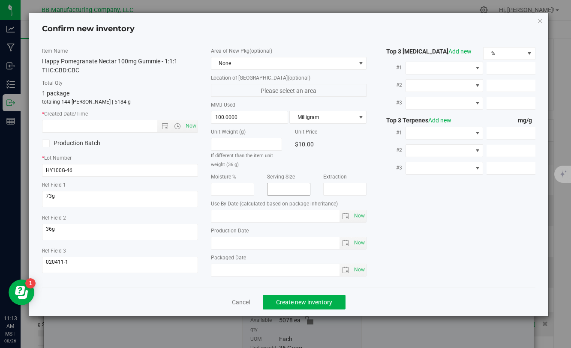
type input "[DATE]"
drag, startPoint x: 246, startPoint y: 245, endPoint x: 206, endPoint y: 243, distance: 40.3
click at [206, 243] on div "Area of New Pkg (optional) None Location of [GEOGRAPHIC_DATA] (optional) Please…" at bounding box center [288, 164] width 168 height 234
click at [126, 130] on input "text" at bounding box center [106, 126] width 129 height 12
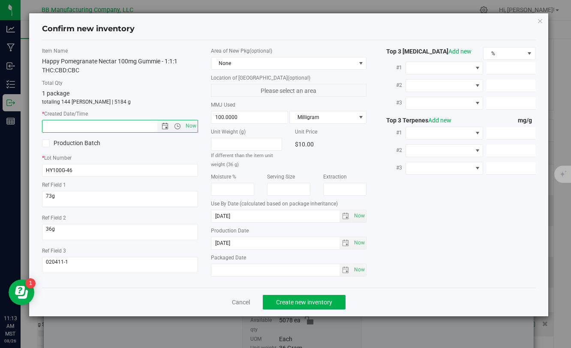
paste input "[DATE]"
click at [278, 302] on span "Create new inventory" at bounding box center [304, 302] width 56 height 7
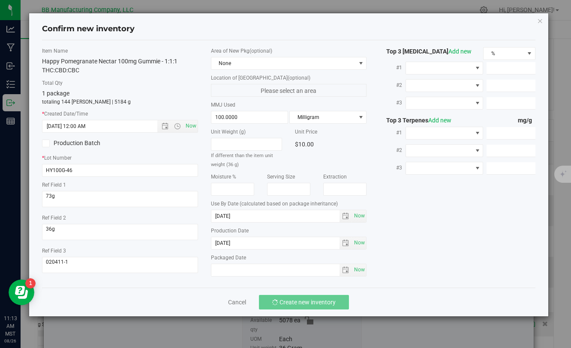
type input "[DATE] 11:13 AM"
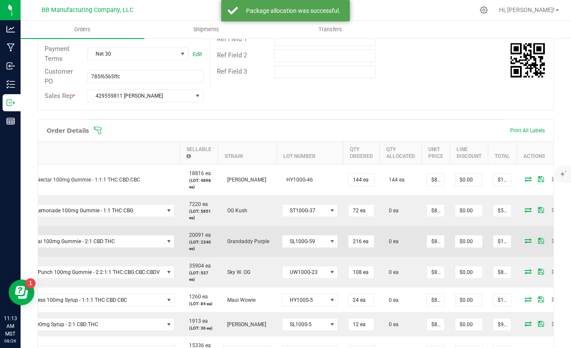
scroll to position [0, 70]
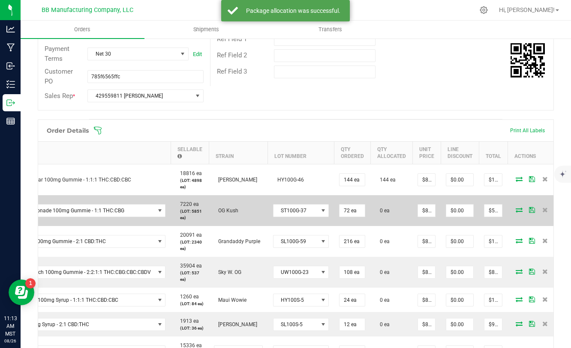
click at [515, 212] on icon at bounding box center [518, 209] width 7 height 5
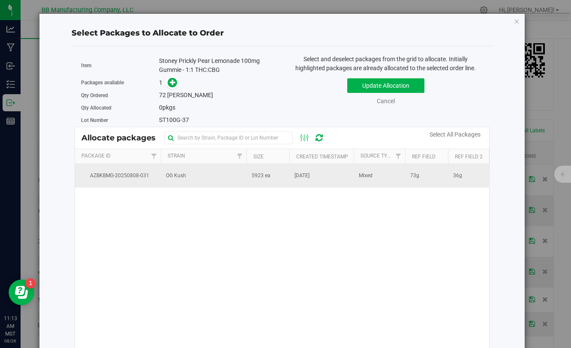
click at [271, 173] on td "5923 ea" at bounding box center [267, 175] width 43 height 23
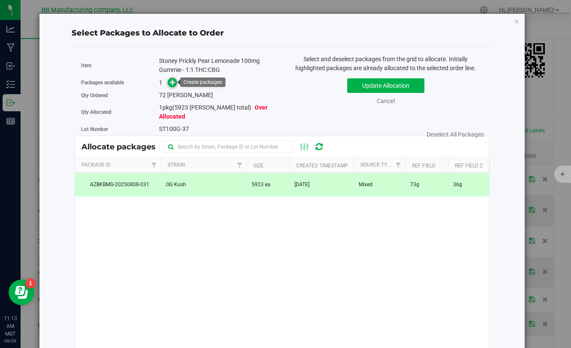
click at [175, 84] on icon at bounding box center [173, 82] width 6 height 6
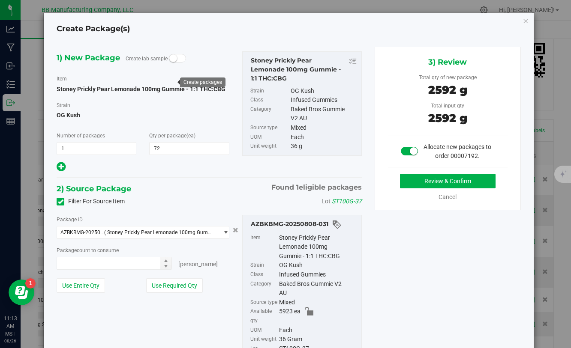
type input "72 ea"
click at [416, 184] on button "Review & Confirm" at bounding box center [448, 181] width 96 height 15
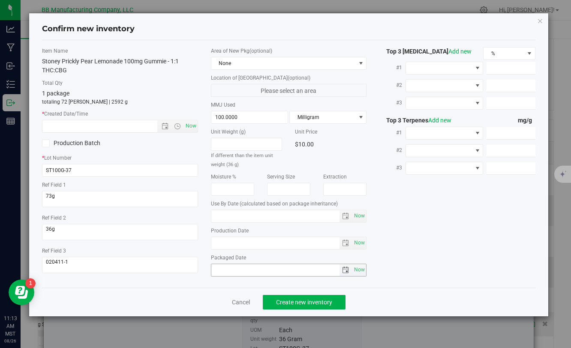
type input "[DATE]"
drag, startPoint x: 246, startPoint y: 243, endPoint x: 209, endPoint y: 244, distance: 36.8
click at [208, 243] on div "Area of New Pkg (optional) None Location of [GEOGRAPHIC_DATA] (optional) Please…" at bounding box center [288, 164] width 168 height 234
click at [126, 127] on input "text" at bounding box center [106, 126] width 129 height 12
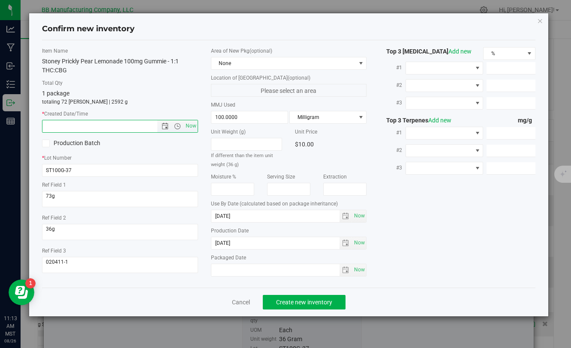
paste input "[DATE]"
click at [289, 305] on span "Create new inventory" at bounding box center [304, 302] width 56 height 7
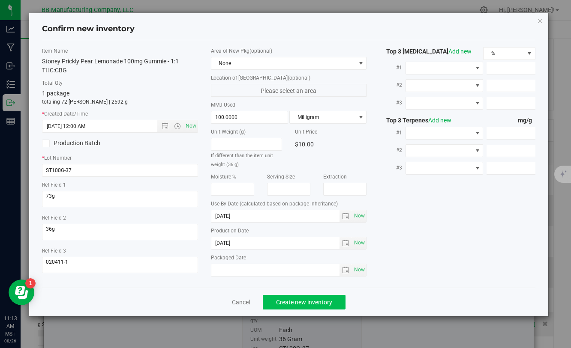
type input "[DATE] 11:13 AM"
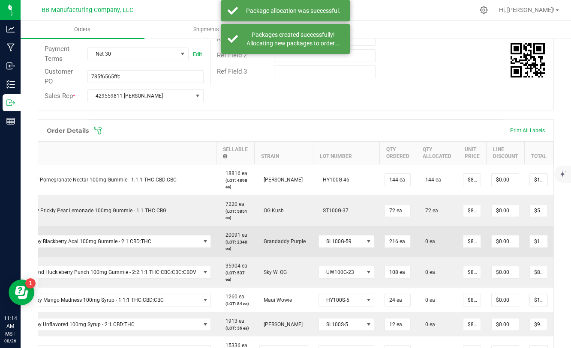
scroll to position [0, 70]
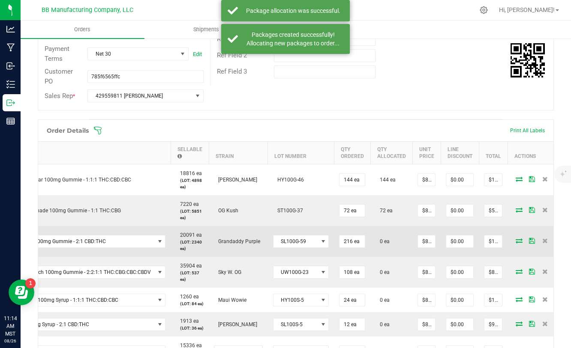
click at [515, 242] on icon at bounding box center [518, 240] width 7 height 5
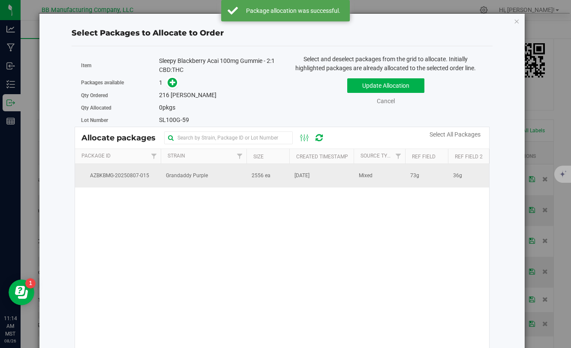
click at [277, 173] on td "2556 ea" at bounding box center [267, 175] width 43 height 23
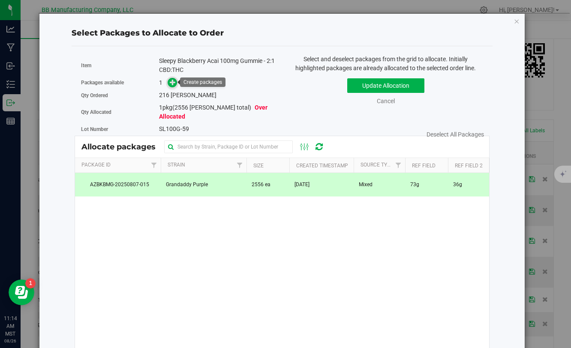
click at [174, 84] on icon at bounding box center [173, 82] width 6 height 6
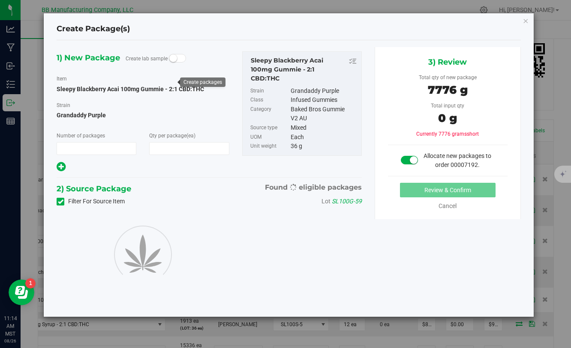
type input "1"
type input "216"
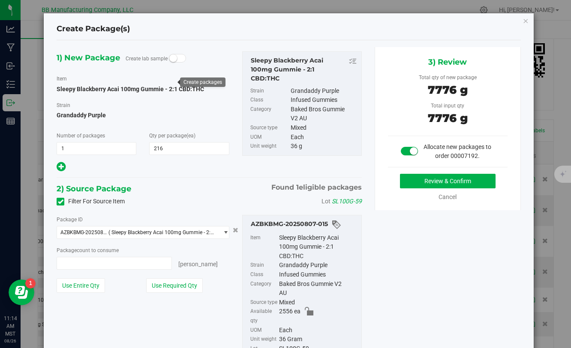
type input "216 ea"
click at [415, 184] on button "Review & Confirm" at bounding box center [448, 181] width 96 height 15
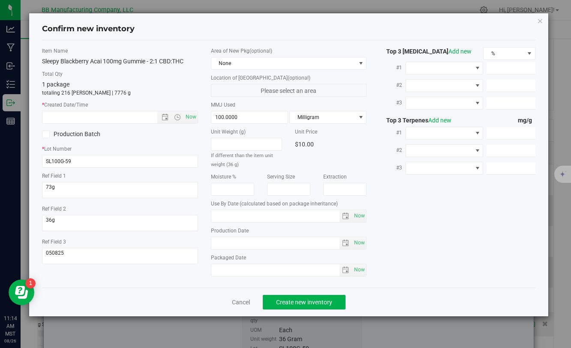
type input "[DATE]"
drag, startPoint x: 245, startPoint y: 241, endPoint x: 211, endPoint y: 242, distance: 34.3
click at [210, 241] on div "Area of New Pkg (optional) None Location of [GEOGRAPHIC_DATA] (optional) Please…" at bounding box center [288, 164] width 168 height 234
click at [93, 118] on input "text" at bounding box center [106, 117] width 129 height 12
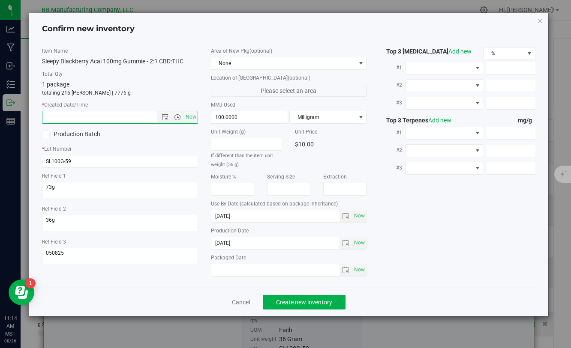
paste input "[DATE]"
click at [278, 301] on span "Create new inventory" at bounding box center [304, 302] width 56 height 7
type input "7/21/2025 11:14 AM"
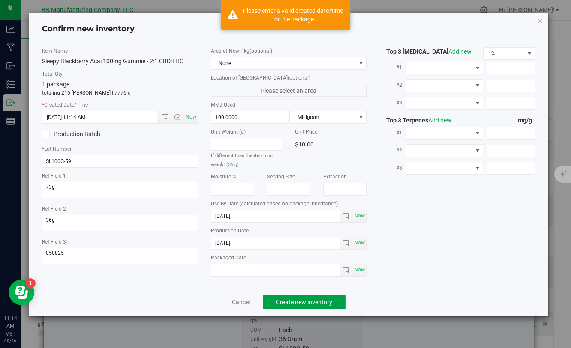
click at [278, 301] on span "Create new inventory" at bounding box center [304, 302] width 56 height 7
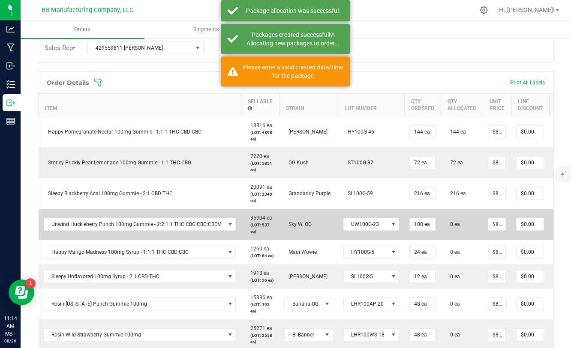
scroll to position [0, 70]
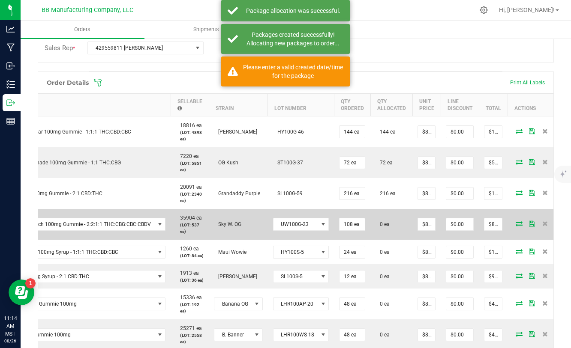
click at [515, 224] on icon at bounding box center [518, 223] width 7 height 5
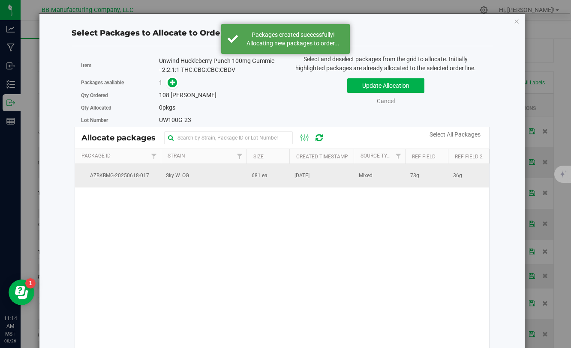
click at [290, 174] on td "[DATE]" at bounding box center [321, 175] width 64 height 23
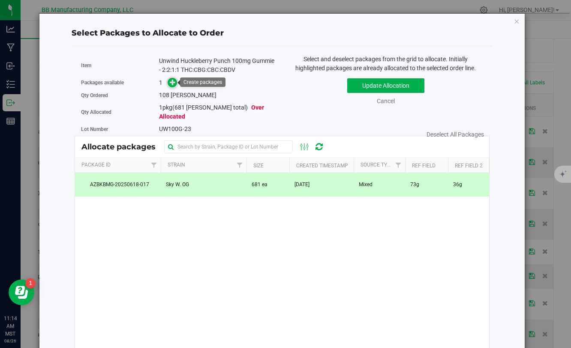
click at [176, 83] on span at bounding box center [173, 83] width 10 height 10
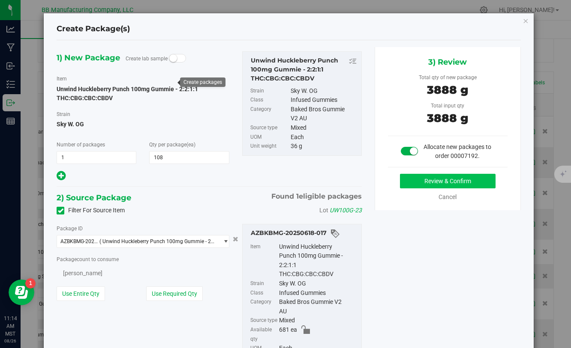
type input "108"
click at [444, 185] on button "Review & Confirm" at bounding box center [448, 181] width 96 height 15
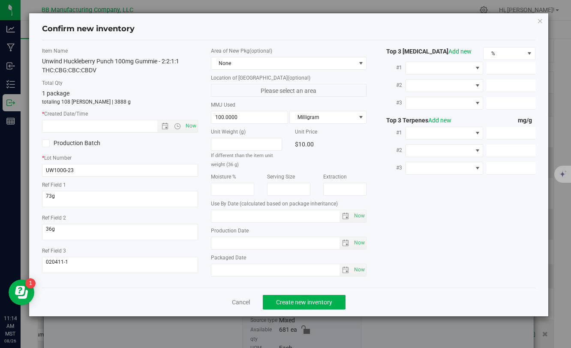
type input "2026-05-09"
type input "2025-05-09"
drag, startPoint x: 248, startPoint y: 244, endPoint x: 194, endPoint y: 244, distance: 53.5
click at [194, 244] on div "Item Name Unwind Huckleberry Punch 100mg Gummie - 2:2:1:1 THC:CBG:CBC:CBDV Tota…" at bounding box center [289, 164] width 506 height 234
click at [225, 242] on input "2025-05-09" at bounding box center [275, 243] width 129 height 12
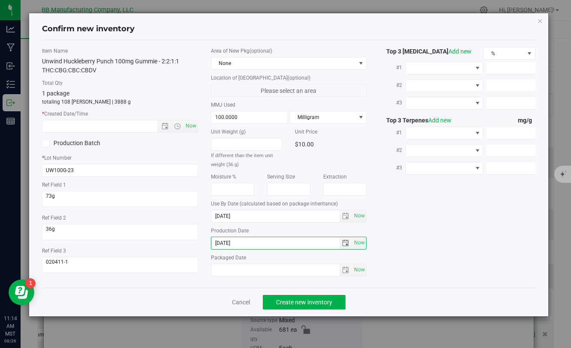
drag, startPoint x: 246, startPoint y: 245, endPoint x: 210, endPoint y: 245, distance: 36.0
click at [210, 245] on div "Area of New Pkg (optional) None Location of [GEOGRAPHIC_DATA] (optional) Please…" at bounding box center [288, 164] width 168 height 234
click at [135, 128] on input "text" at bounding box center [106, 126] width 129 height 12
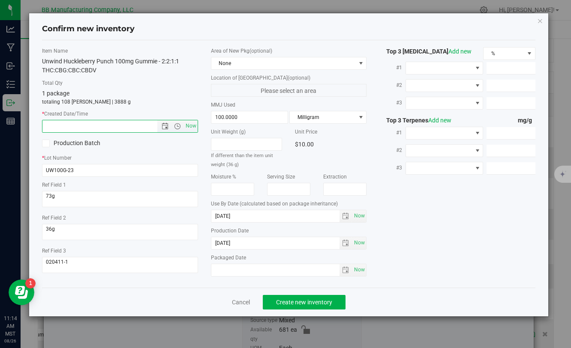
paste input "2025-05-09"
click at [282, 296] on button "Create new inventory" at bounding box center [304, 302] width 83 height 15
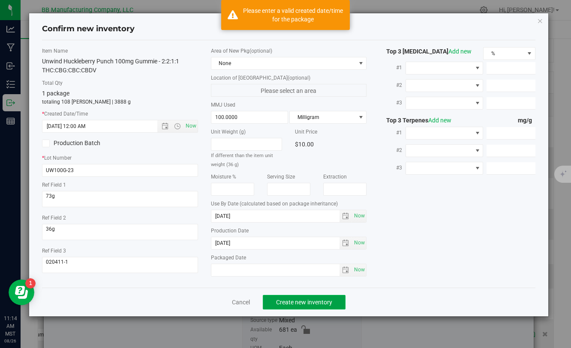
type input "5/9/2025 11:14 AM"
click at [282, 296] on button "Create new inventory" at bounding box center [304, 302] width 83 height 15
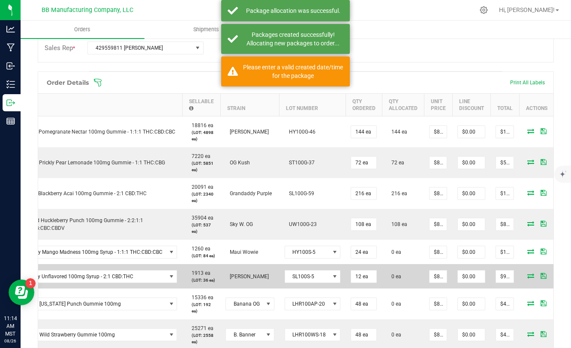
scroll to position [0, 38]
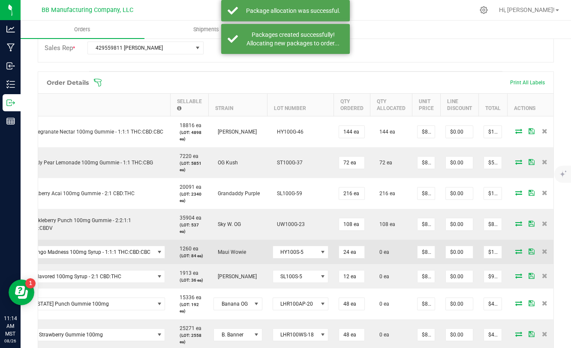
click at [515, 254] on icon at bounding box center [518, 251] width 7 height 5
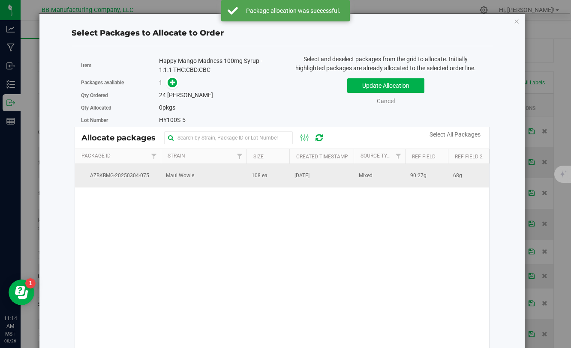
click at [274, 175] on td "108 ea" at bounding box center [267, 175] width 43 height 23
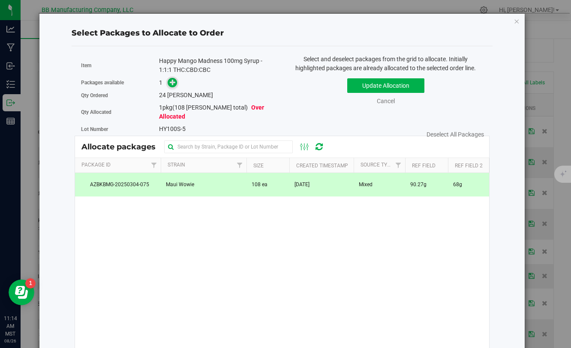
click at [171, 83] on icon at bounding box center [173, 82] width 6 height 6
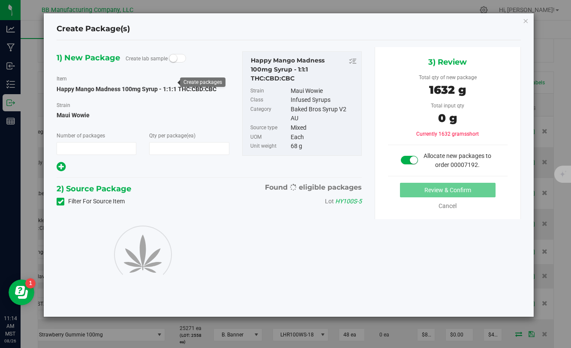
type input "1"
type input "24"
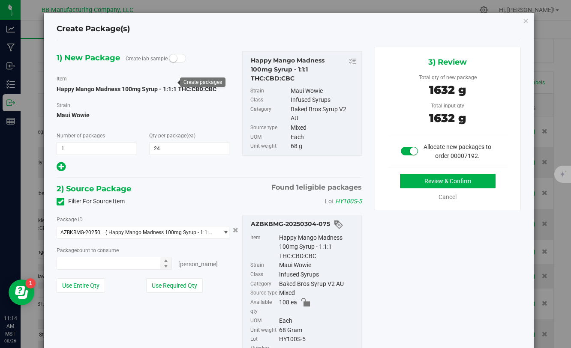
type input "24 ea"
click at [420, 186] on button "Review & Confirm" at bounding box center [448, 181] width 96 height 15
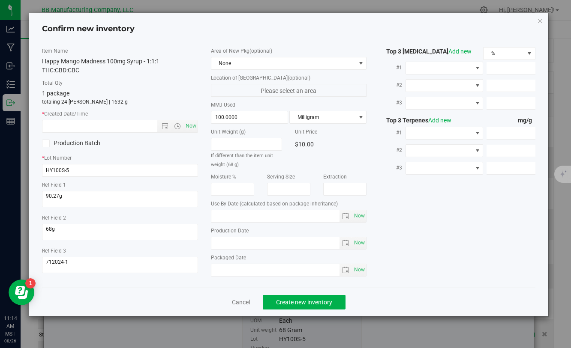
type input "[DATE]"
drag, startPoint x: 247, startPoint y: 242, endPoint x: 194, endPoint y: 242, distance: 53.1
click at [194, 242] on div "Item Name Happy Mango Madness 100mg Syrup - 1:1:1 THC:CBD:CBC Total Qty 1 packa…" at bounding box center [289, 164] width 506 height 234
click at [116, 126] on input "text" at bounding box center [106, 126] width 129 height 12
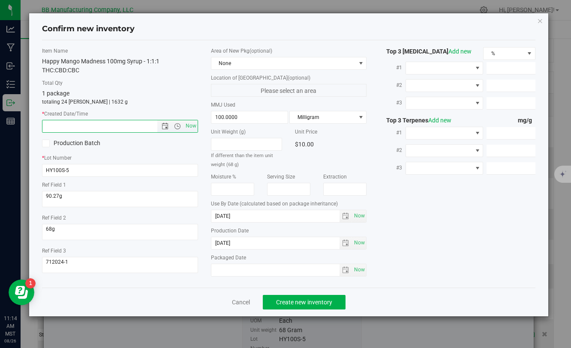
paste input "[DATE]"
click at [318, 299] on span "Create new inventory" at bounding box center [304, 302] width 56 height 7
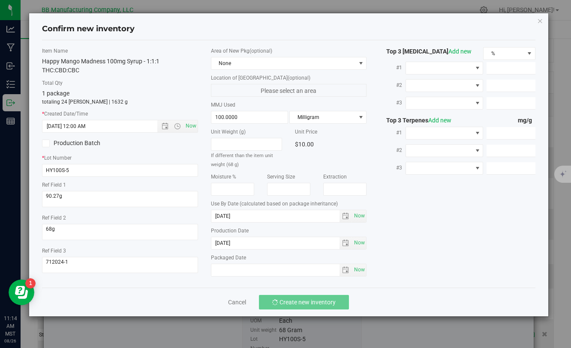
type input "1/29/2025 11:14 AM"
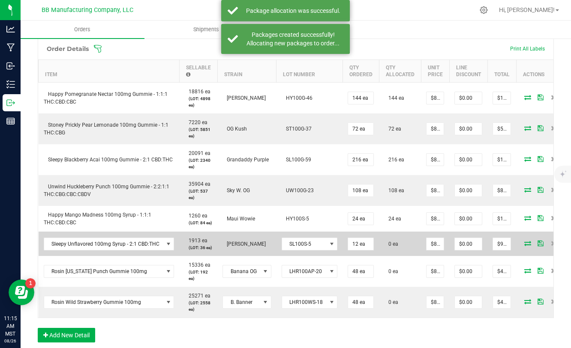
scroll to position [251, 0]
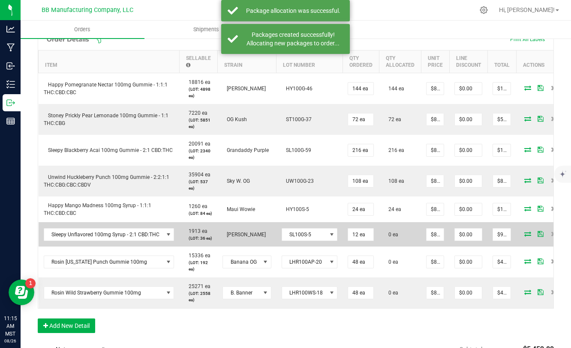
click at [524, 236] on icon at bounding box center [527, 233] width 7 height 5
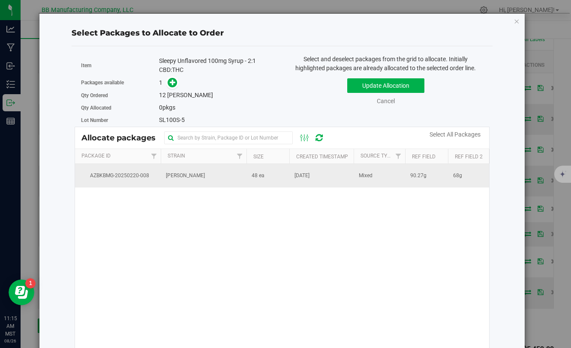
click at [295, 175] on span "[DATE]" at bounding box center [301, 176] width 15 height 8
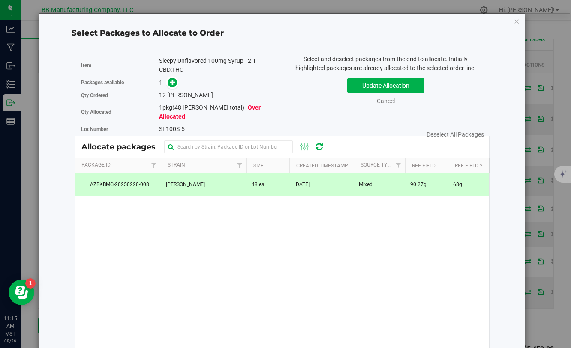
click at [177, 84] on link at bounding box center [173, 82] width 10 height 7
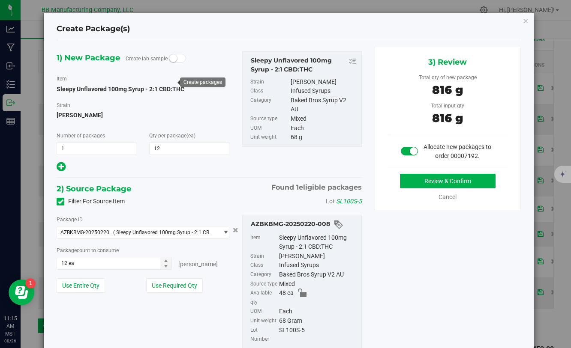
type input "12"
click at [428, 188] on div "Review & Confirm Cancel" at bounding box center [448, 188] width 120 height 28
click at [434, 184] on button "Review & Confirm" at bounding box center [448, 181] width 96 height 15
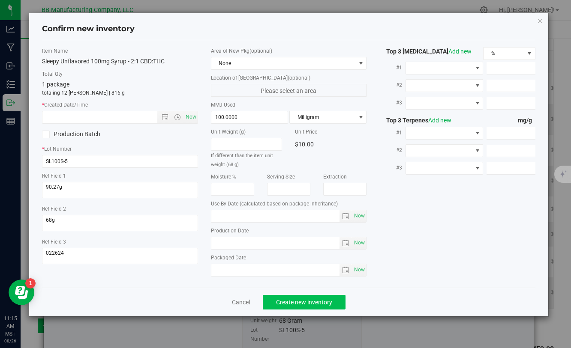
type input "[DATE]"
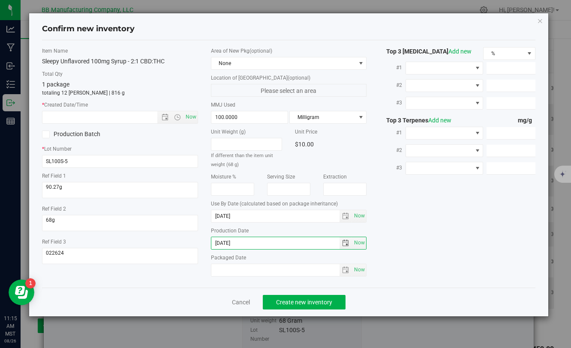
drag, startPoint x: 221, startPoint y: 241, endPoint x: 210, endPoint y: 242, distance: 11.6
click at [210, 241] on div "Area of New Pkg (optional) None Location of New Pkg (optional) Please select an…" at bounding box center [288, 164] width 168 height 234
click at [89, 114] on input "text" at bounding box center [106, 117] width 129 height 12
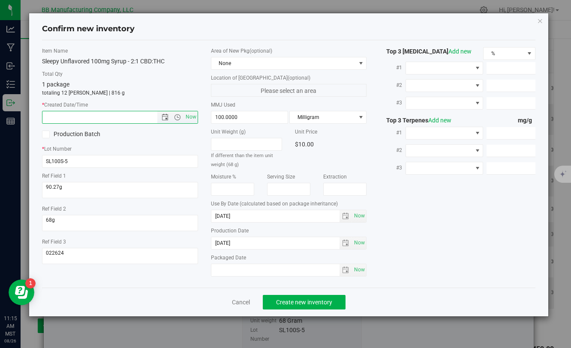
paste input "[DATE]"
click at [290, 301] on span "Create new inventory" at bounding box center [304, 302] width 56 height 7
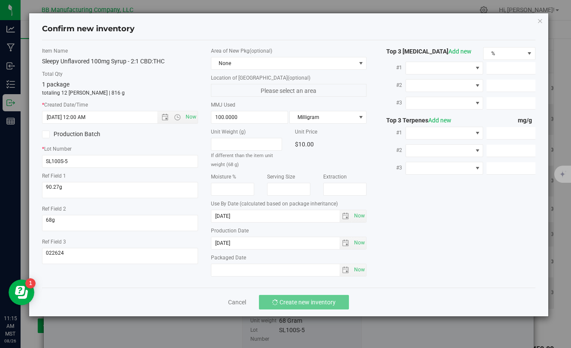
type input "12/11/2024 11:15 AM"
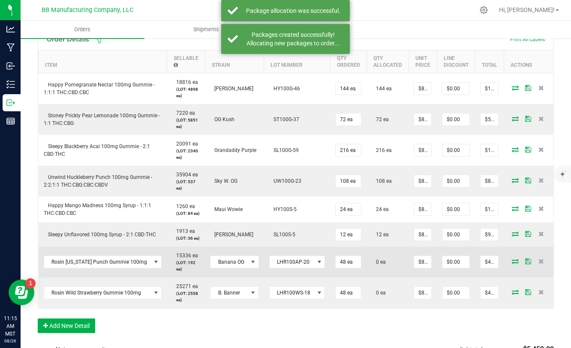
click at [513, 264] on icon at bounding box center [515, 261] width 7 height 5
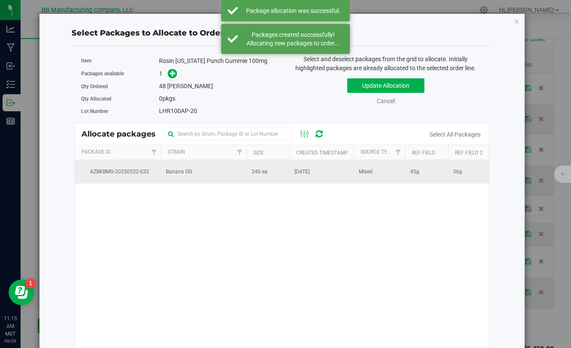
click at [247, 175] on td "240 ea" at bounding box center [267, 171] width 43 height 23
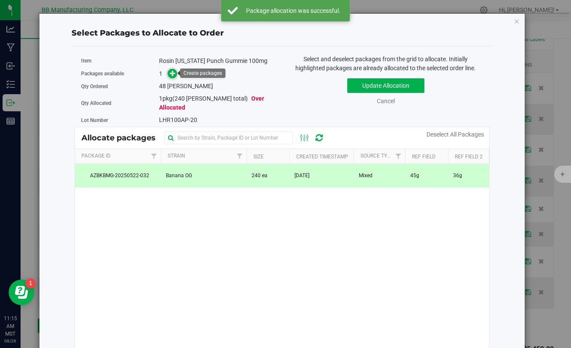
click at [171, 73] on icon at bounding box center [173, 73] width 6 height 6
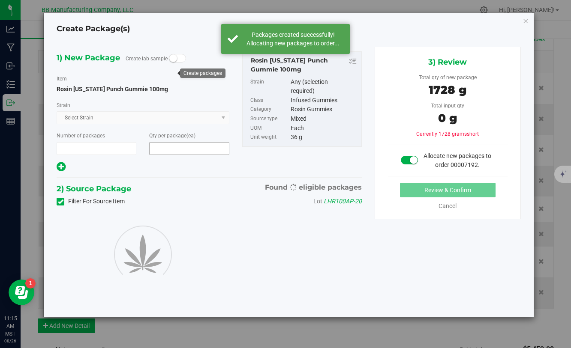
type input "1"
type input "48"
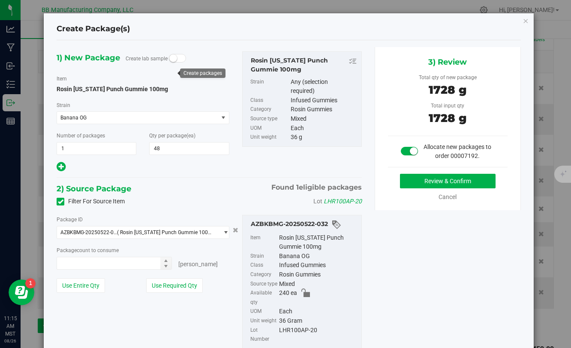
type input "48 ea"
click at [422, 182] on button "Review & Confirm" at bounding box center [448, 181] width 96 height 15
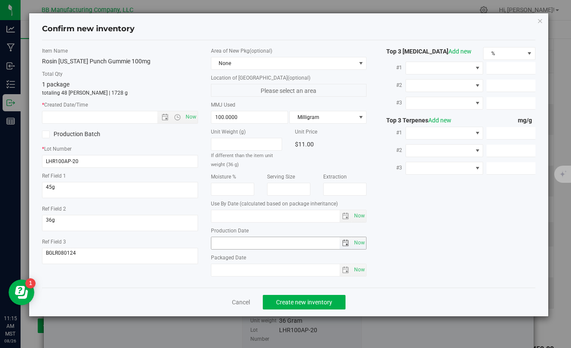
type input "[DATE]"
drag, startPoint x: 266, startPoint y: 245, endPoint x: 205, endPoint y: 242, distance: 61.7
click at [203, 241] on div "Item Name Rosin Arizona Punch Gummie 100mg Total Qty 1 package totaling 48 each…" at bounding box center [289, 164] width 506 height 234
click at [91, 114] on input "text" at bounding box center [106, 117] width 129 height 12
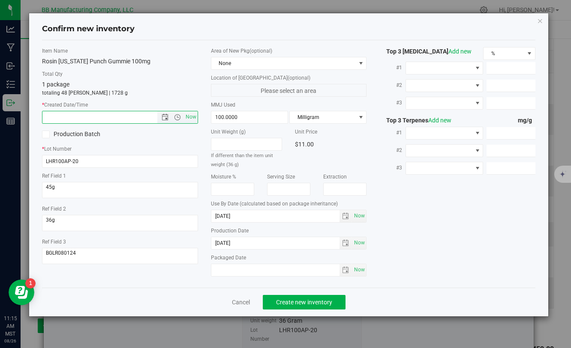
paste input "[DATE]"
click at [313, 301] on span "Create new inventory" at bounding box center [304, 302] width 56 height 7
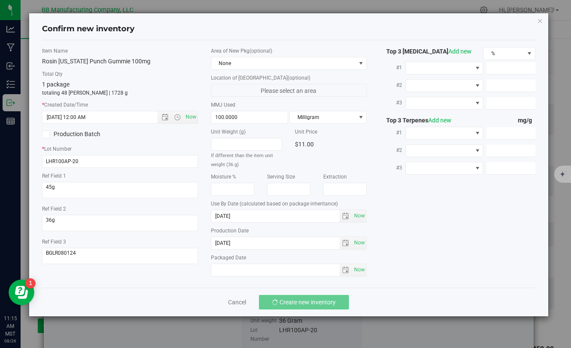
type input "4/22/2025 11:15 AM"
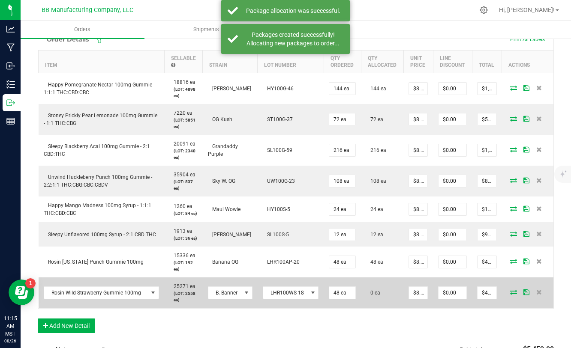
click at [515, 295] on icon at bounding box center [513, 292] width 7 height 5
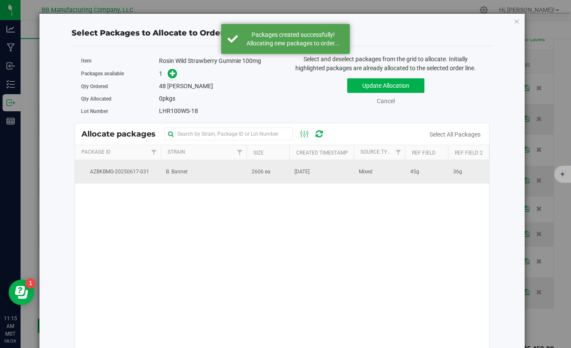
click at [285, 167] on td "2606 ea" at bounding box center [267, 171] width 43 height 23
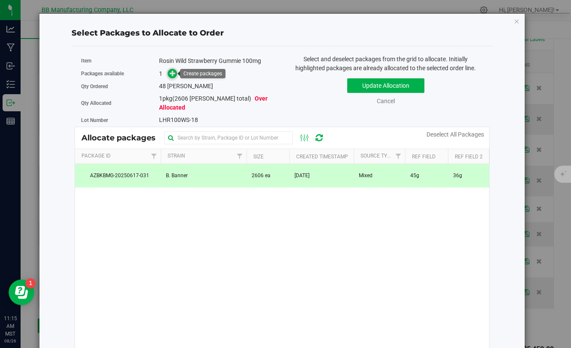
click at [175, 74] on icon at bounding box center [173, 73] width 6 height 6
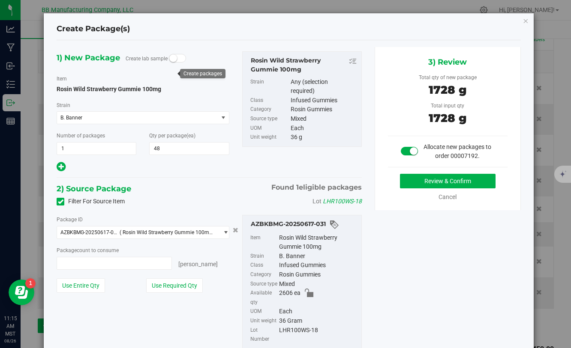
type input "48"
type input "48 ea"
click at [419, 182] on button "Review & Confirm" at bounding box center [448, 181] width 96 height 15
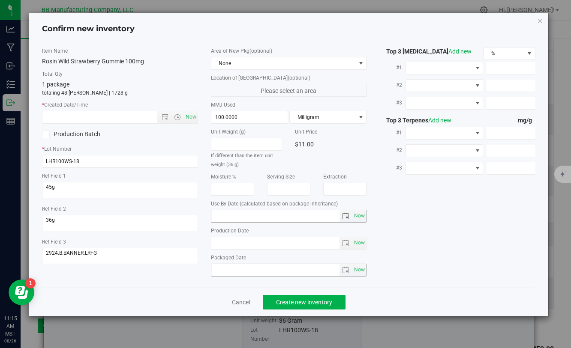
type input "[DATE]"
drag, startPoint x: 248, startPoint y: 241, endPoint x: 203, endPoint y: 242, distance: 44.1
click at [203, 241] on div "Item Name Rosin Wild Strawberry Gummie 100mg Total Qty 1 package totaling 48 ea…" at bounding box center [289, 164] width 506 height 234
click at [118, 121] on input "text" at bounding box center [106, 117] width 129 height 12
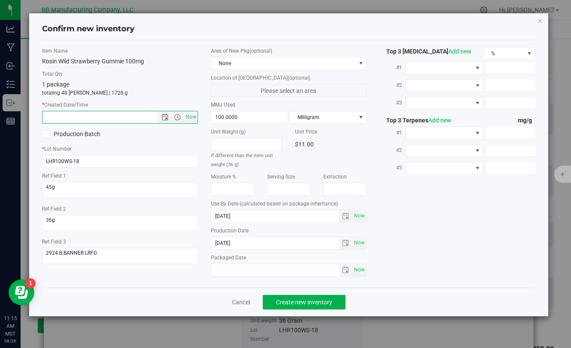
paste input "[DATE]"
click at [292, 310] on div "Cancel Create new inventory" at bounding box center [288, 302] width 493 height 29
type input "4/14/2025 11:15 AM"
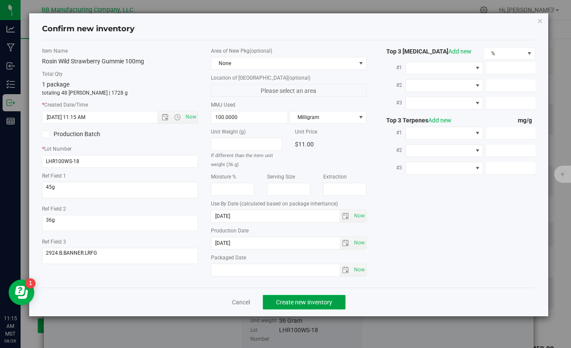
click at [296, 300] on span "Create new inventory" at bounding box center [304, 302] width 56 height 7
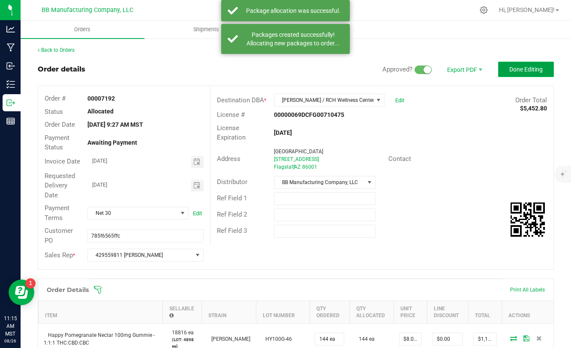
click at [512, 76] on button "Done Editing" at bounding box center [526, 69] width 56 height 15
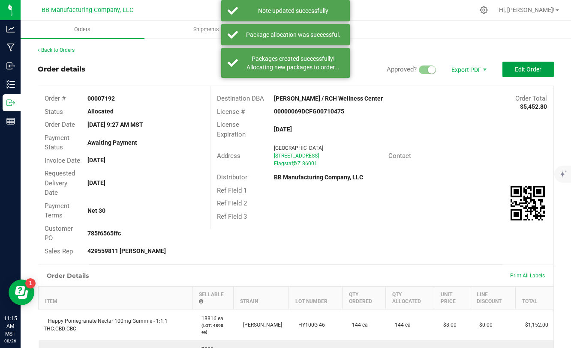
click at [512, 76] on button "Edit Order" at bounding box center [527, 69] width 51 height 15
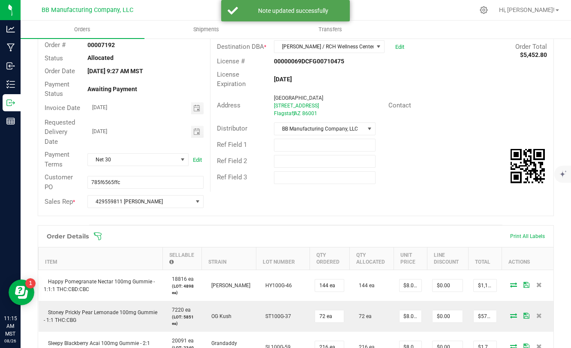
scroll to position [76, 0]
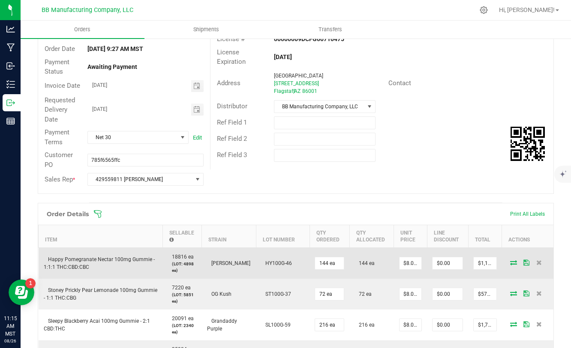
click at [510, 263] on icon at bounding box center [513, 262] width 7 height 5
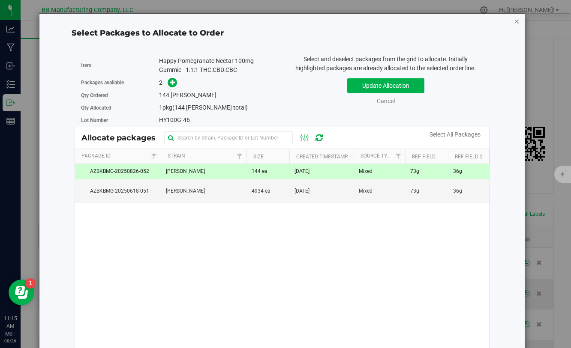
click at [517, 23] on icon "button" at bounding box center [516, 21] width 6 height 10
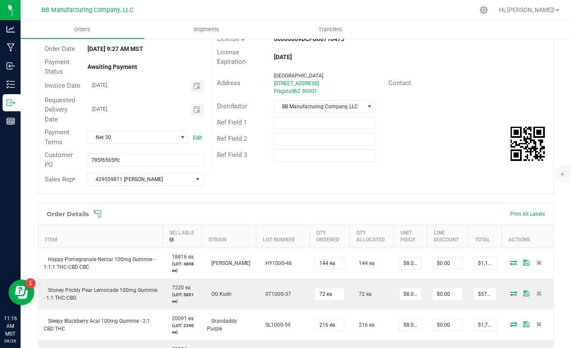
scroll to position [0, 0]
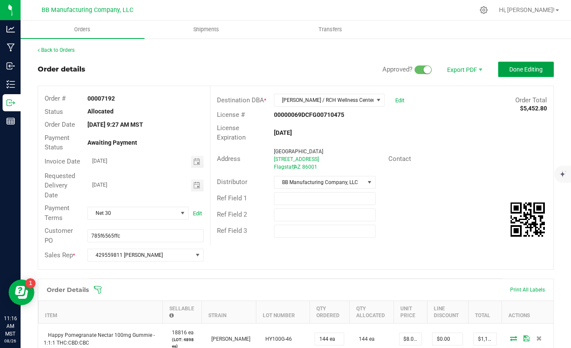
click at [521, 71] on span "Done Editing" at bounding box center [525, 69] width 33 height 7
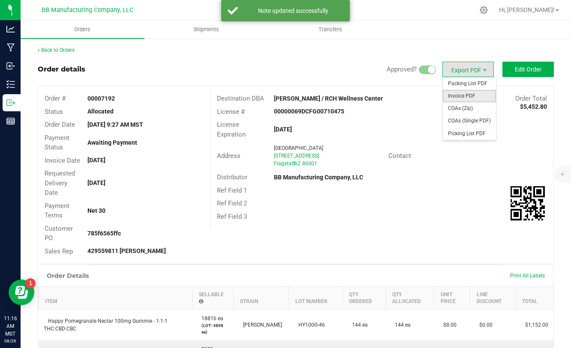
click at [464, 93] on span "Invoice PDF" at bounding box center [469, 96] width 53 height 12
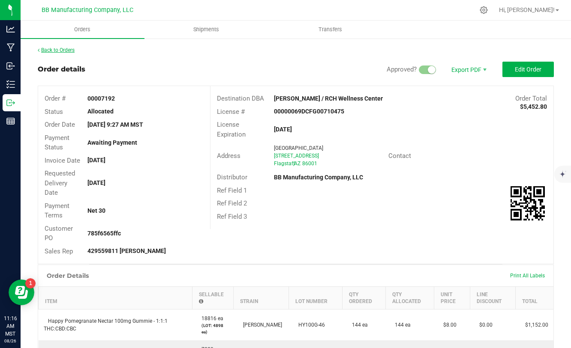
click at [50, 52] on link "Back to Orders" at bounding box center [56, 50] width 37 height 6
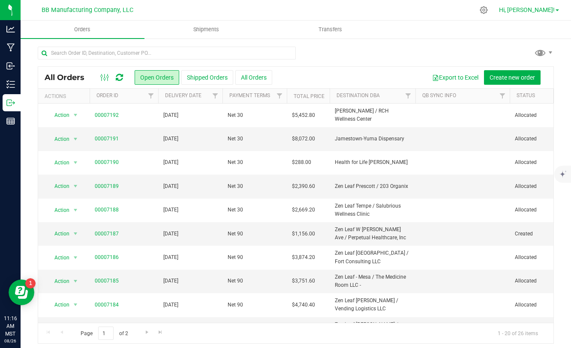
click at [541, 12] on span "Hi, [PERSON_NAME]!" at bounding box center [527, 9] width 56 height 7
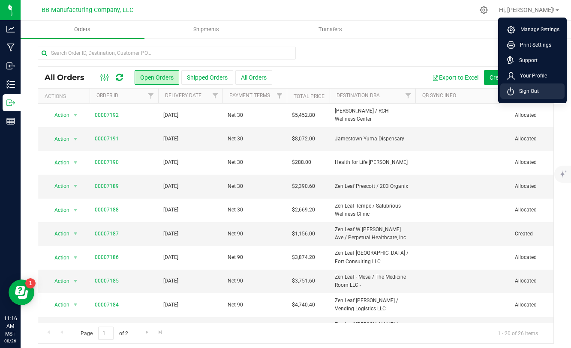
click at [518, 95] on span "Sign Out" at bounding box center [526, 91] width 25 height 9
